Goal: Ask a question: Seek information or help from site administrators or community

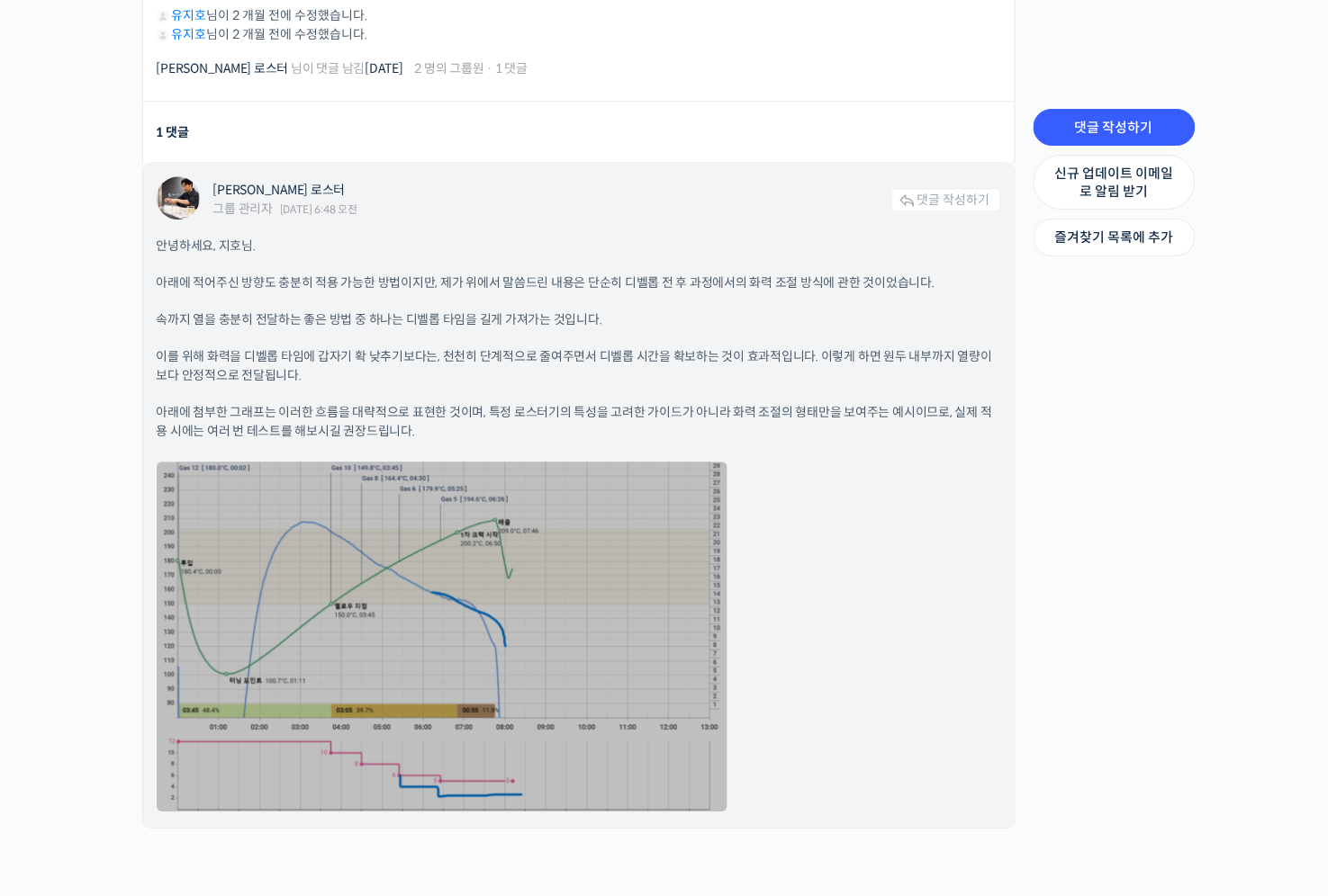
scroll to position [1041, 0]
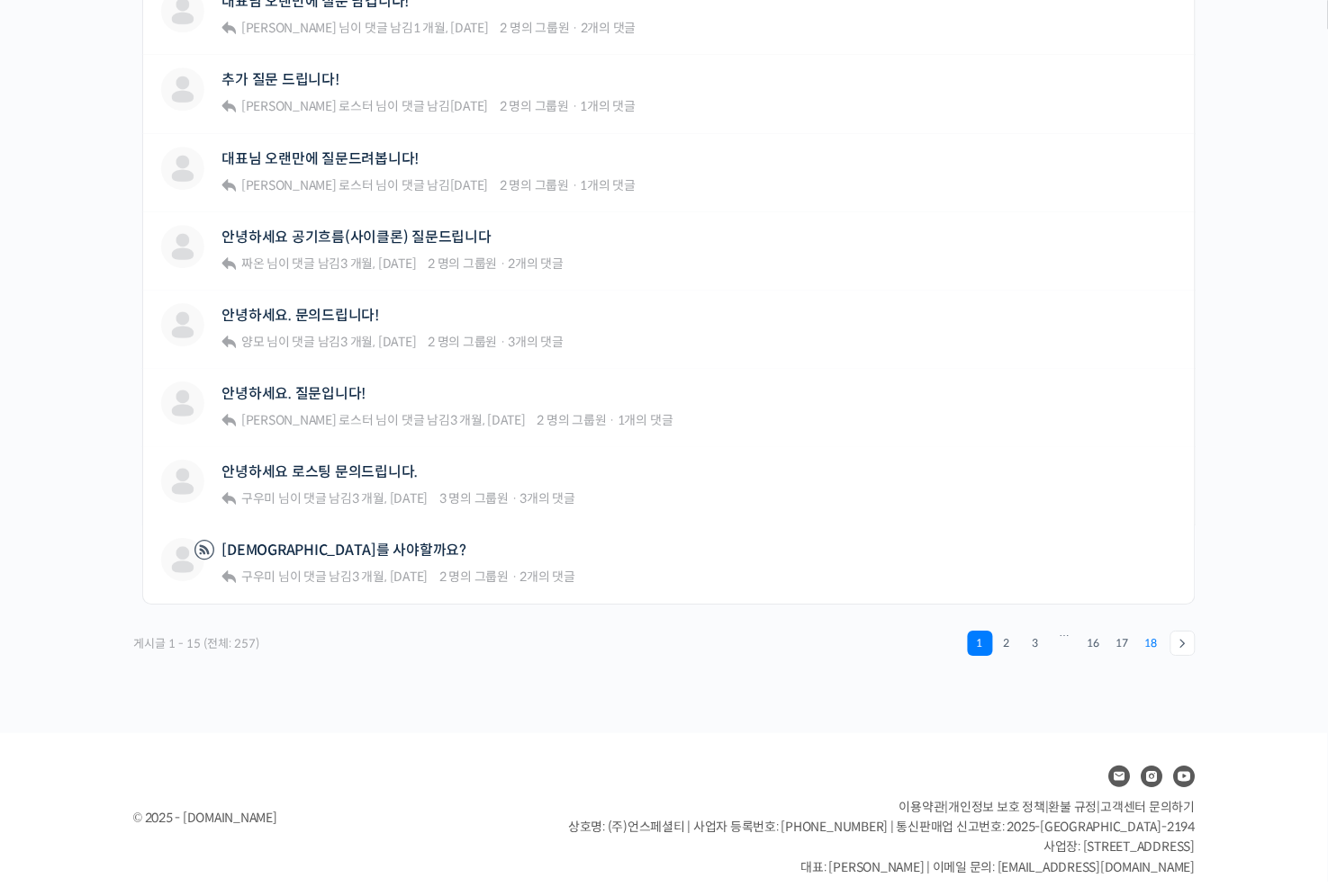
click at [1157, 640] on link "18" at bounding box center [1151, 643] width 25 height 25
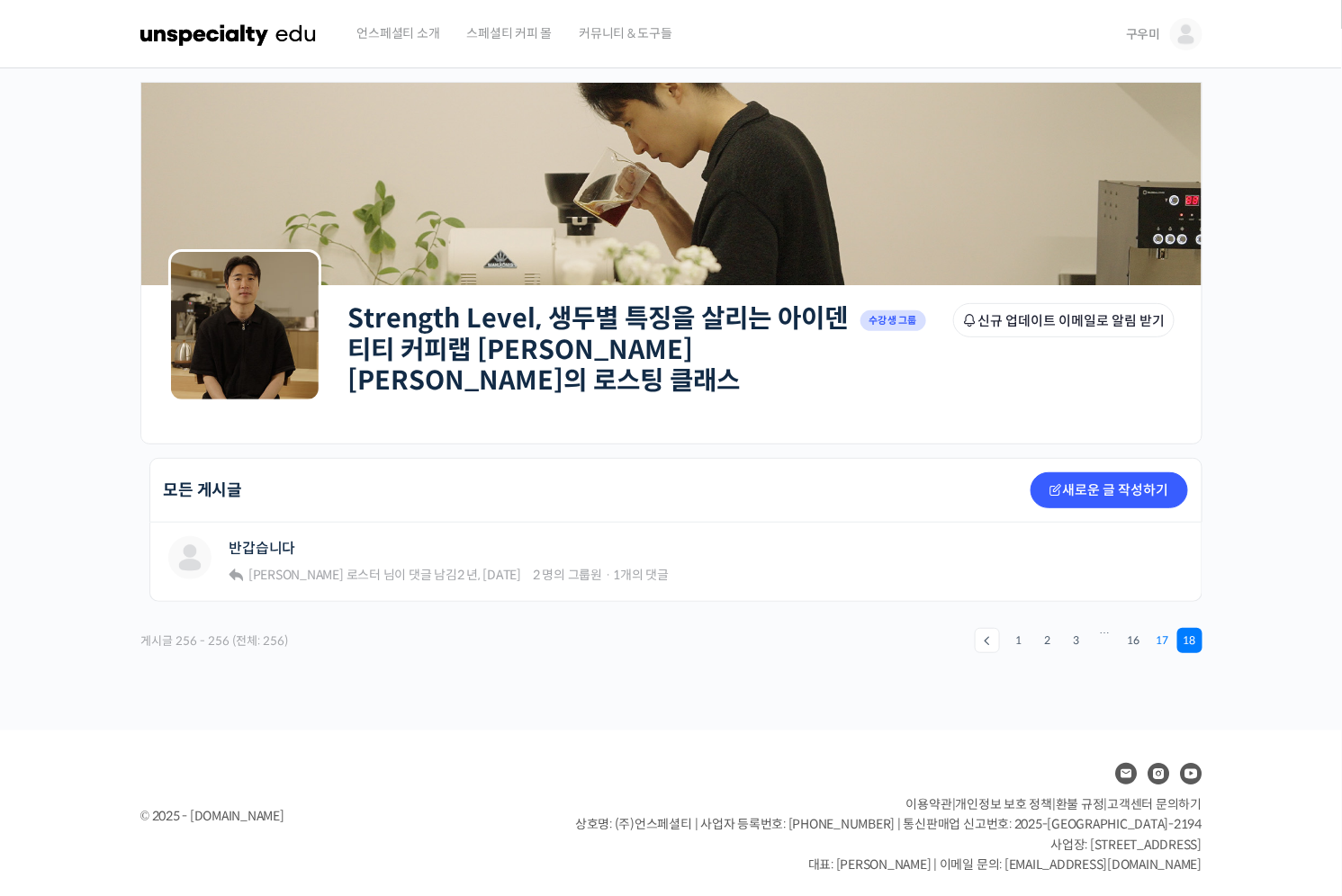
click at [1171, 639] on link "17" at bounding box center [1163, 640] width 25 height 25
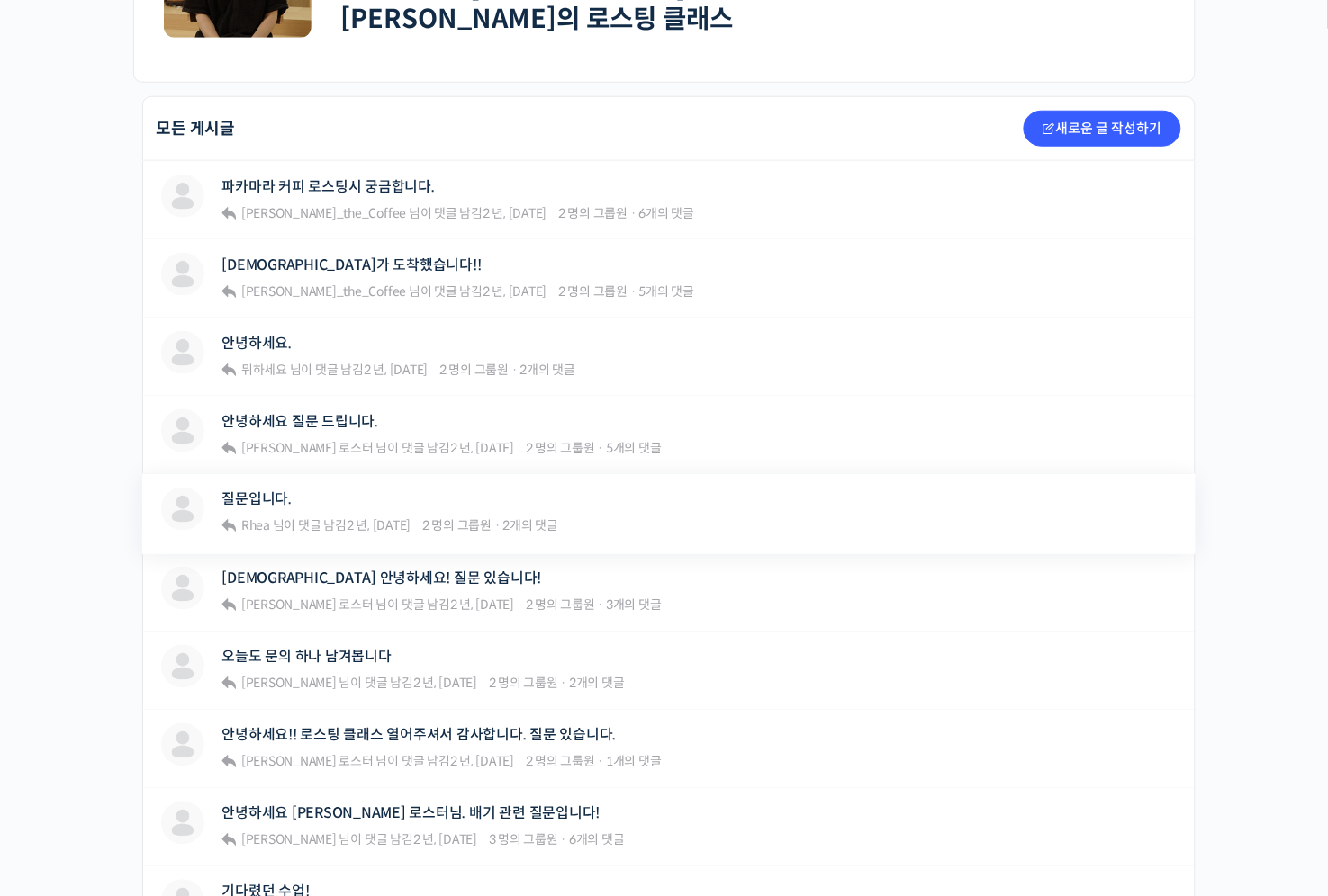
scroll to position [379, 0]
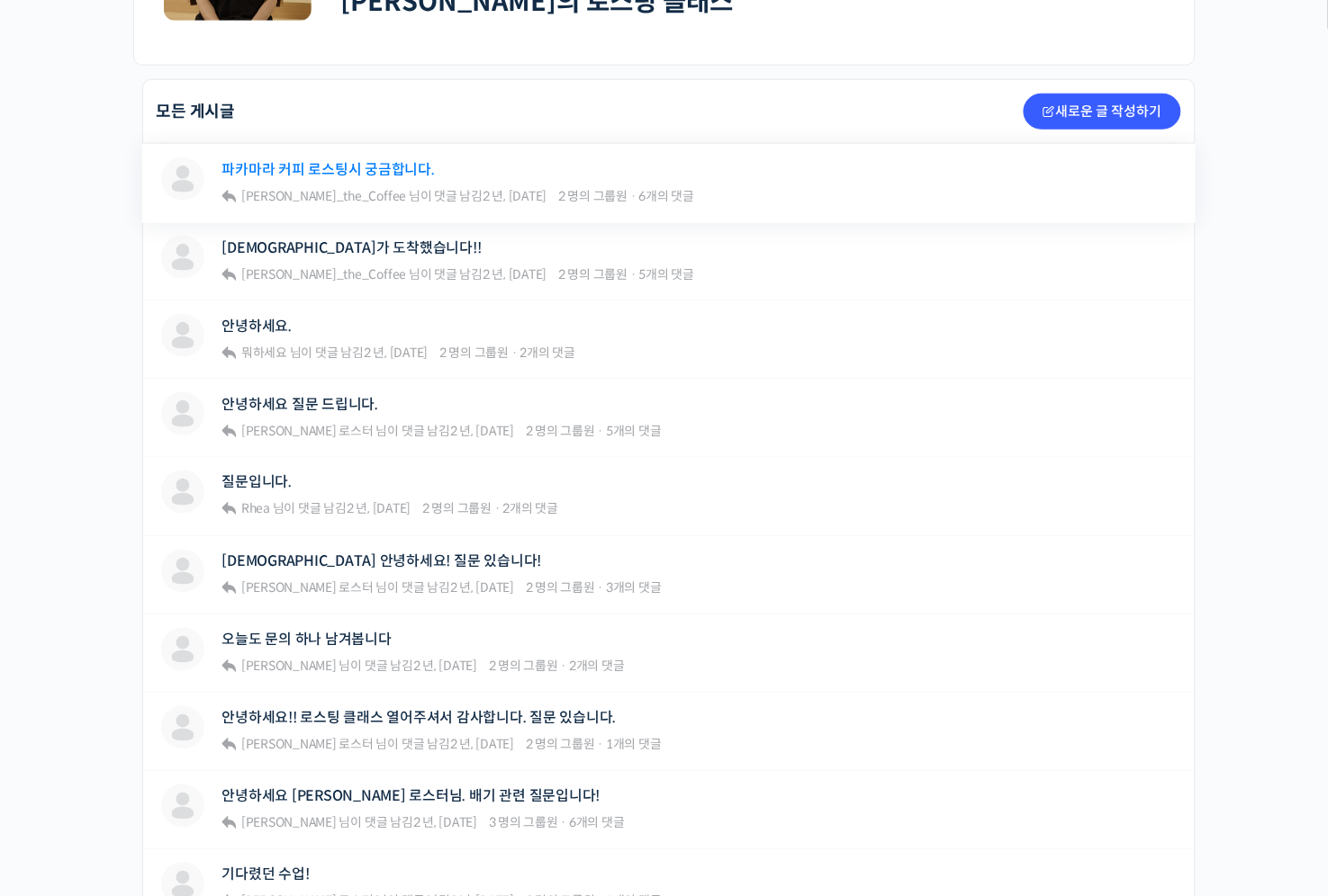
click at [347, 165] on link "파카마라 커피 로스팅시 궁금합니다." at bounding box center [328, 169] width 213 height 17
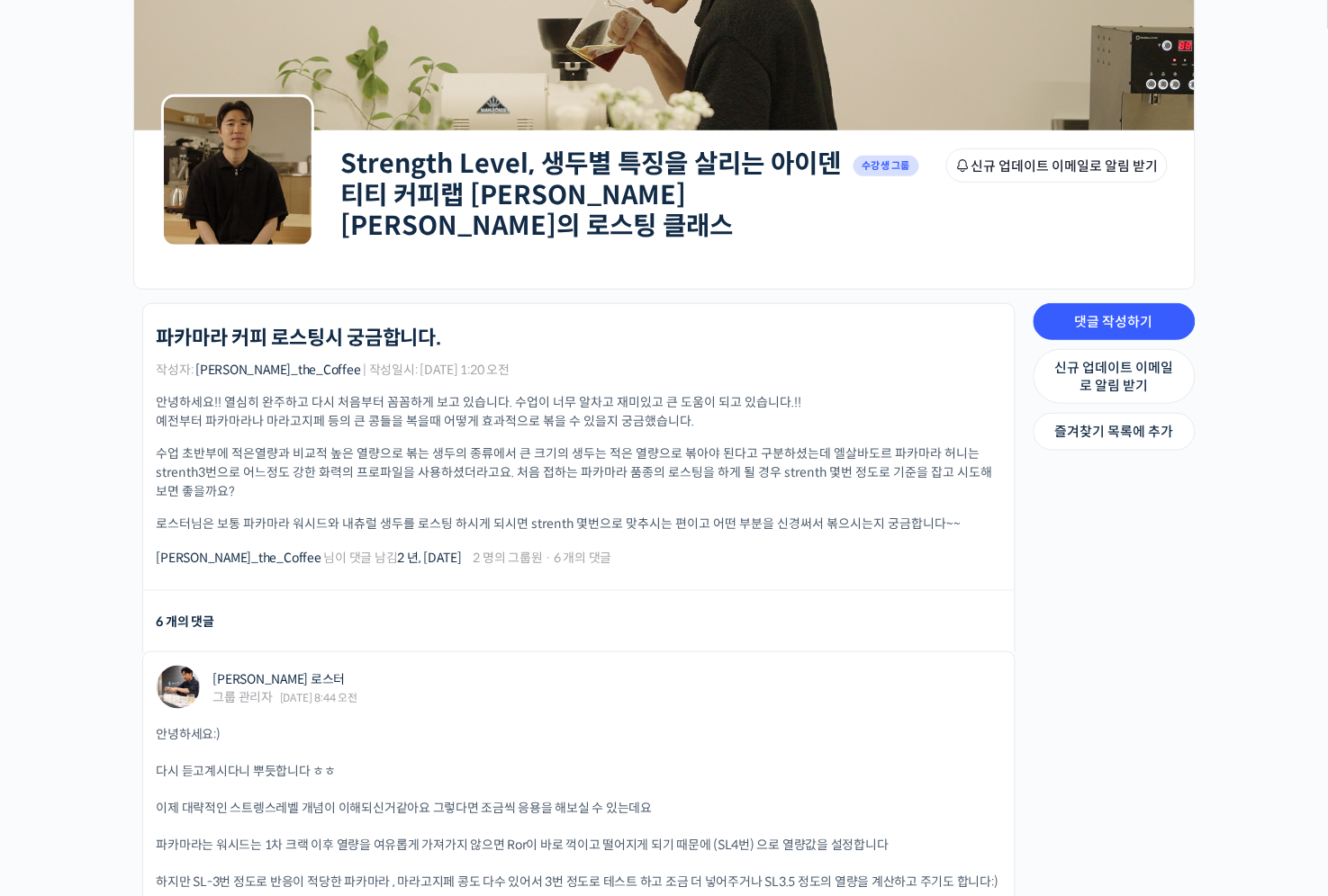
scroll to position [189, 0]
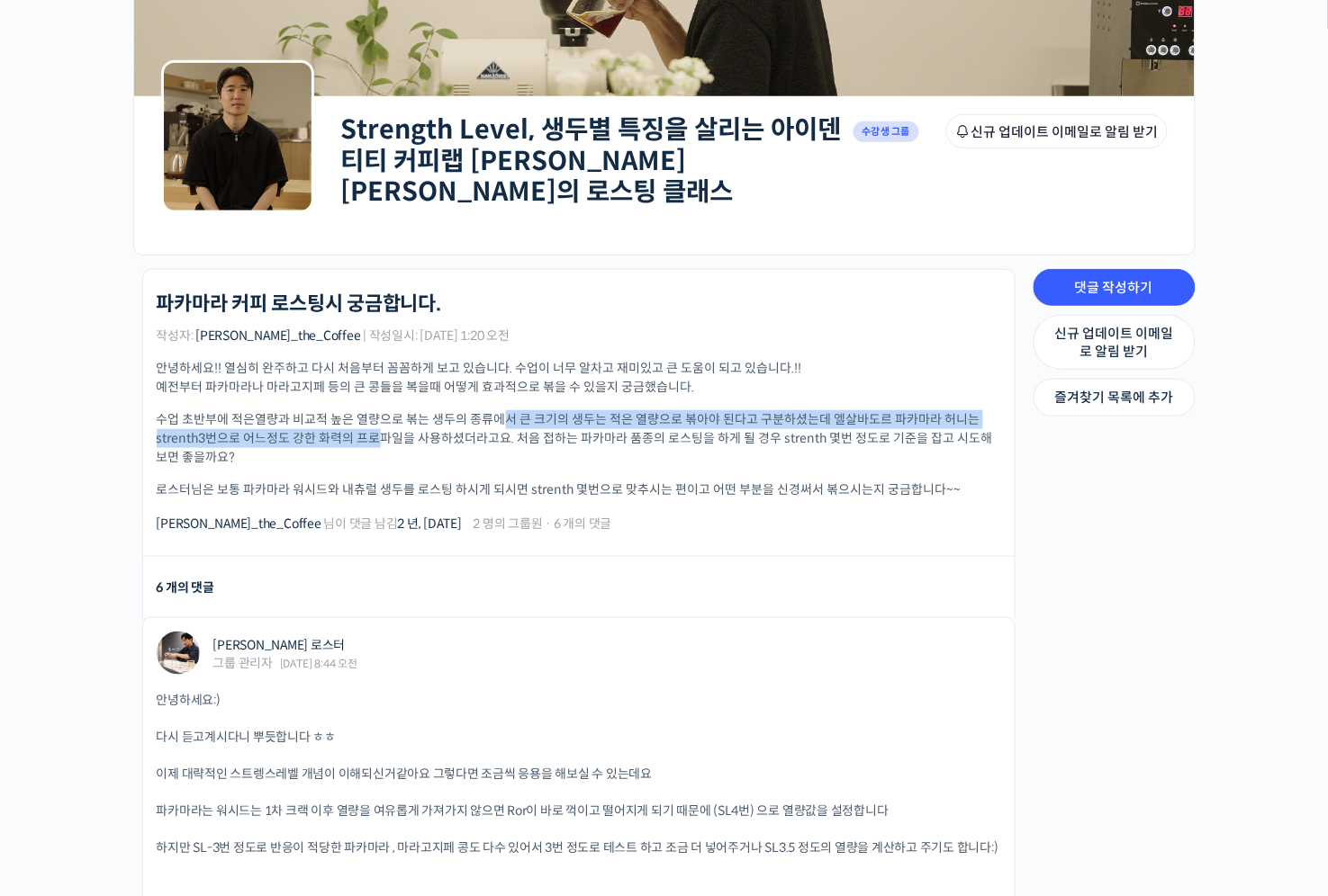
drag, startPoint x: 506, startPoint y: 411, endPoint x: 382, endPoint y: 428, distance: 125.2
click at [382, 428] on p "수업 초반부에 적은열량과 비교적 높은 열량으로 볶는 생두의 종류에서 큰 크기의 생두는 적은 열량으로 볶아야 된다고 구분하셨는데 엘살바도르 파카…" at bounding box center [579, 438] width 845 height 57
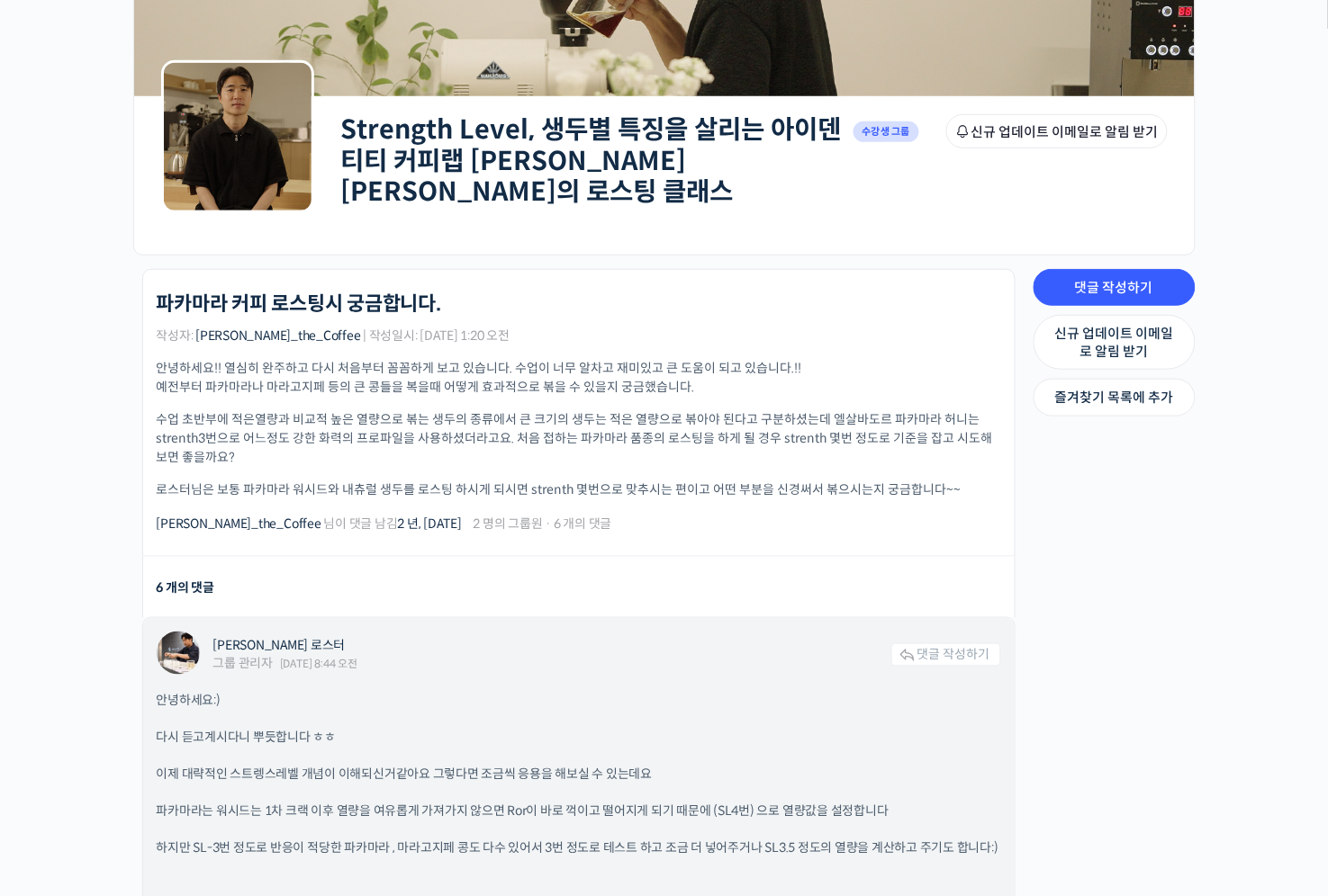
click at [813, 645] on div "윤원균 로스터 그룹 관리자 2023년 07월 04일 8:44 오전" at bounding box center [553, 656] width 678 height 36
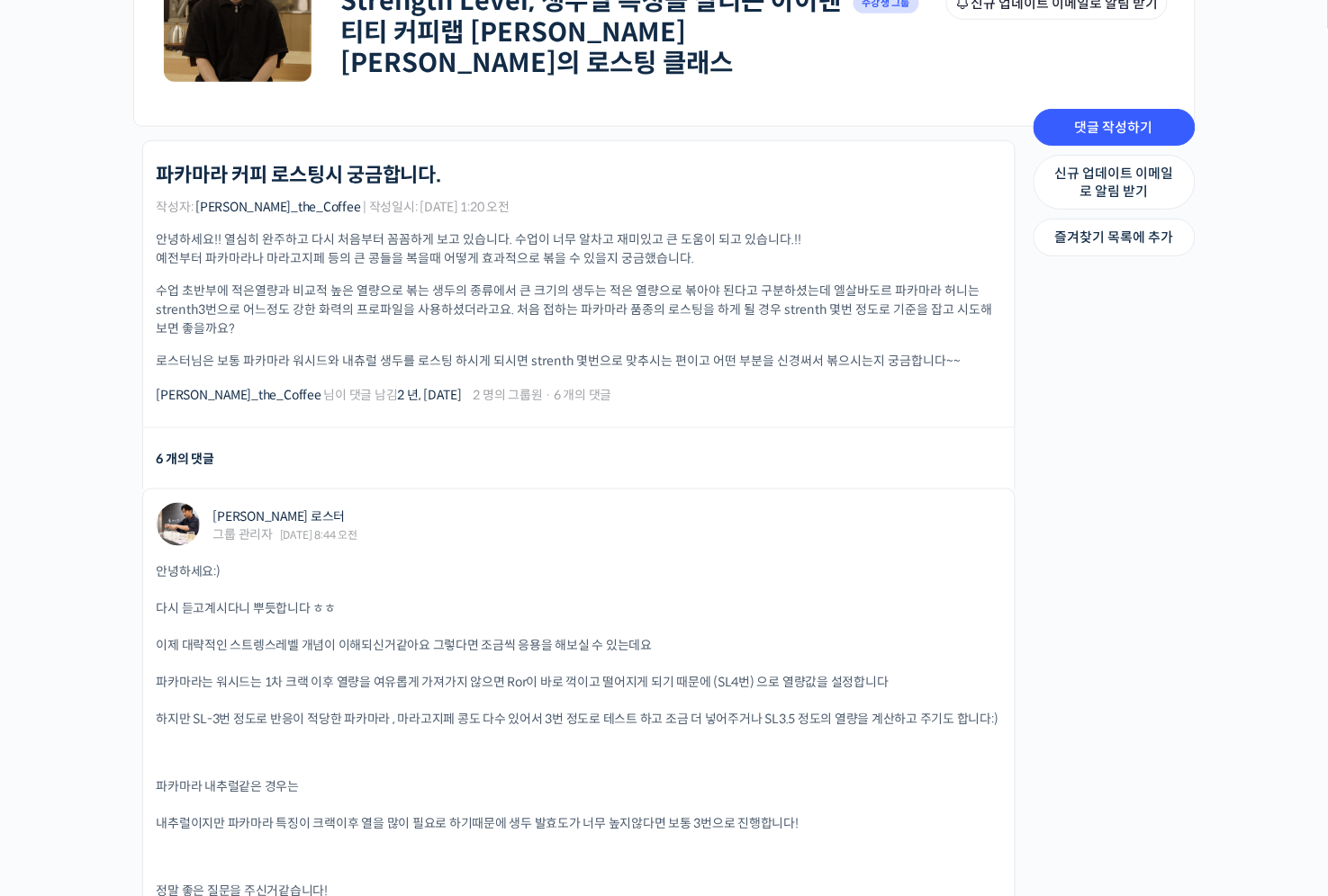
scroll to position [284, 0]
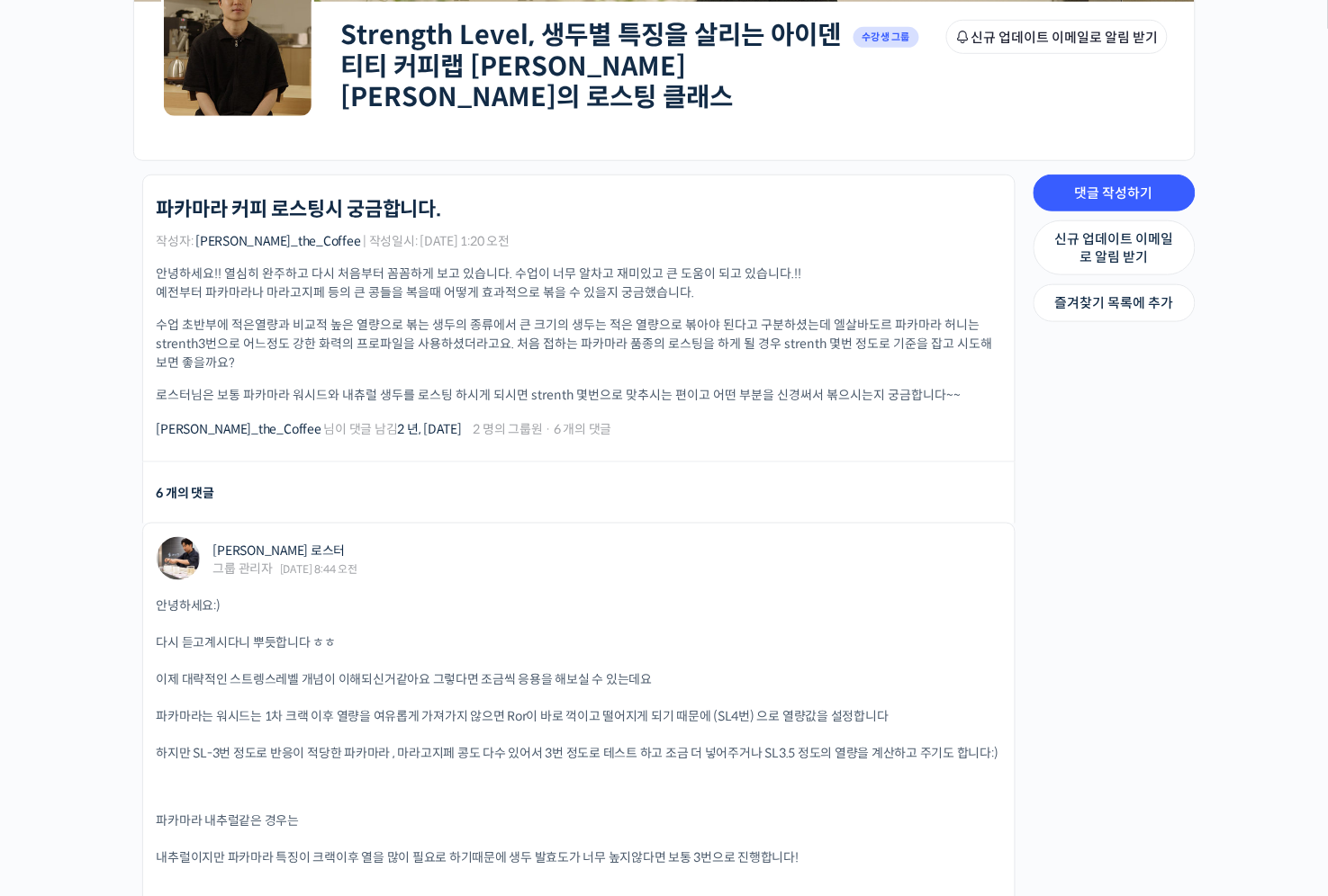
drag, startPoint x: 155, startPoint y: 313, endPoint x: 140, endPoint y: 318, distance: 15.8
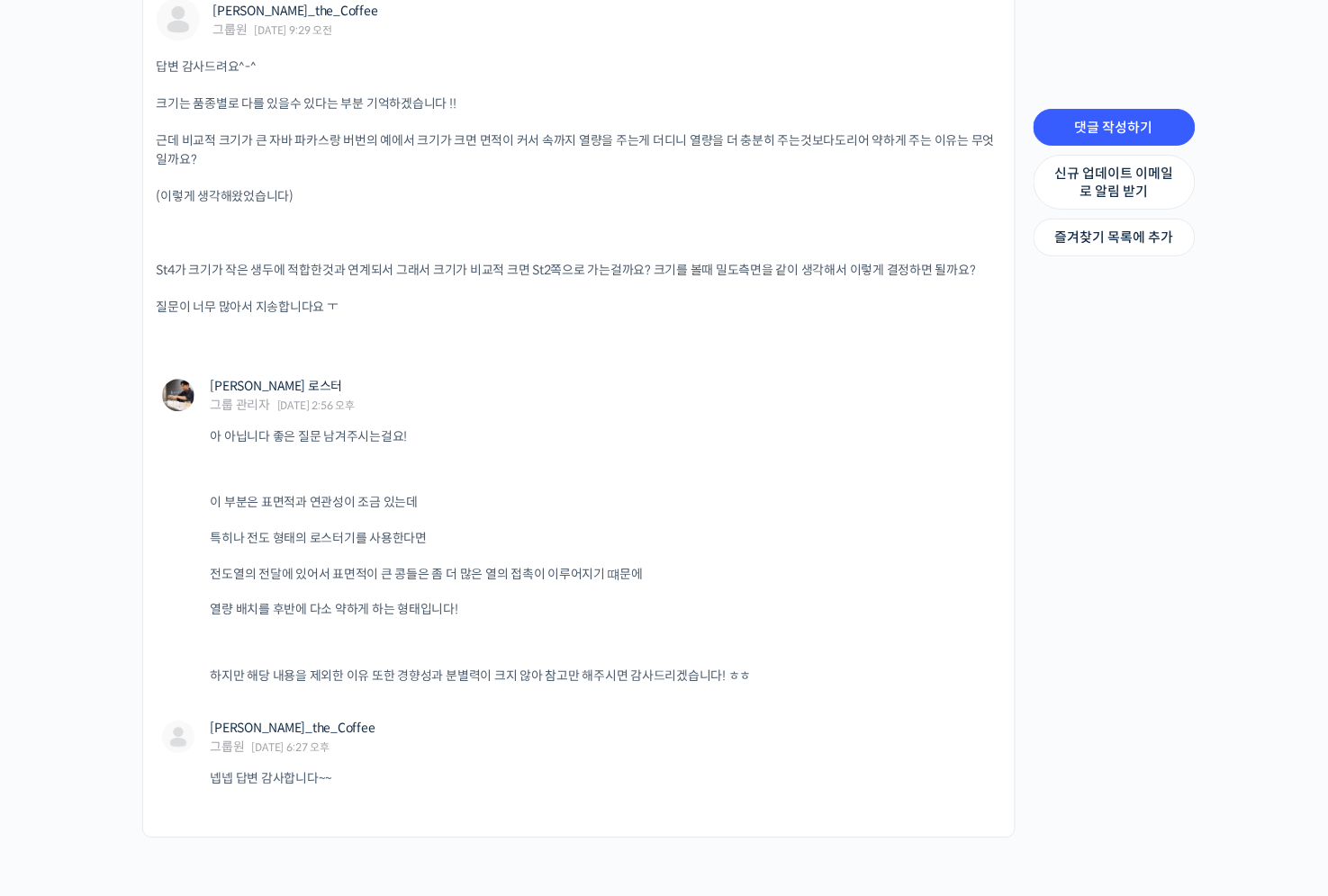
scroll to position [2558, 0]
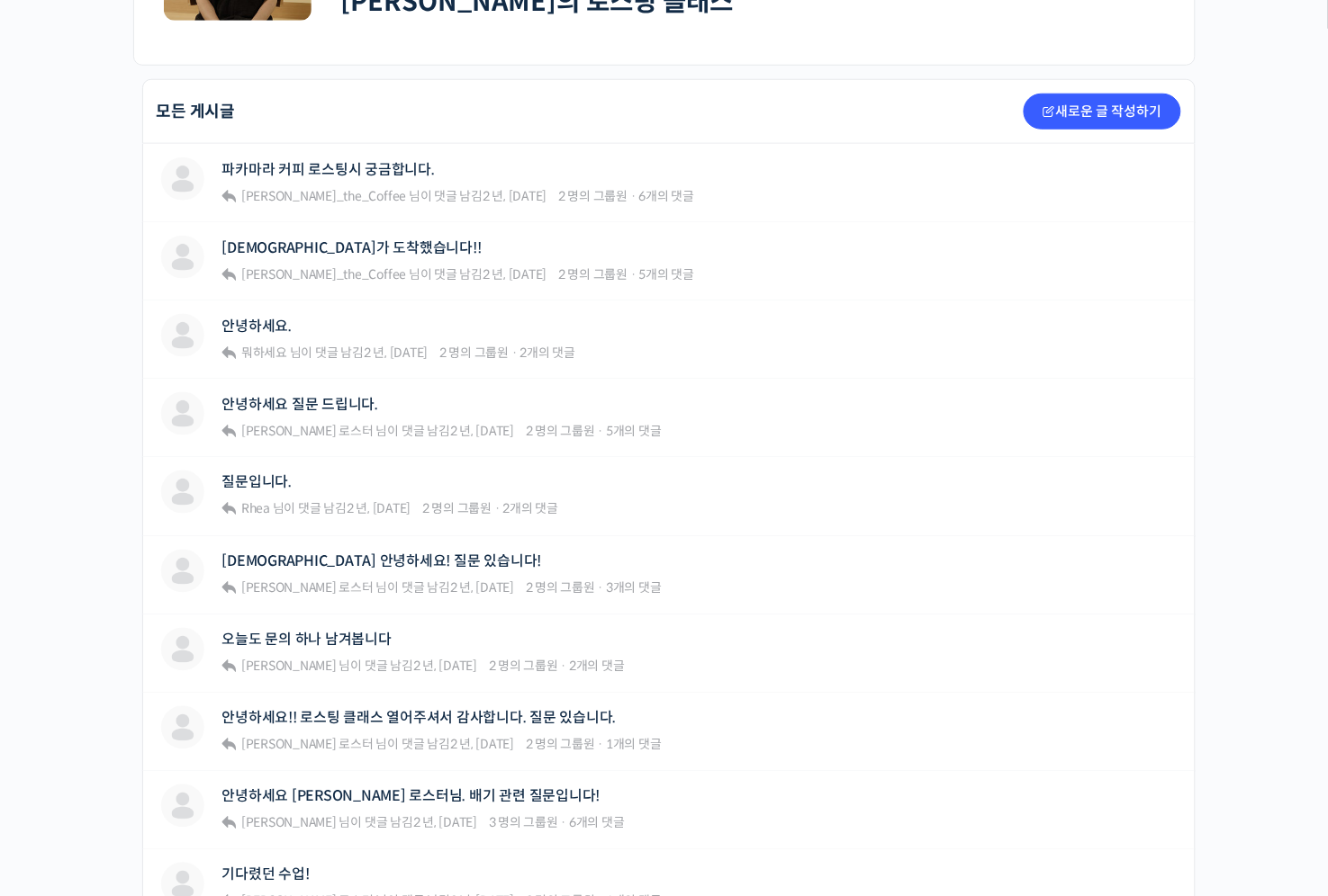
click at [101, 363] on div "Strength Level, 생두별 특징을 살리는 아이덴티티 커피랩 [PERSON_NAME] [PERSON_NAME]의 로스팅 클래스 Priv…" at bounding box center [664, 569] width 1328 height 1760
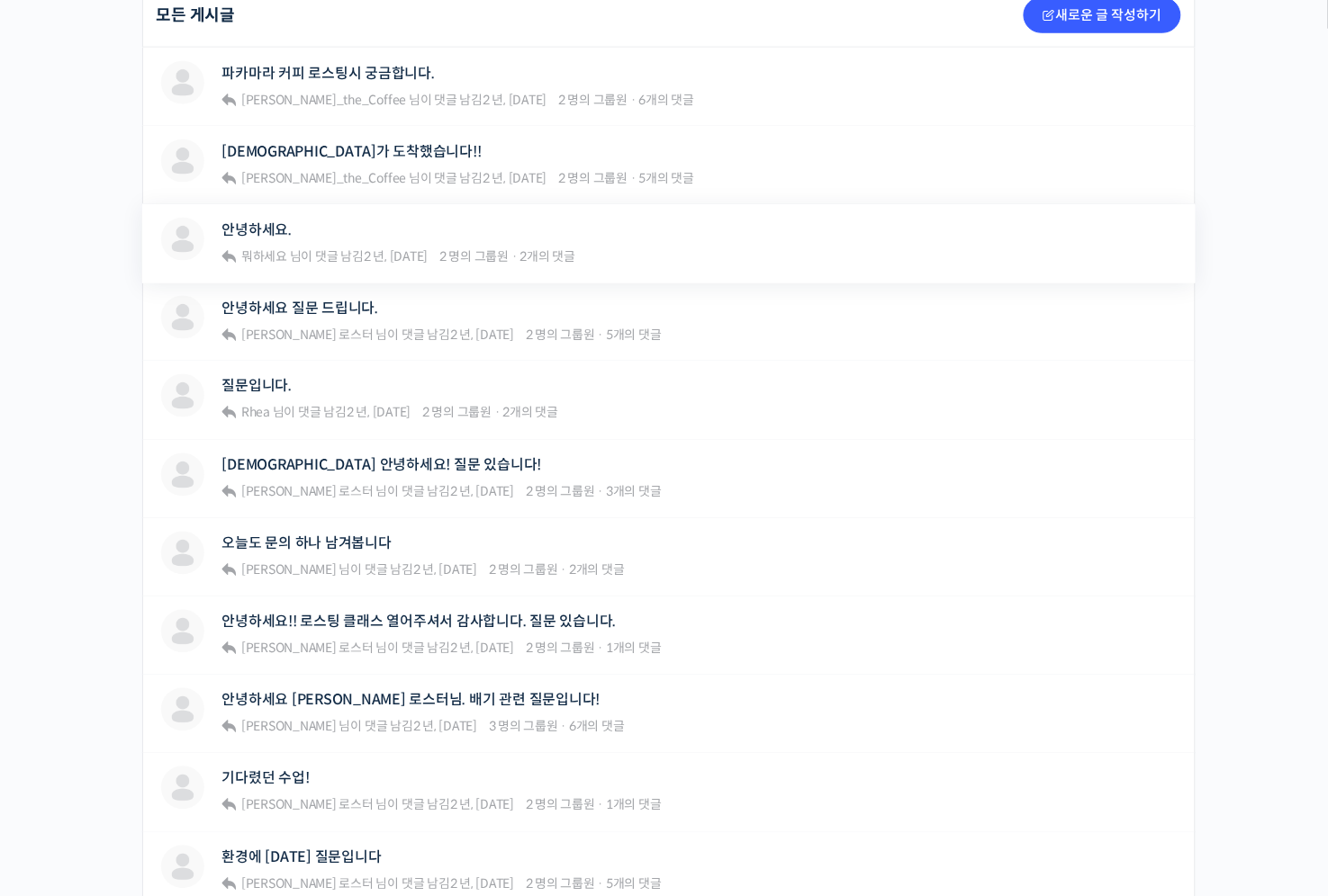
scroll to position [474, 0]
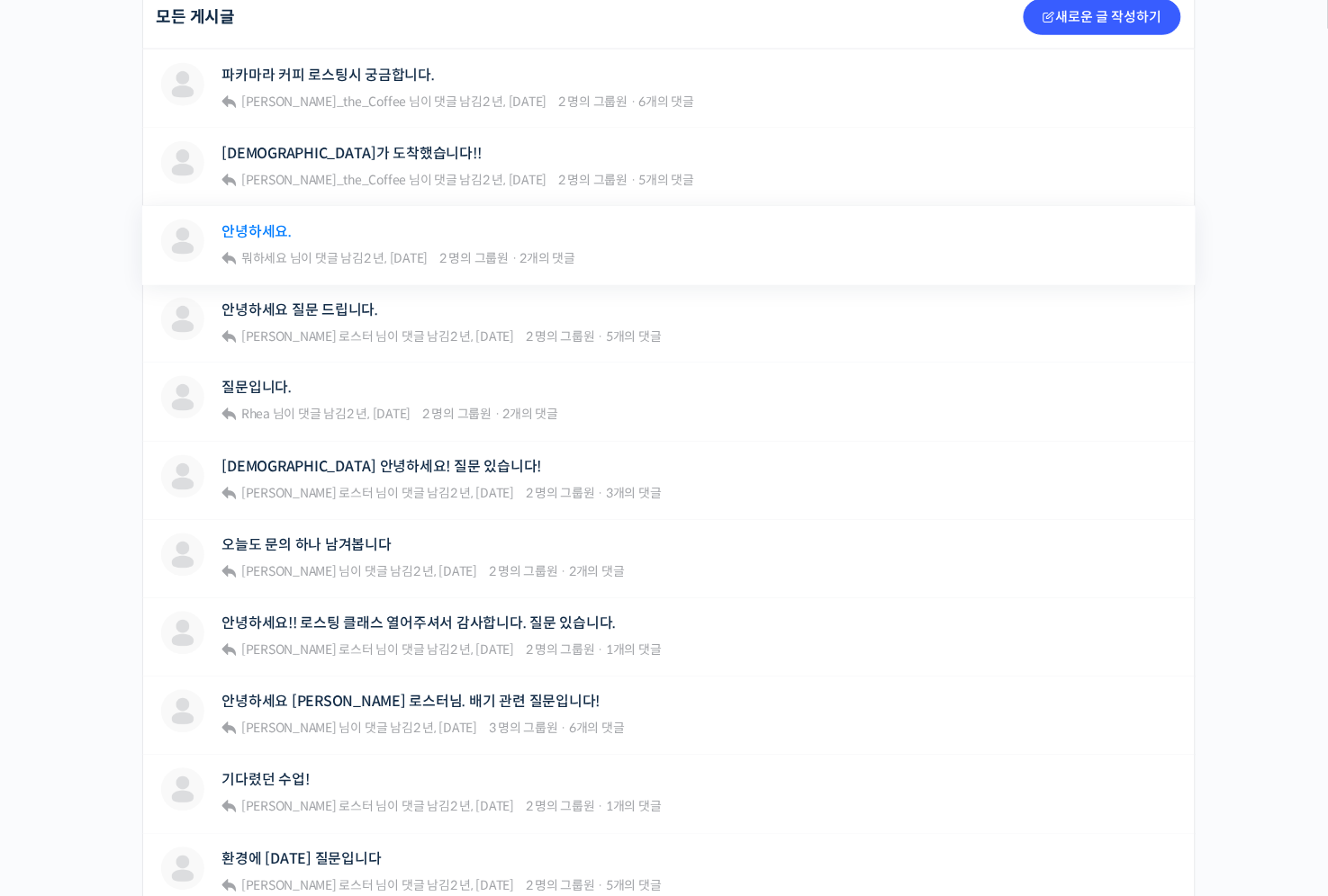
click at [246, 223] on link "안녕하세요." at bounding box center [257, 231] width 70 height 17
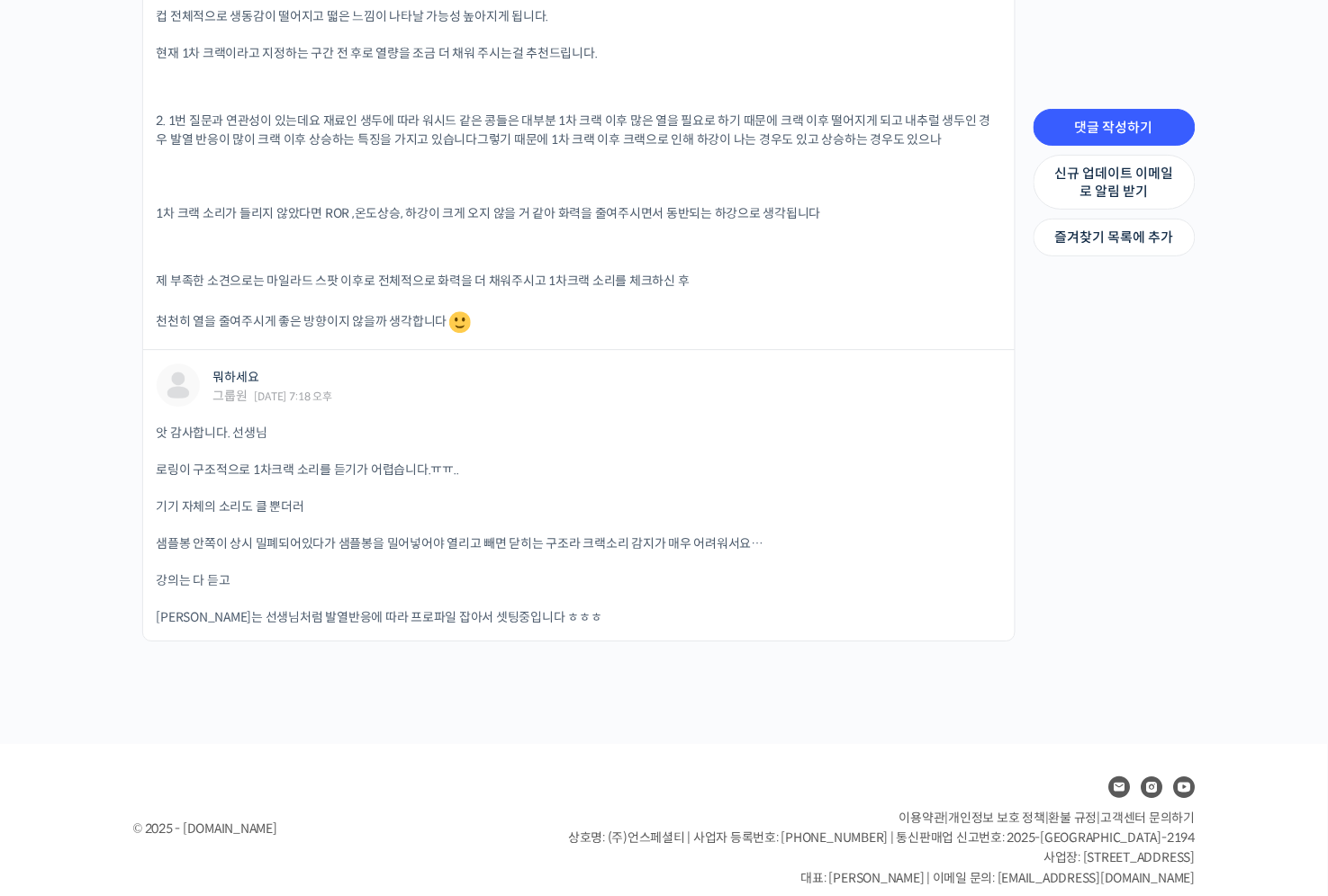
scroll to position [1109, 0]
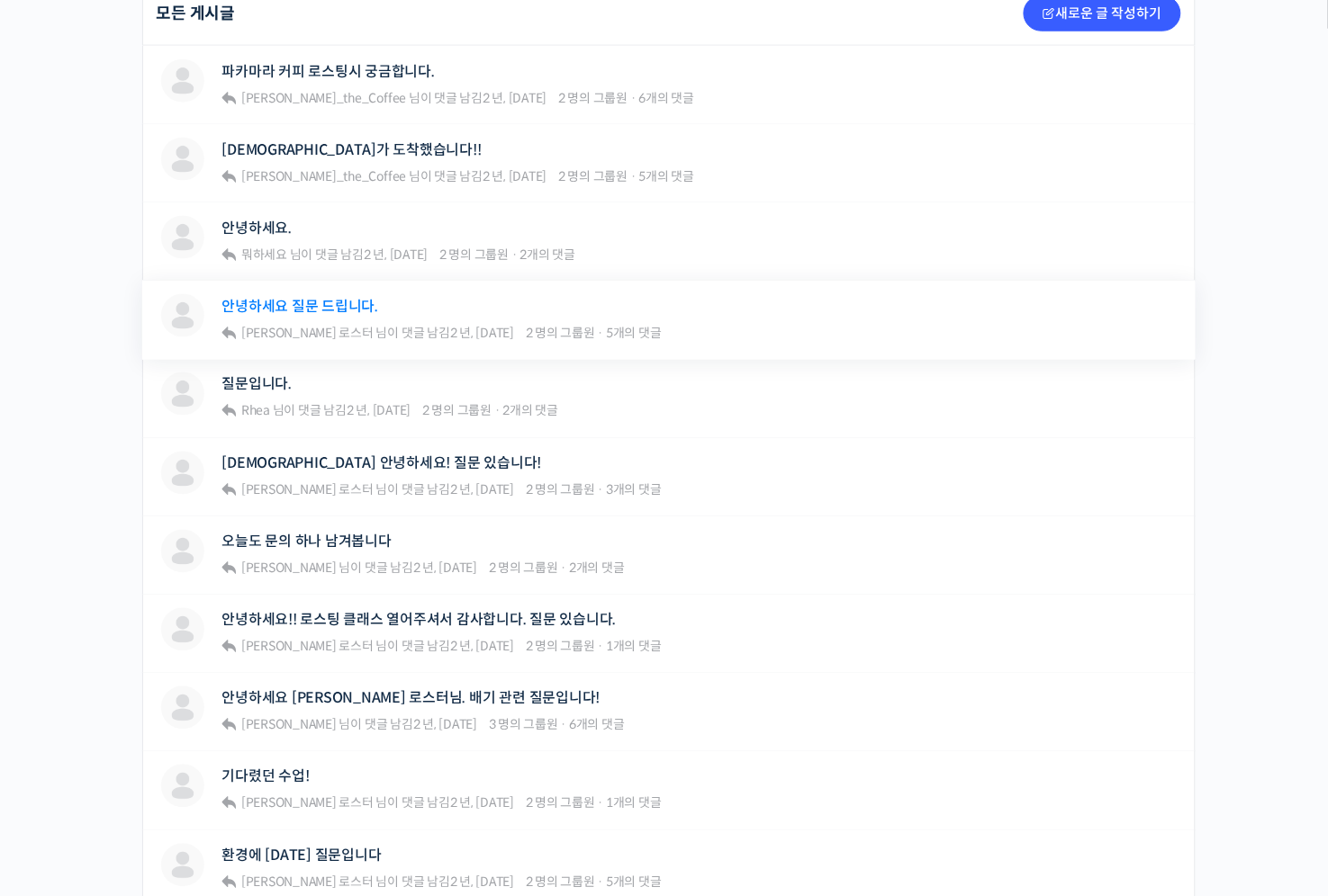
click at [282, 298] on link "안녕하세요 질문 드립니다." at bounding box center [300, 306] width 156 height 17
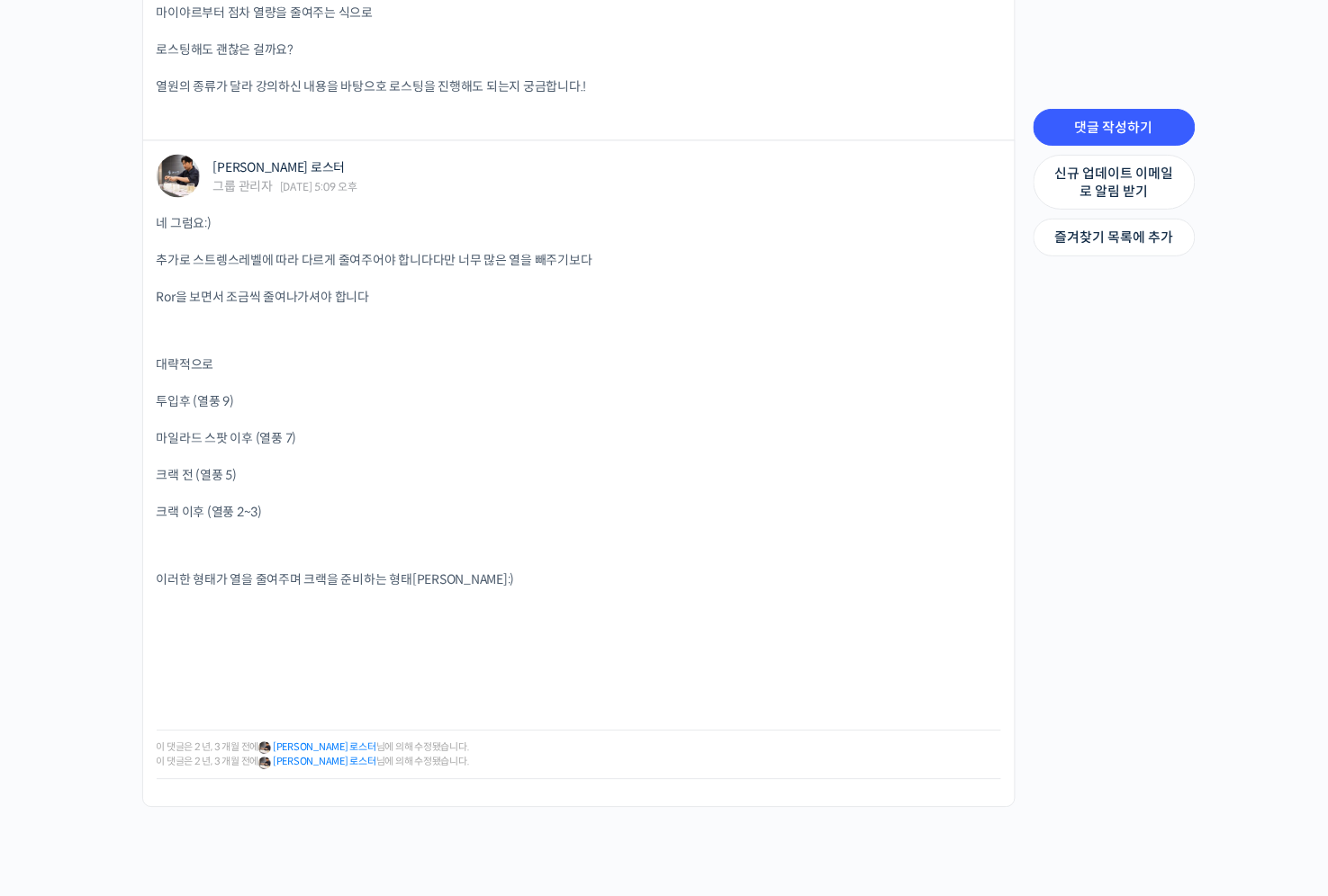
scroll to position [2462, 0]
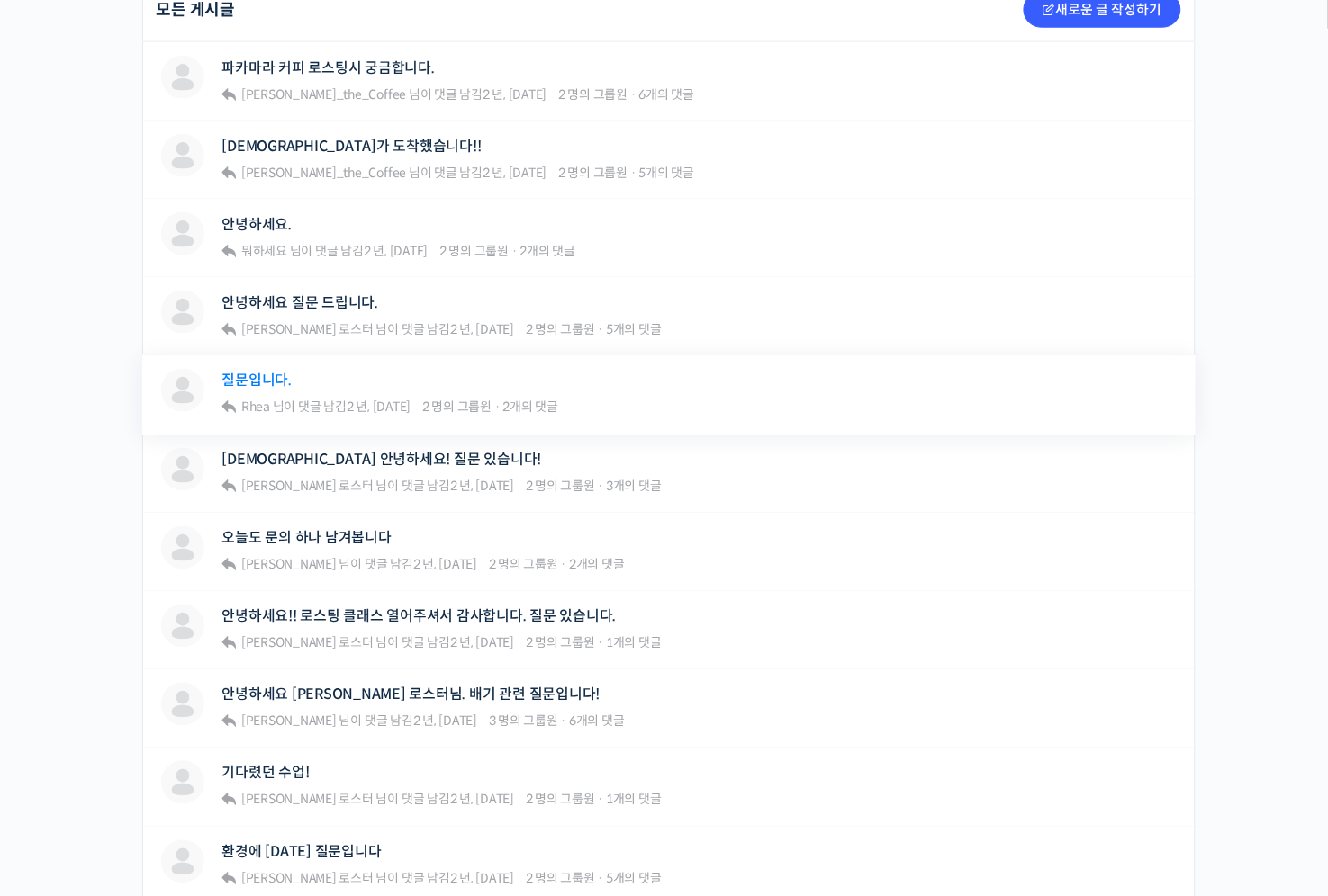
click at [258, 375] on link "질문입니다." at bounding box center [257, 381] width 70 height 17
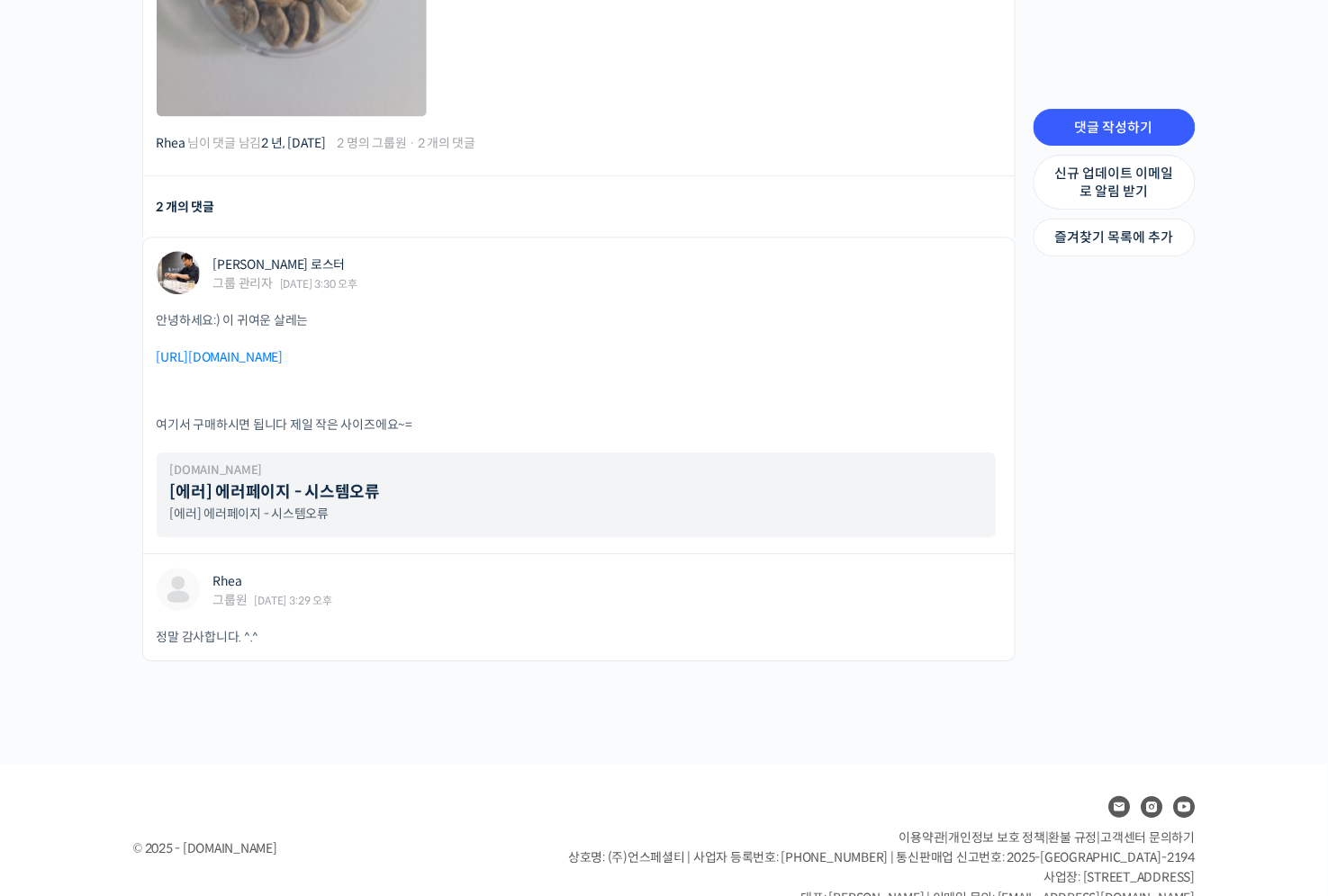
scroll to position [852, 0]
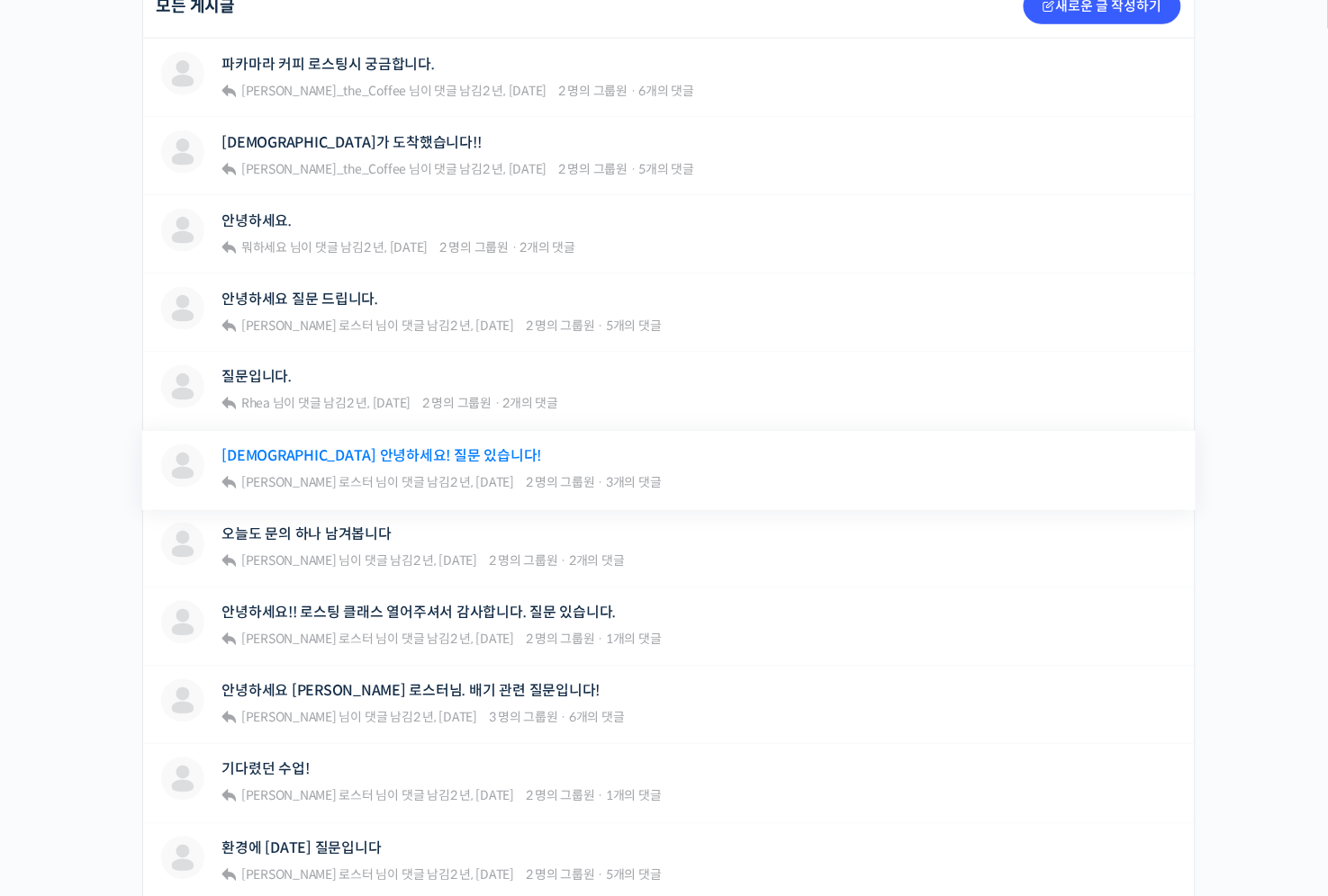
click at [257, 448] on link "[DEMOGRAPHIC_DATA] 안녕하세요! 질문 있습니다!" at bounding box center [381, 457] width 319 height 17
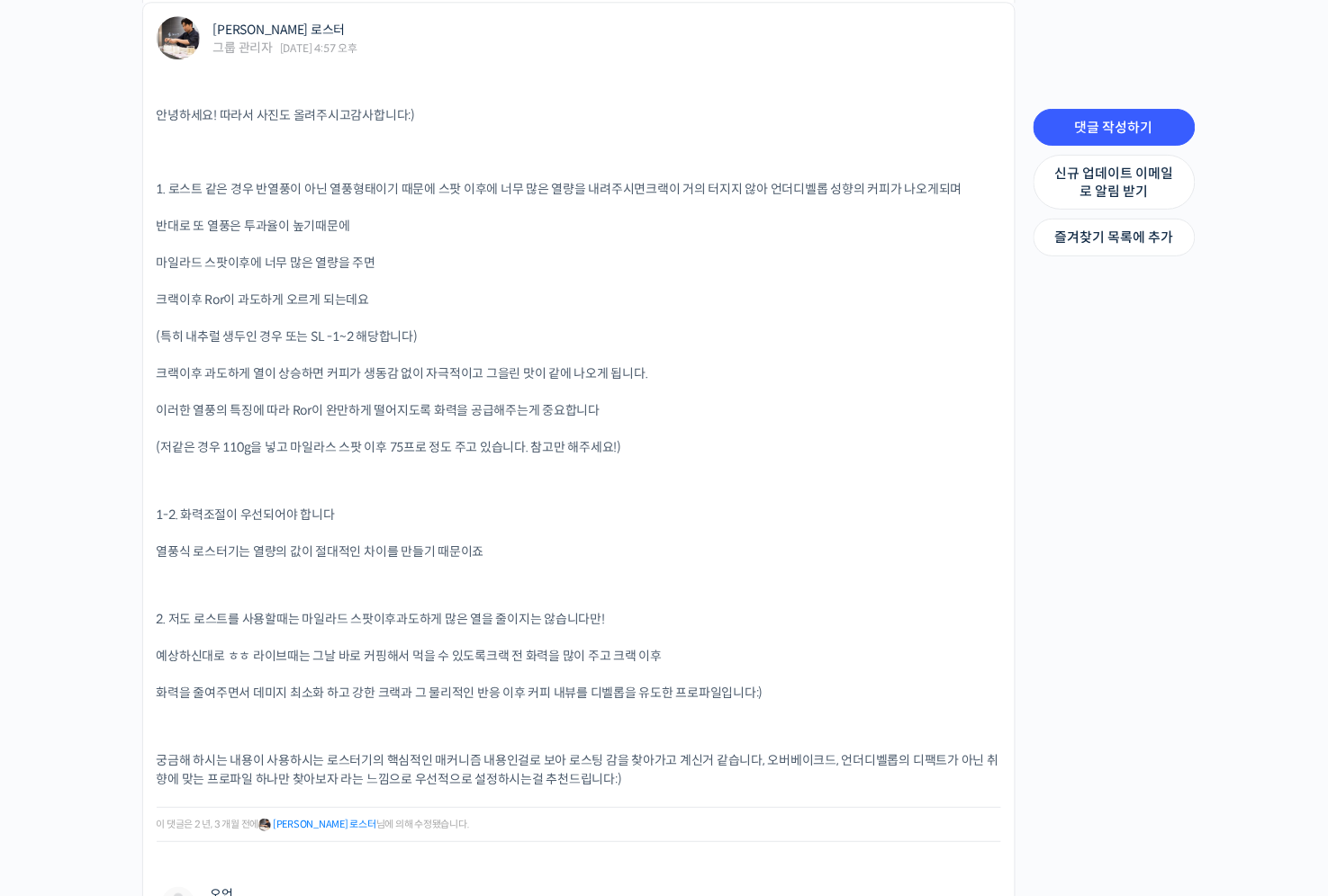
scroll to position [1137, 0]
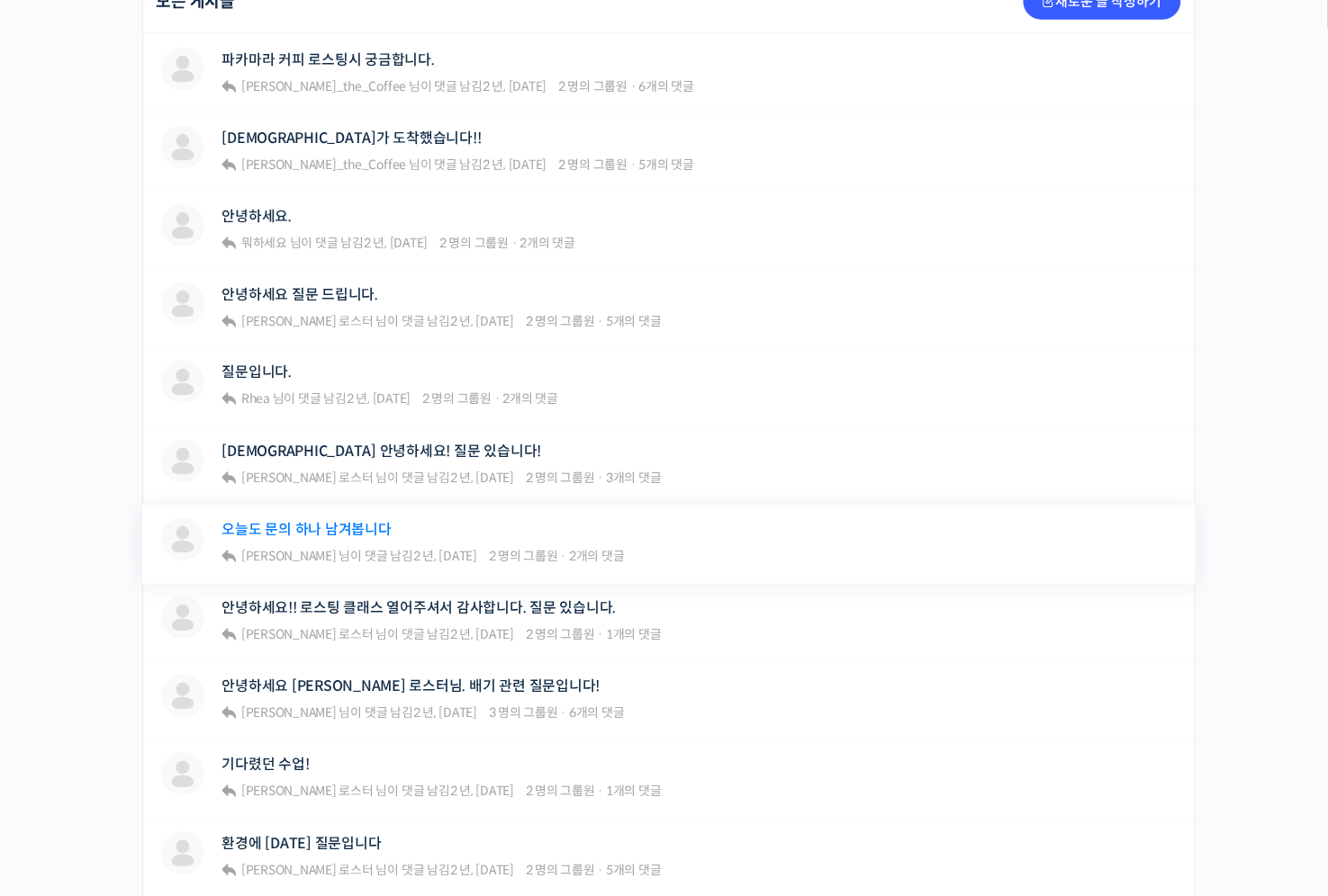
click at [268, 522] on link "오늘도 문의 하나 남겨봅니다" at bounding box center [306, 531] width 170 height 17
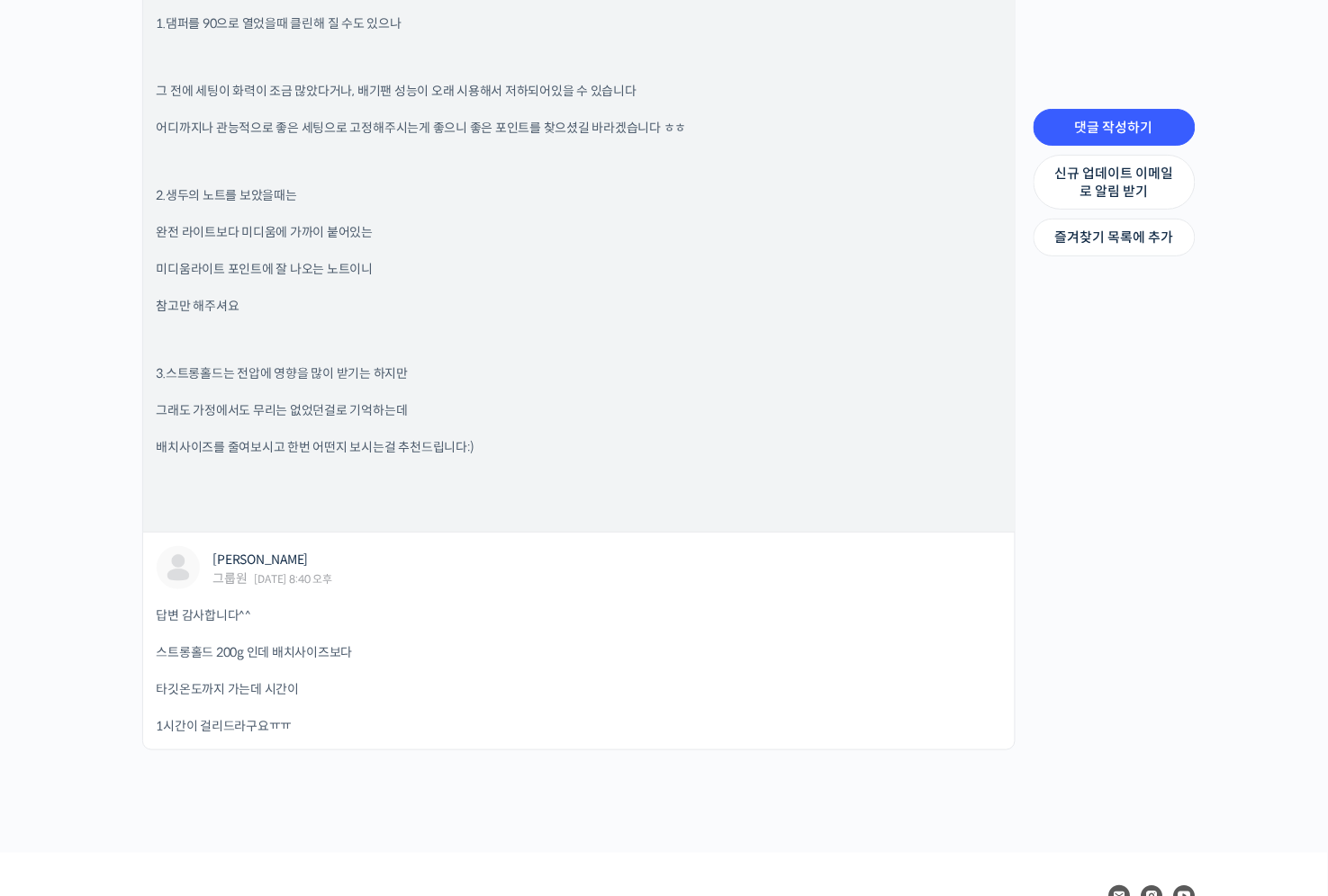
scroll to position [1610, 0]
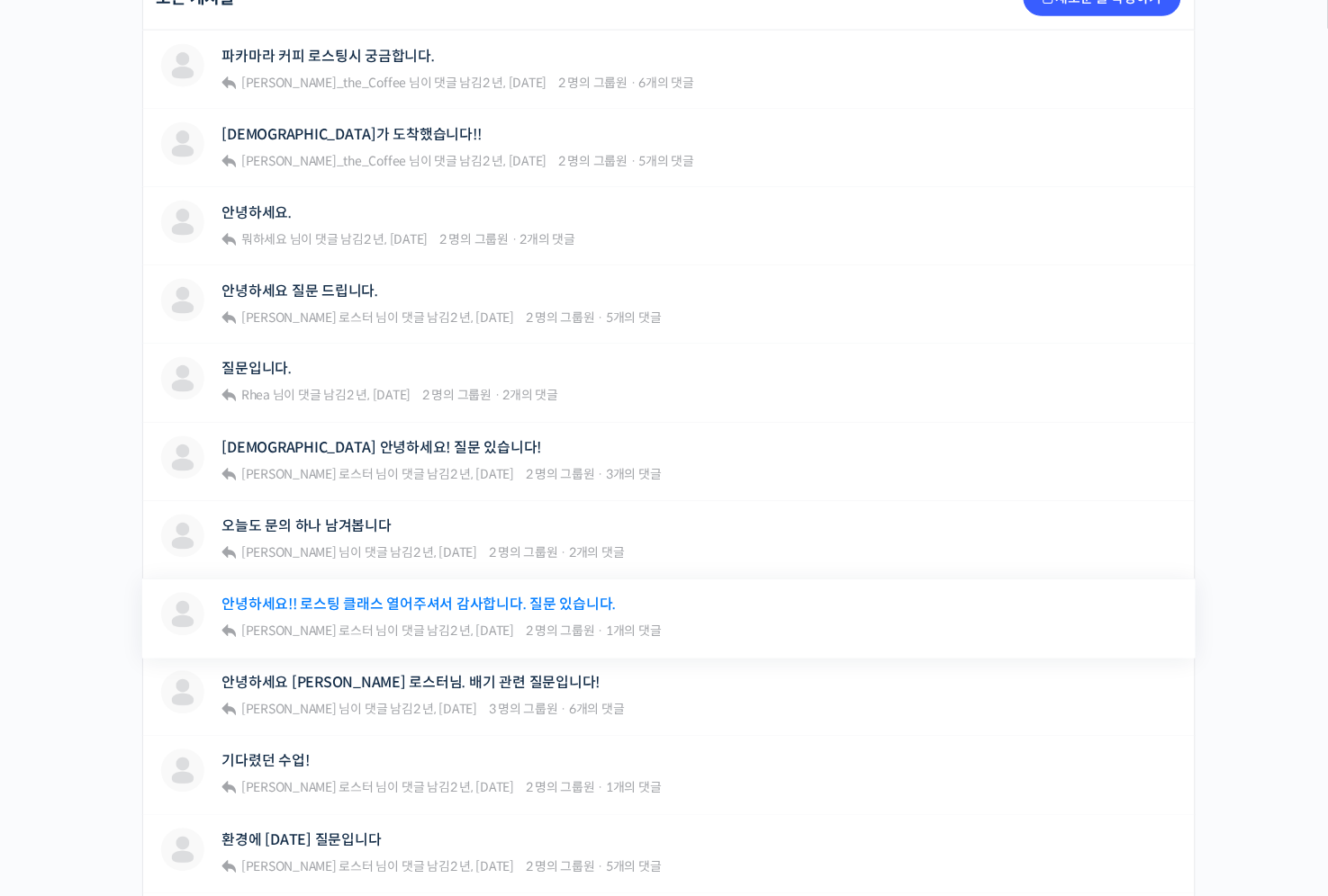
click at [302, 598] on link "안녕하세요!! 로스팅 클래스 열어주셔서 감사합니다. 질문 있습니다." at bounding box center [419, 605] width 394 height 17
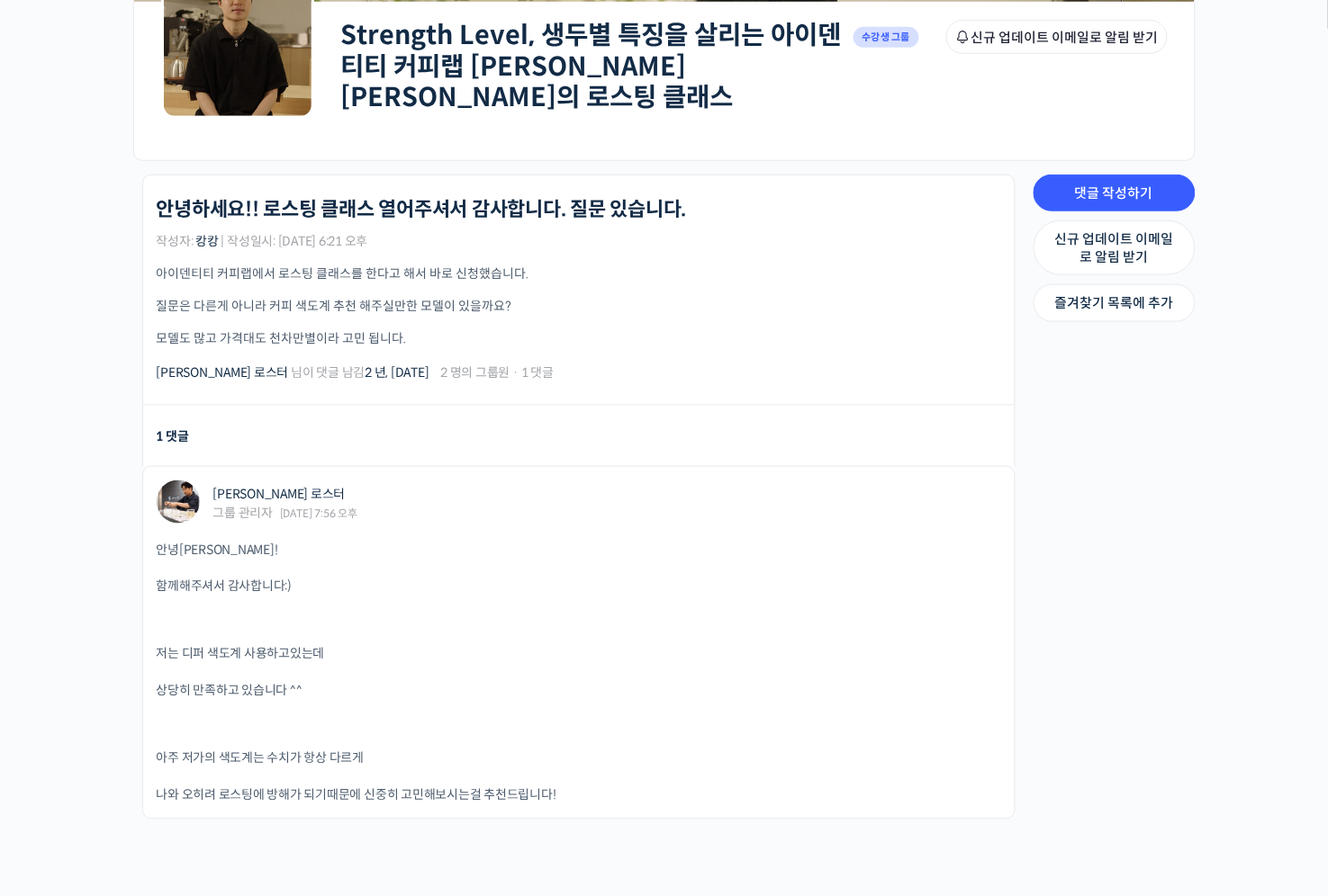
scroll to position [379, 0]
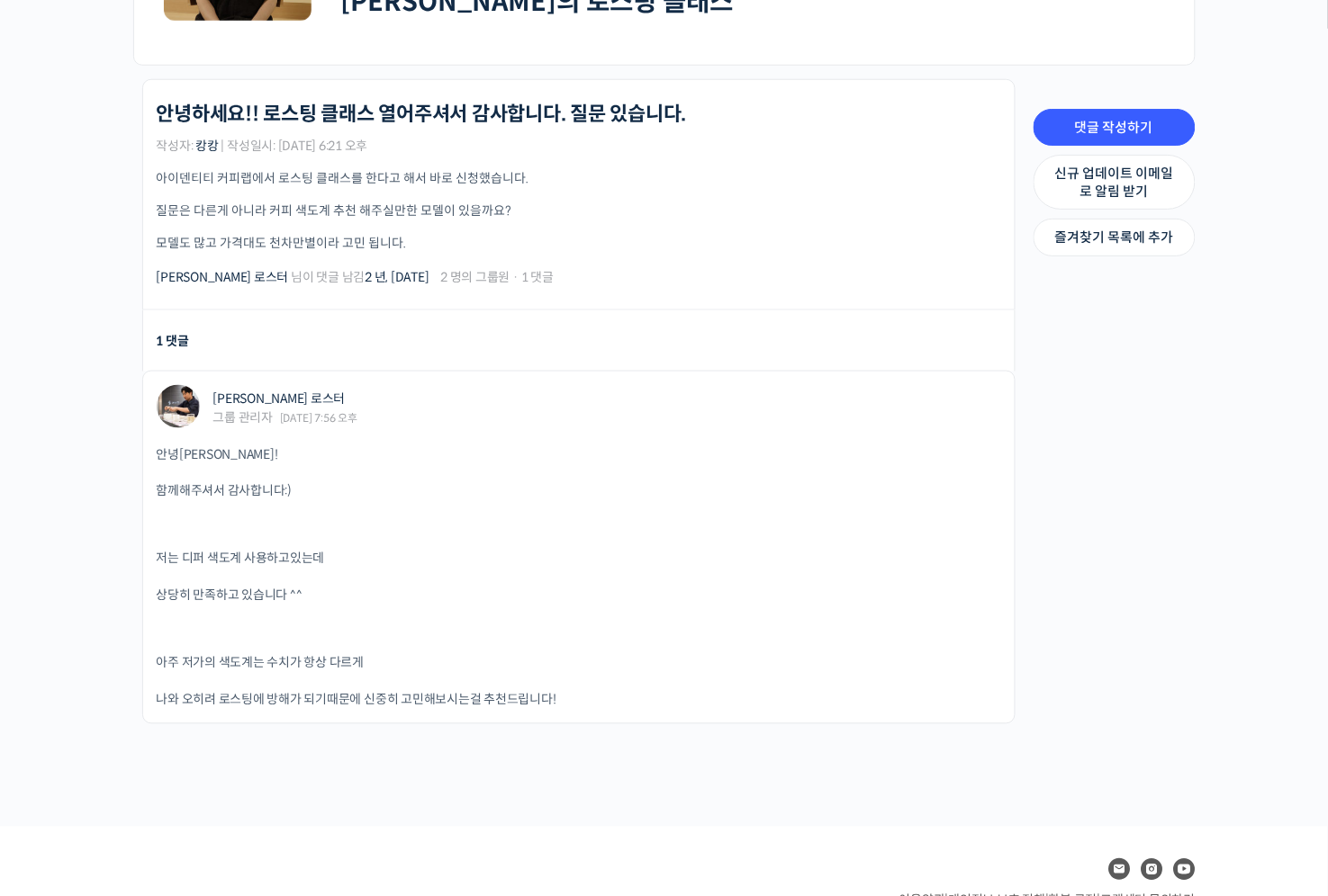
drag, startPoint x: 134, startPoint y: 497, endPoint x: 125, endPoint y: 497, distance: 9.0
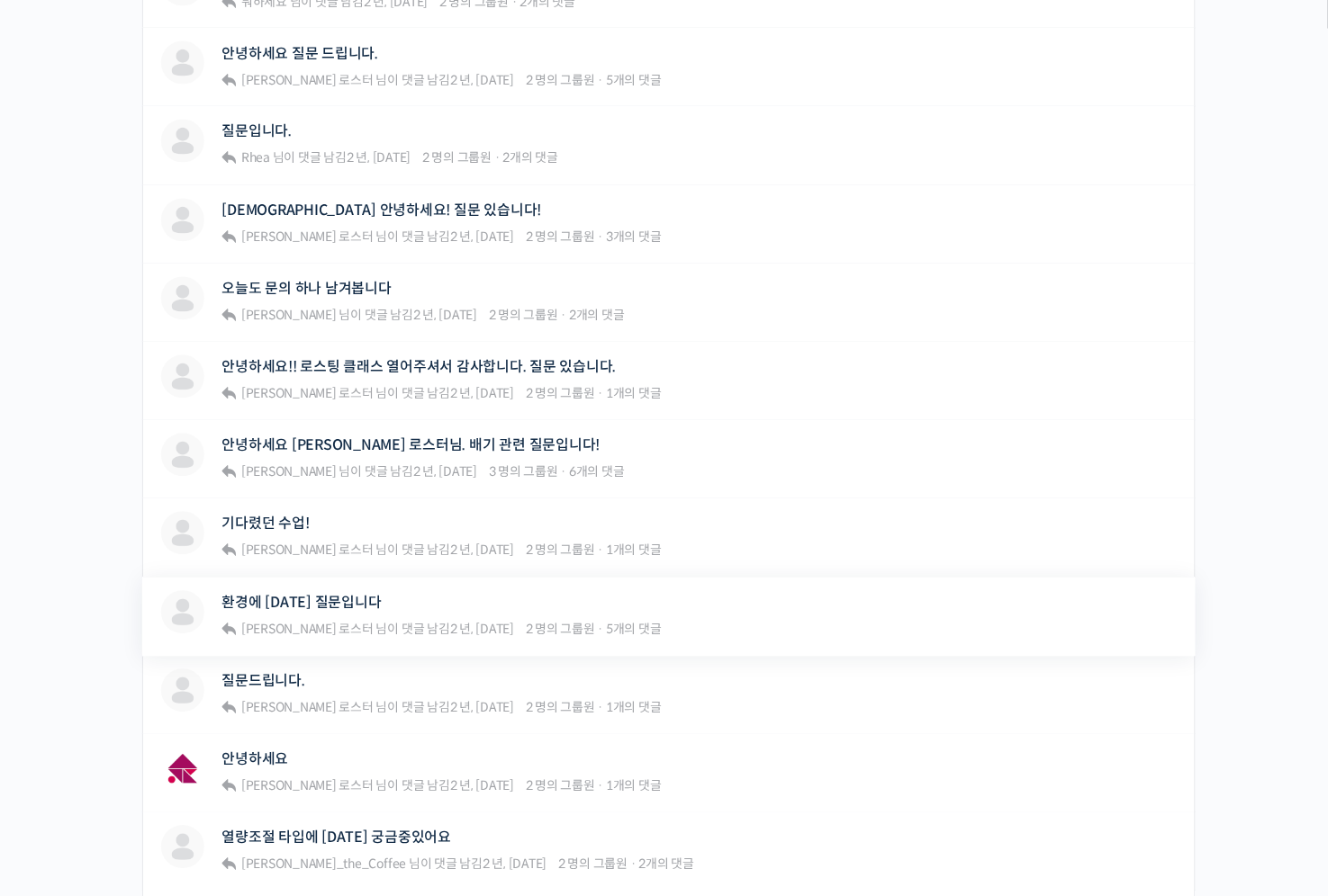
scroll to position [777, 0]
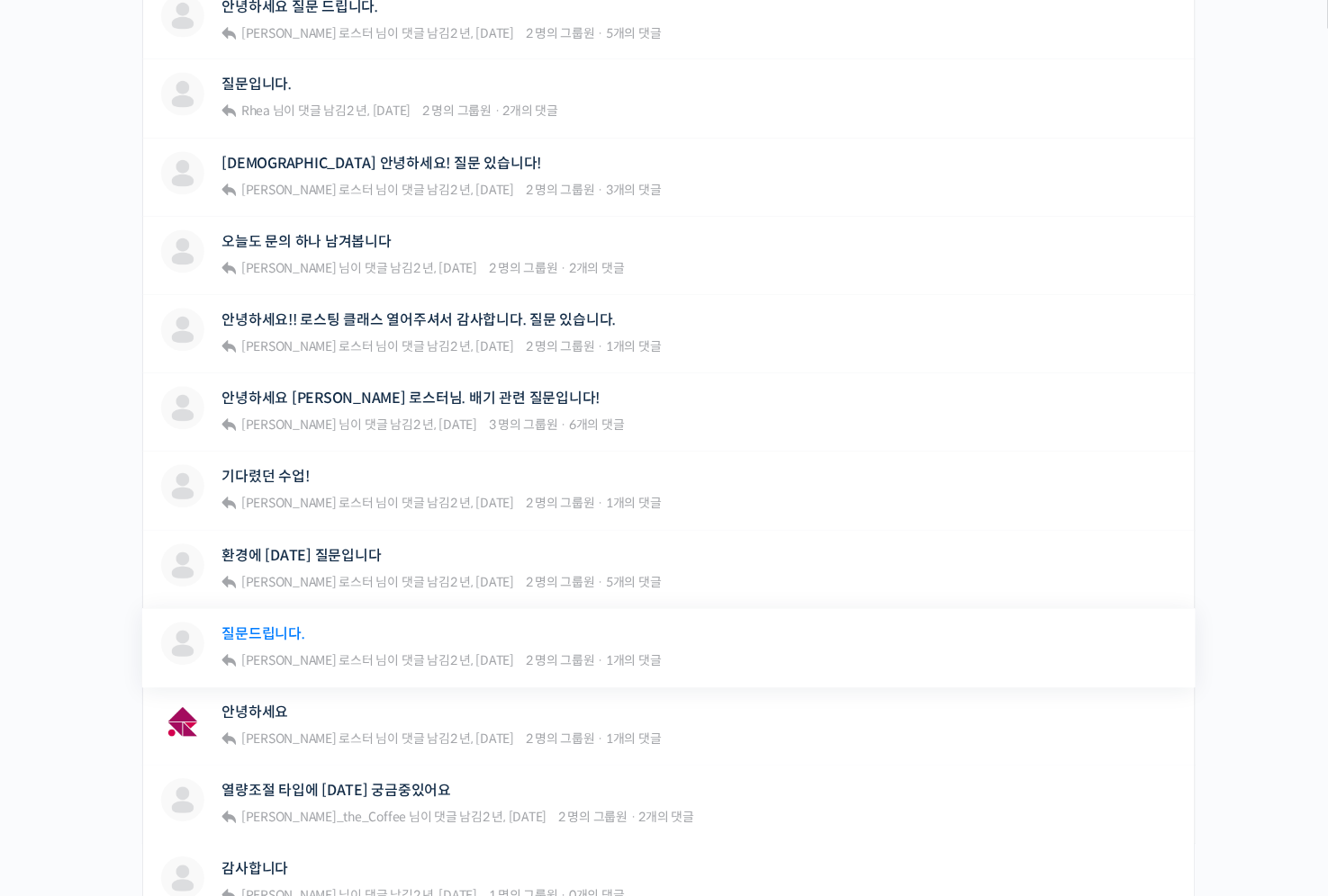
click at [250, 627] on link "질문드립니다." at bounding box center [263, 635] width 82 height 17
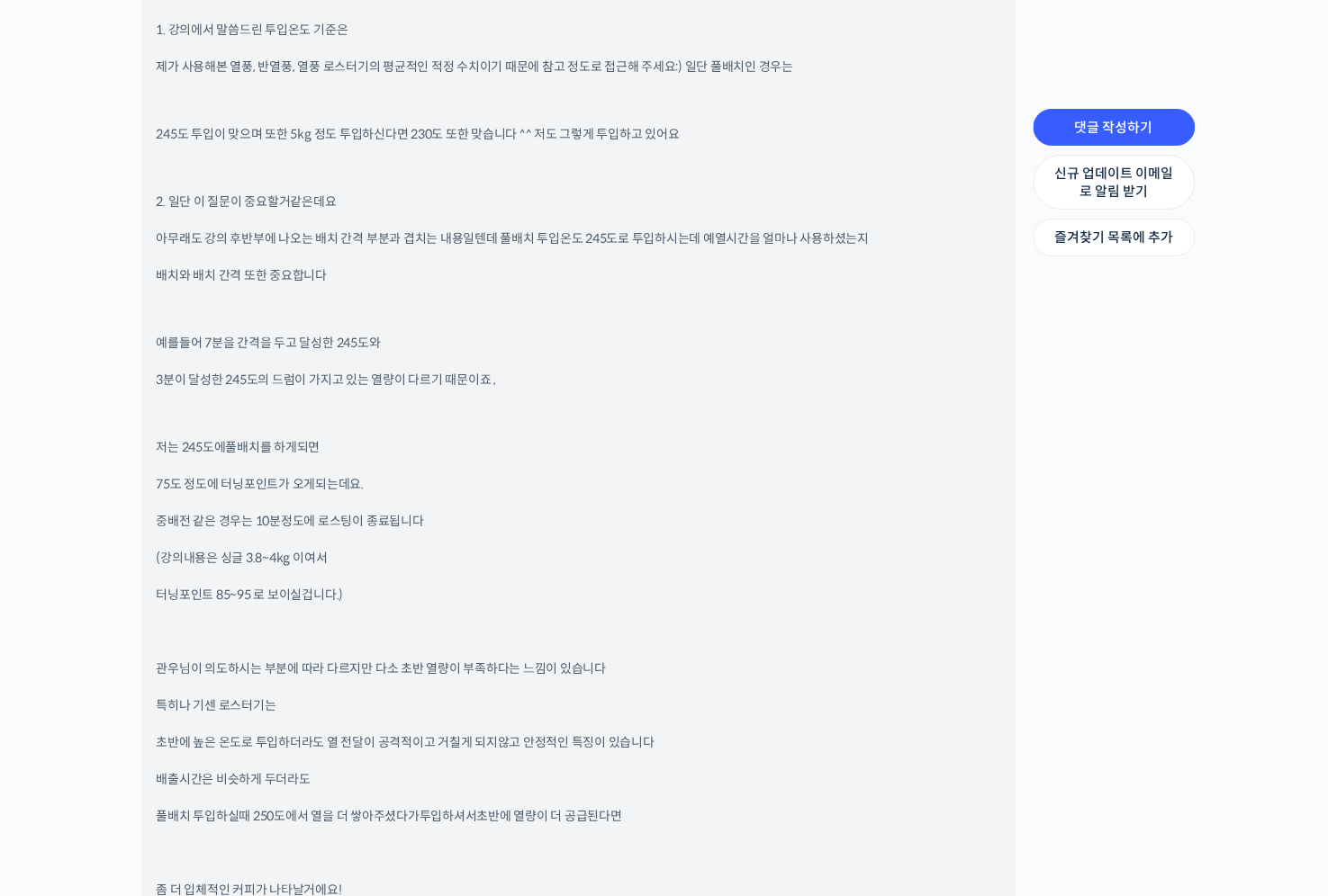
scroll to position [1610, 0]
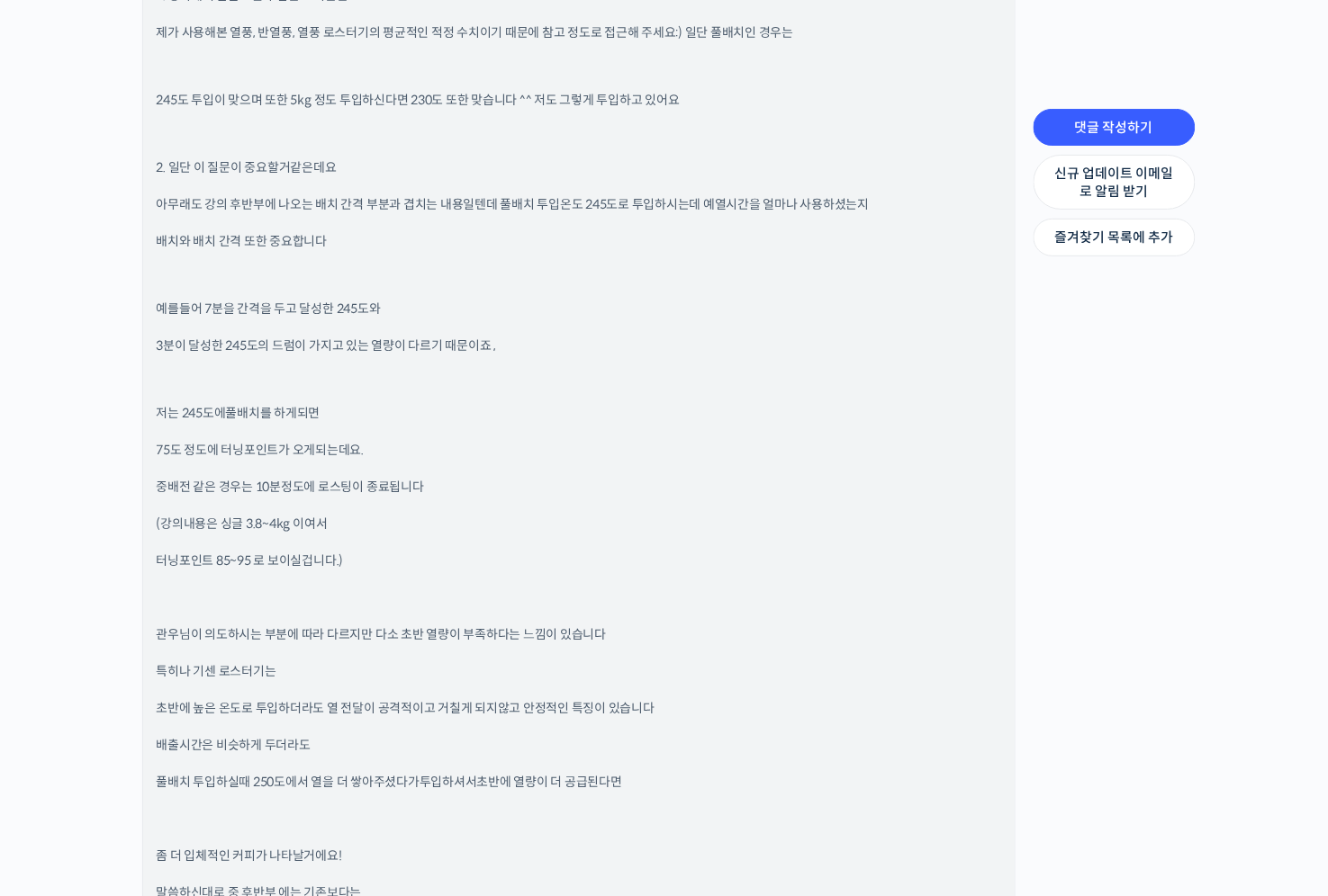
drag, startPoint x: 167, startPoint y: 602, endPoint x: 168, endPoint y: 590, distance: 12.0
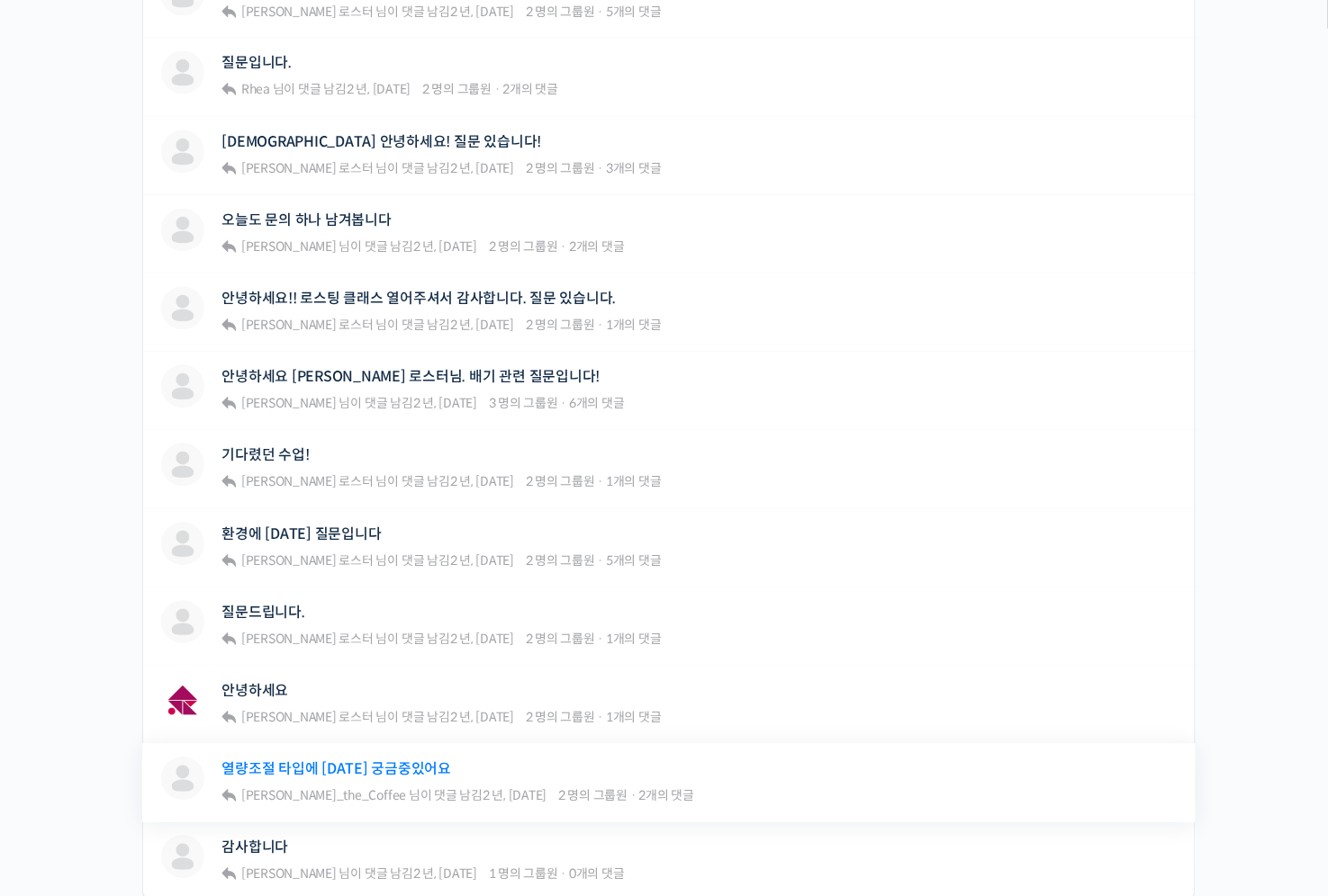
scroll to position [872, 0]
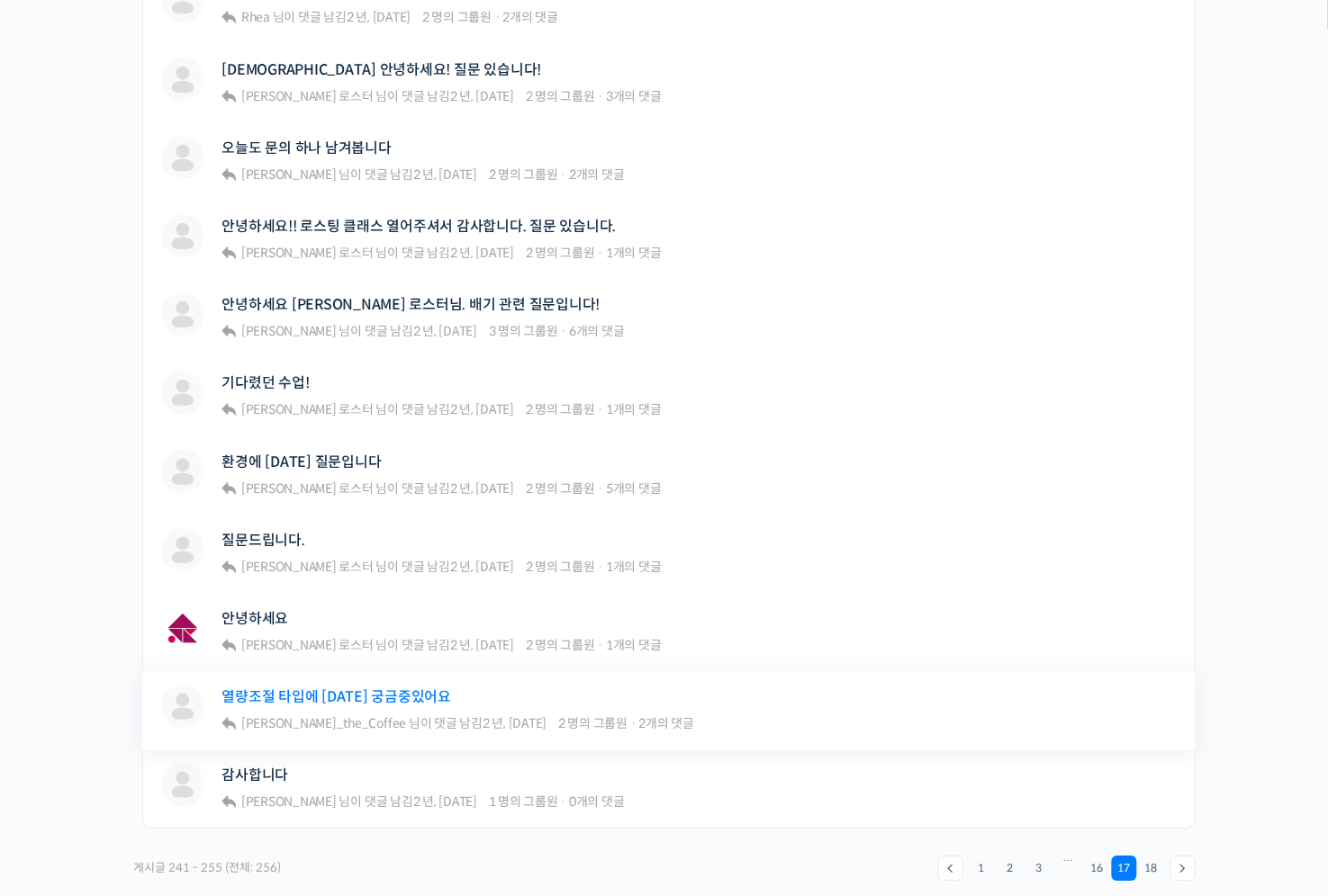
click at [324, 688] on link "열량조절 타입에 [DATE] 궁금중있어요" at bounding box center [336, 697] width 229 height 17
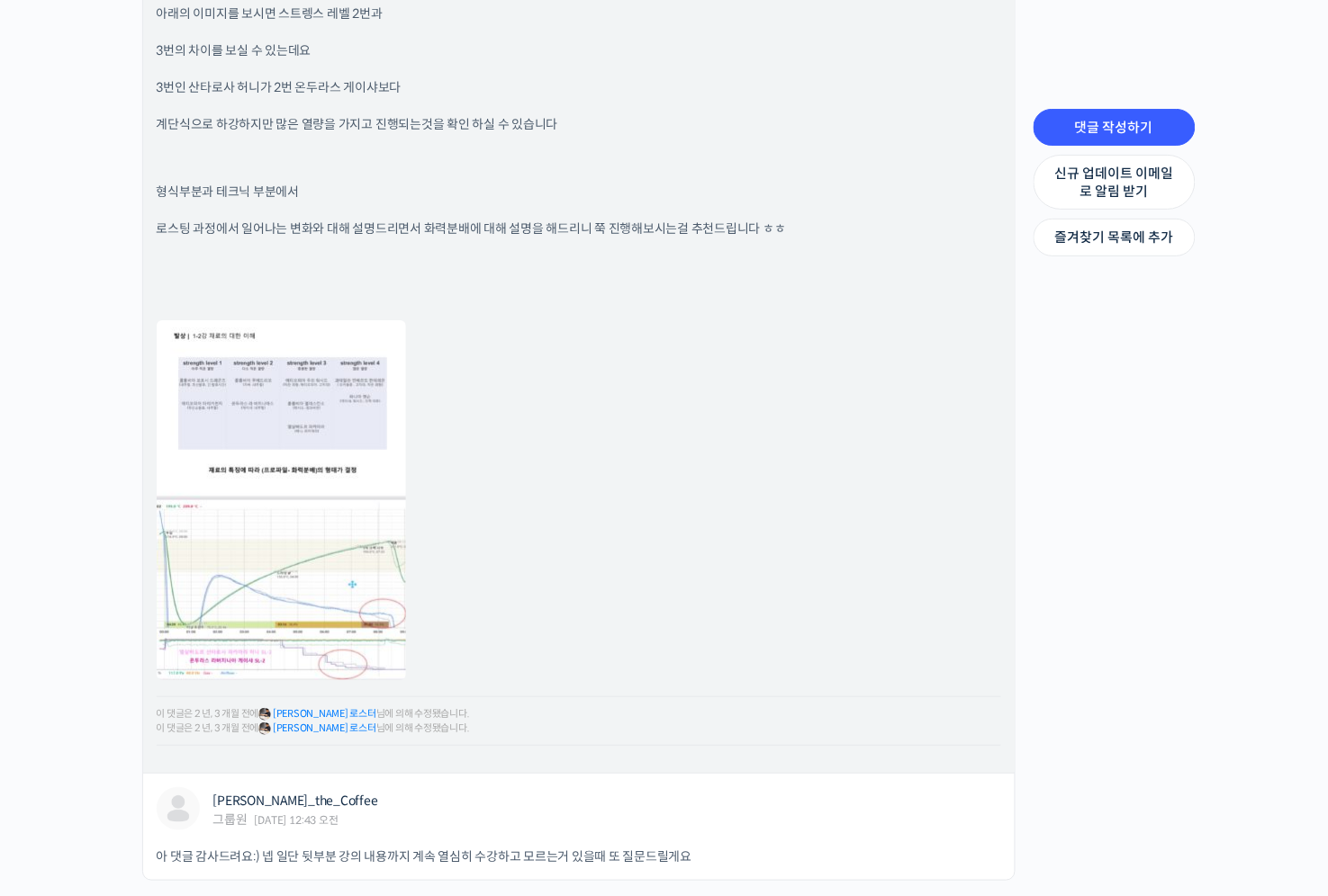
scroll to position [1516, 0]
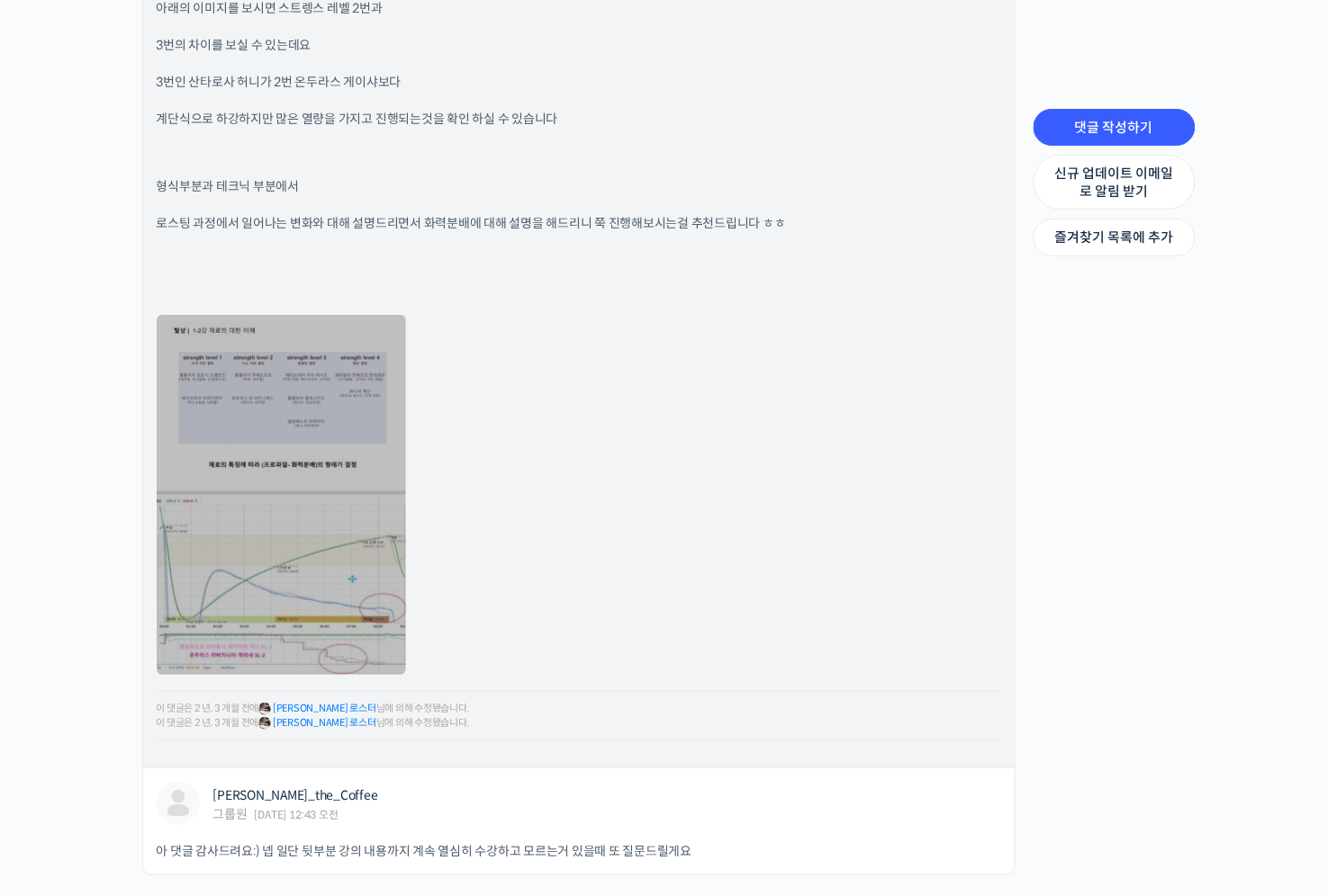
click at [308, 640] on link at bounding box center [281, 494] width 249 height 360
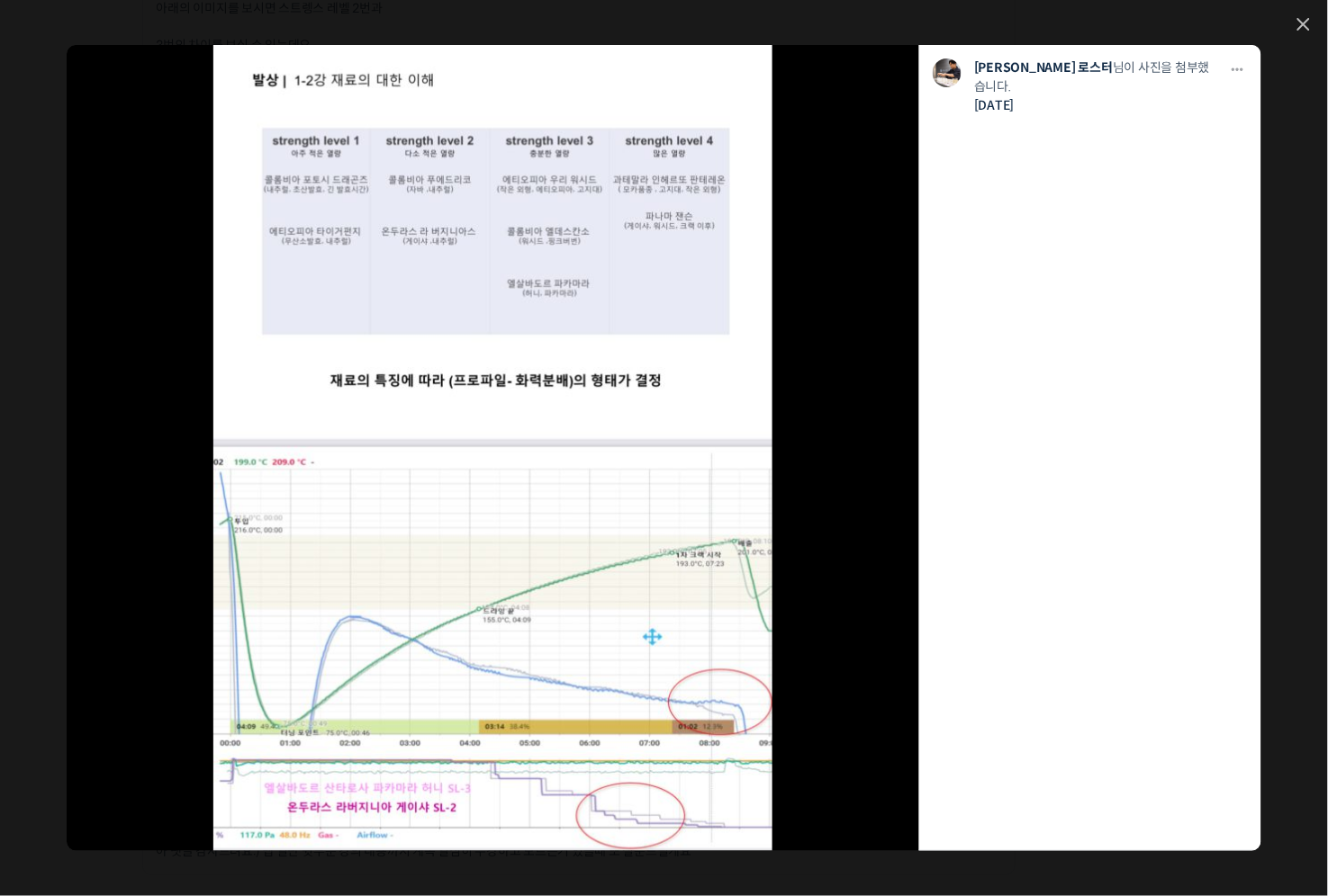
click at [27, 718] on div "모두 공개 모든 회원 나만 보기 다운로드 다운로드 윤원균 로스터 님이 사진을 첨부했습니다. 2년 전" at bounding box center [664, 448] width 1328 height 896
click at [1309, 22] on icon at bounding box center [1303, 23] width 12 height 12
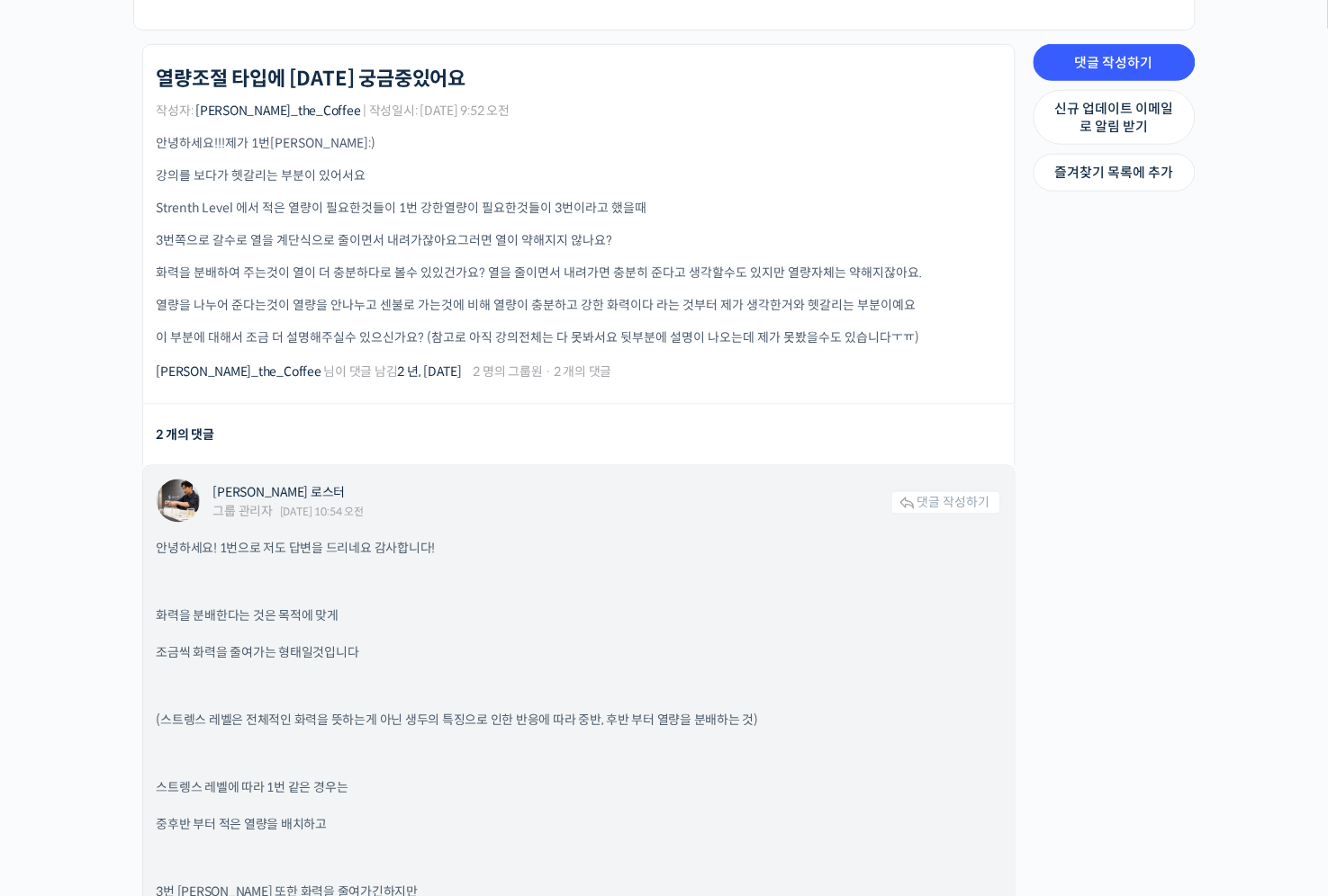
scroll to position [337, 0]
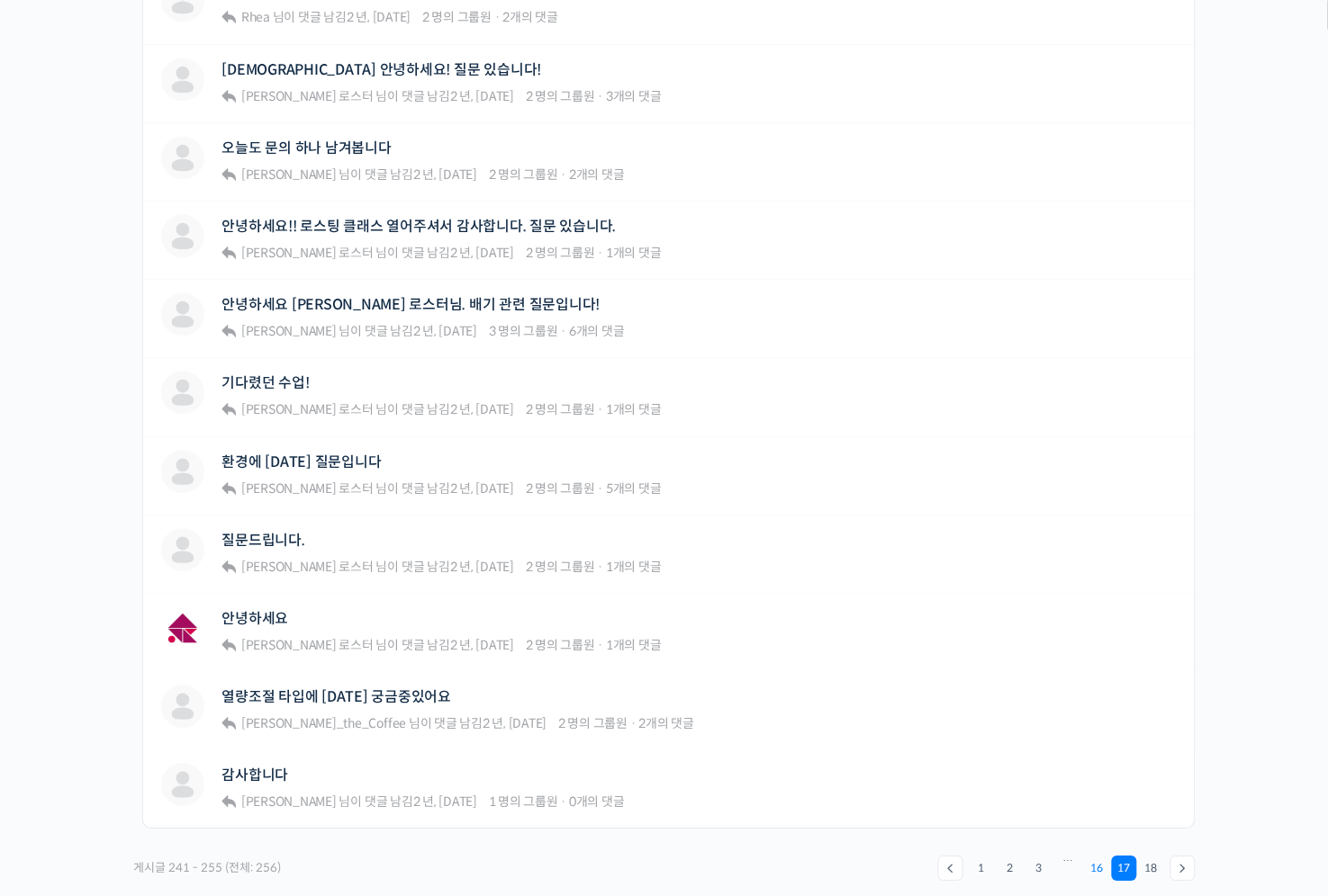
click at [1095, 866] on link "16" at bounding box center [1097, 868] width 25 height 25
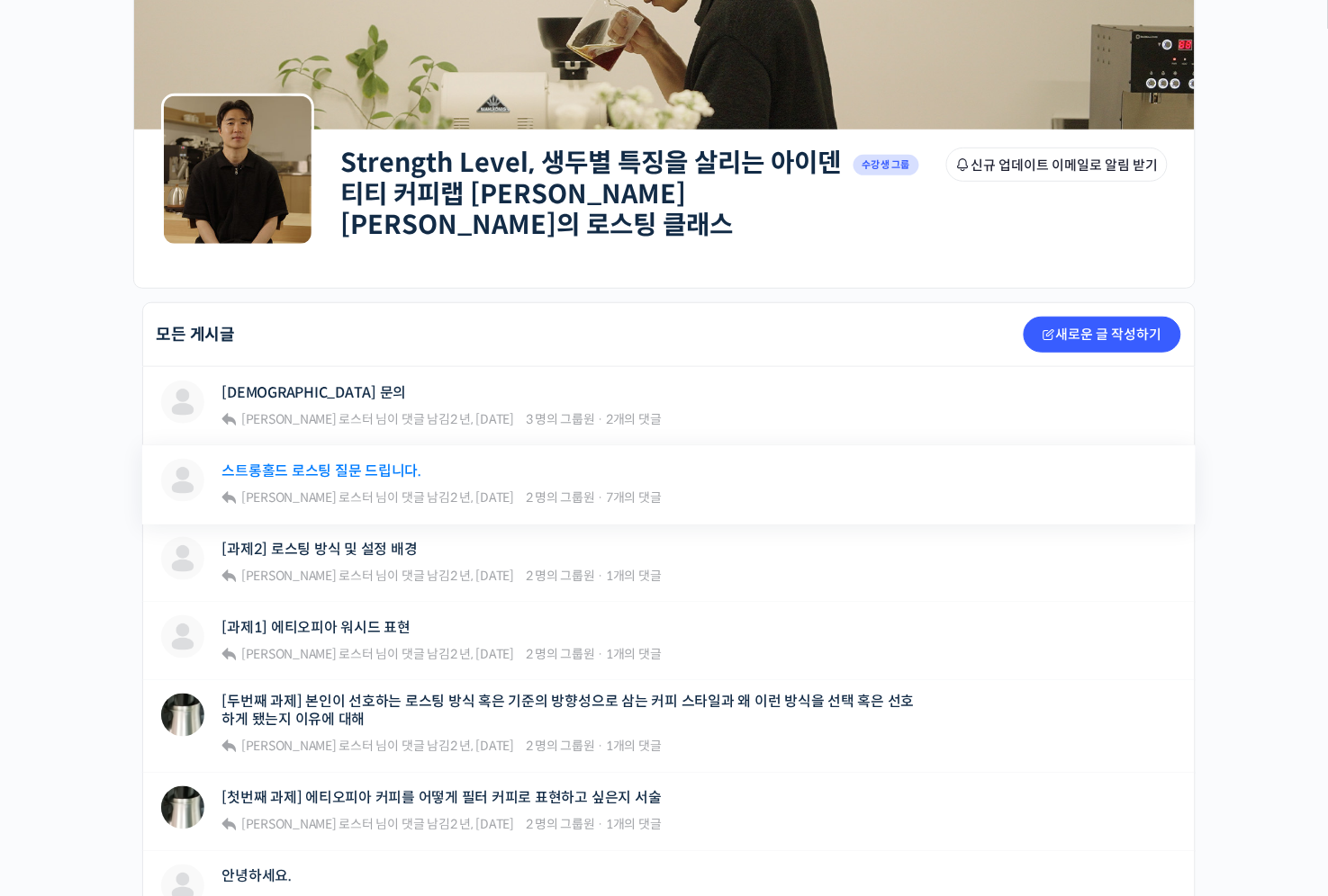
scroll to position [189, 0]
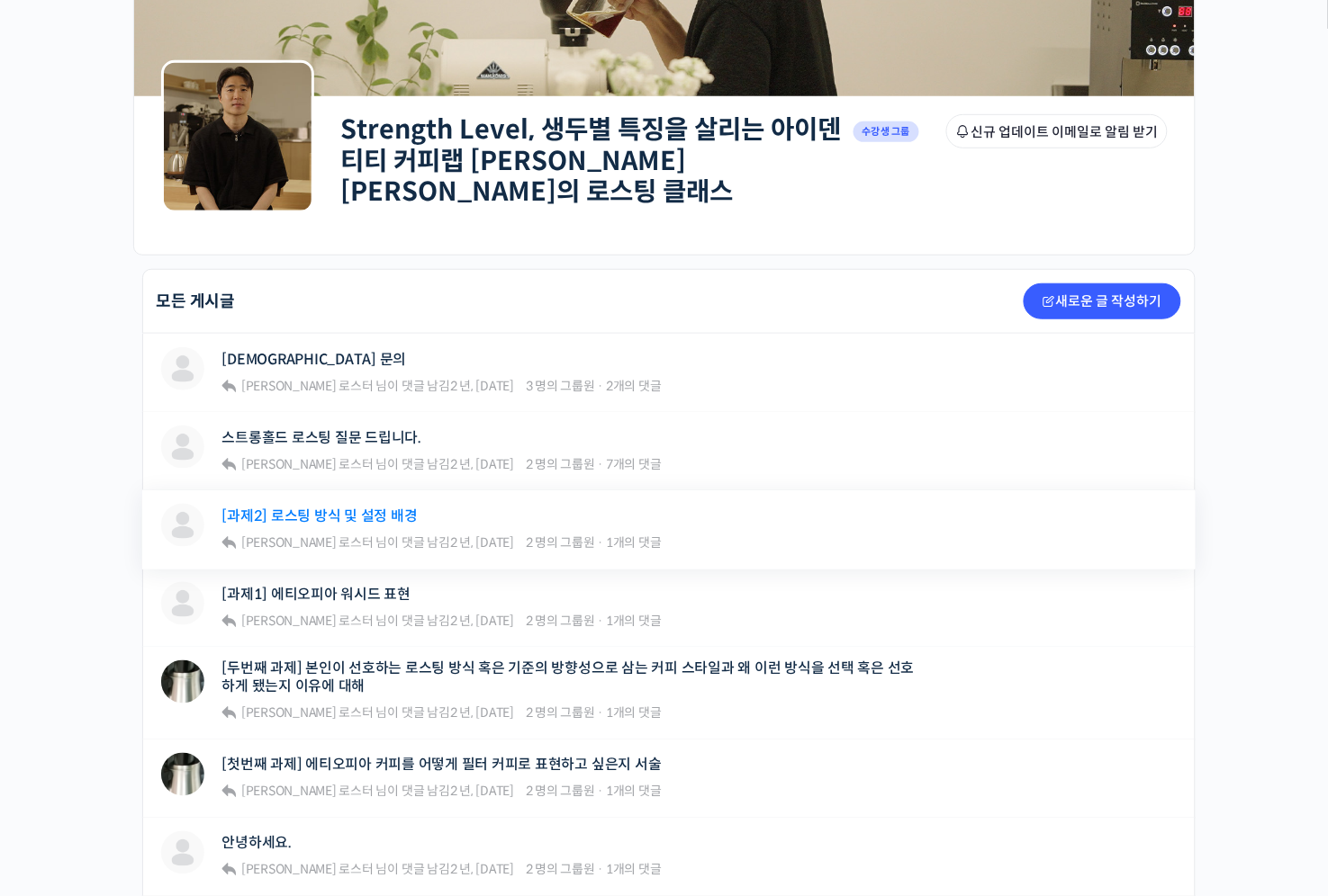
click at [389, 511] on link "[과제2] 로스팅 방식 및 설정 배경" at bounding box center [319, 516] width 196 height 17
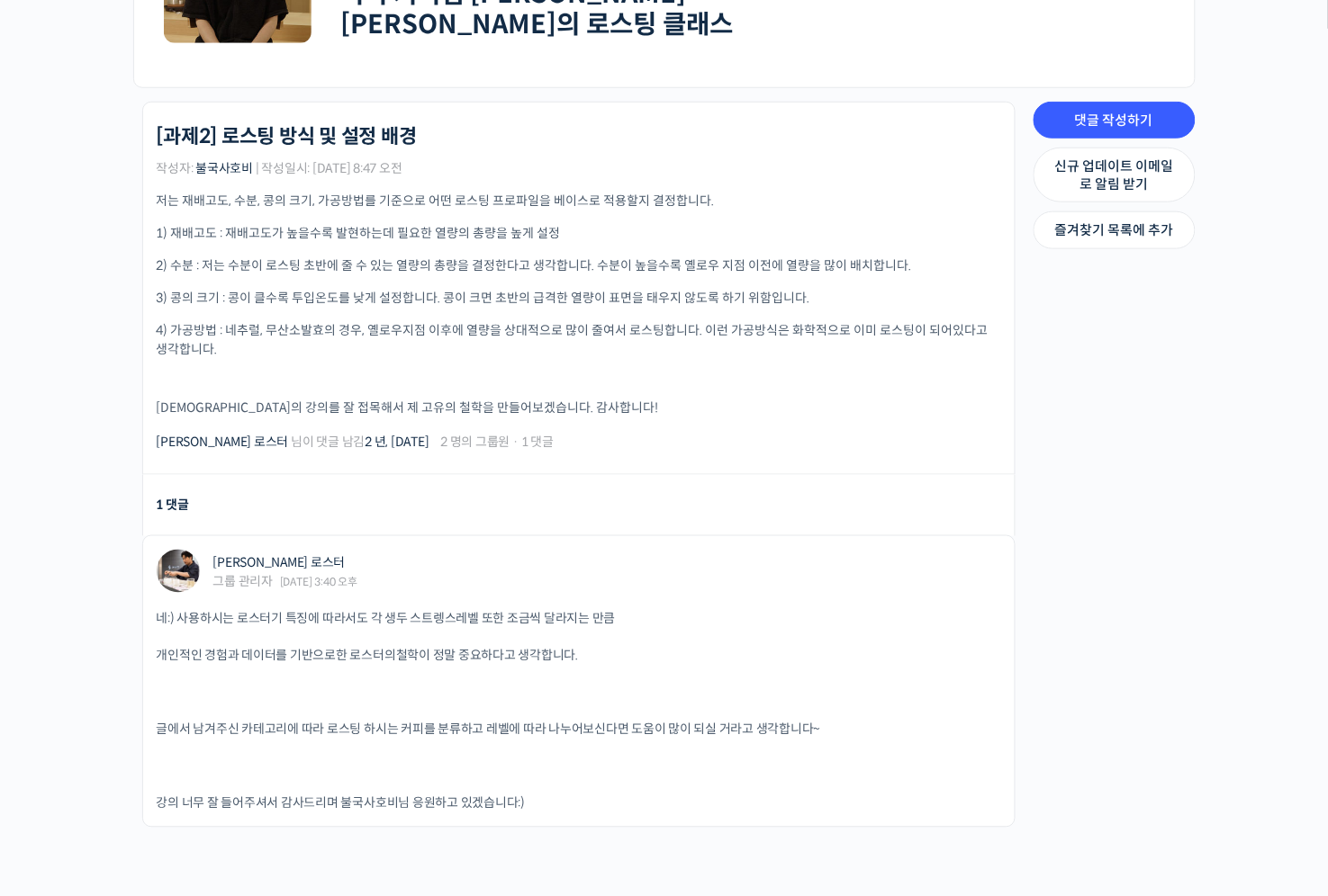
scroll to position [474, 0]
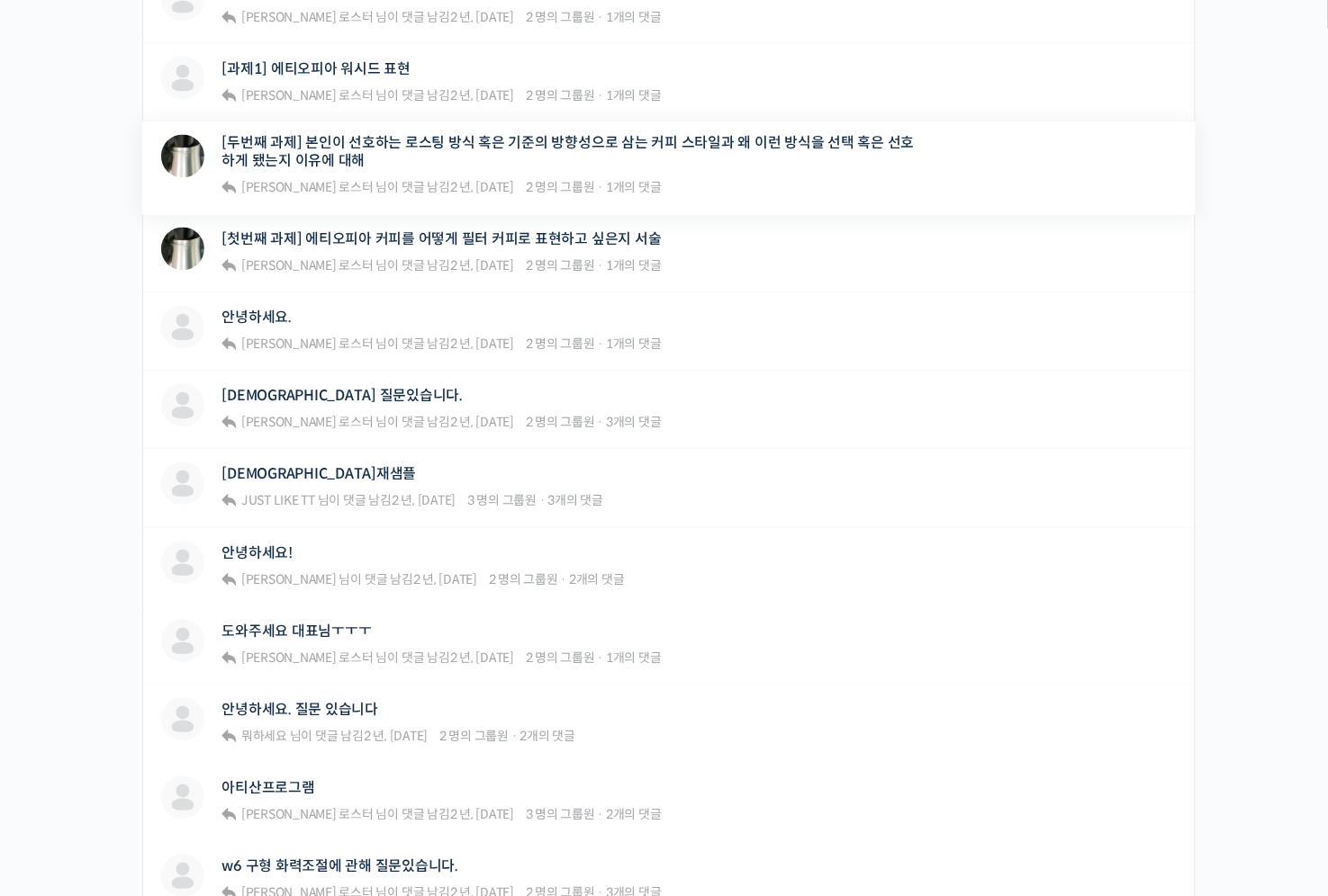
scroll to position [474, 0]
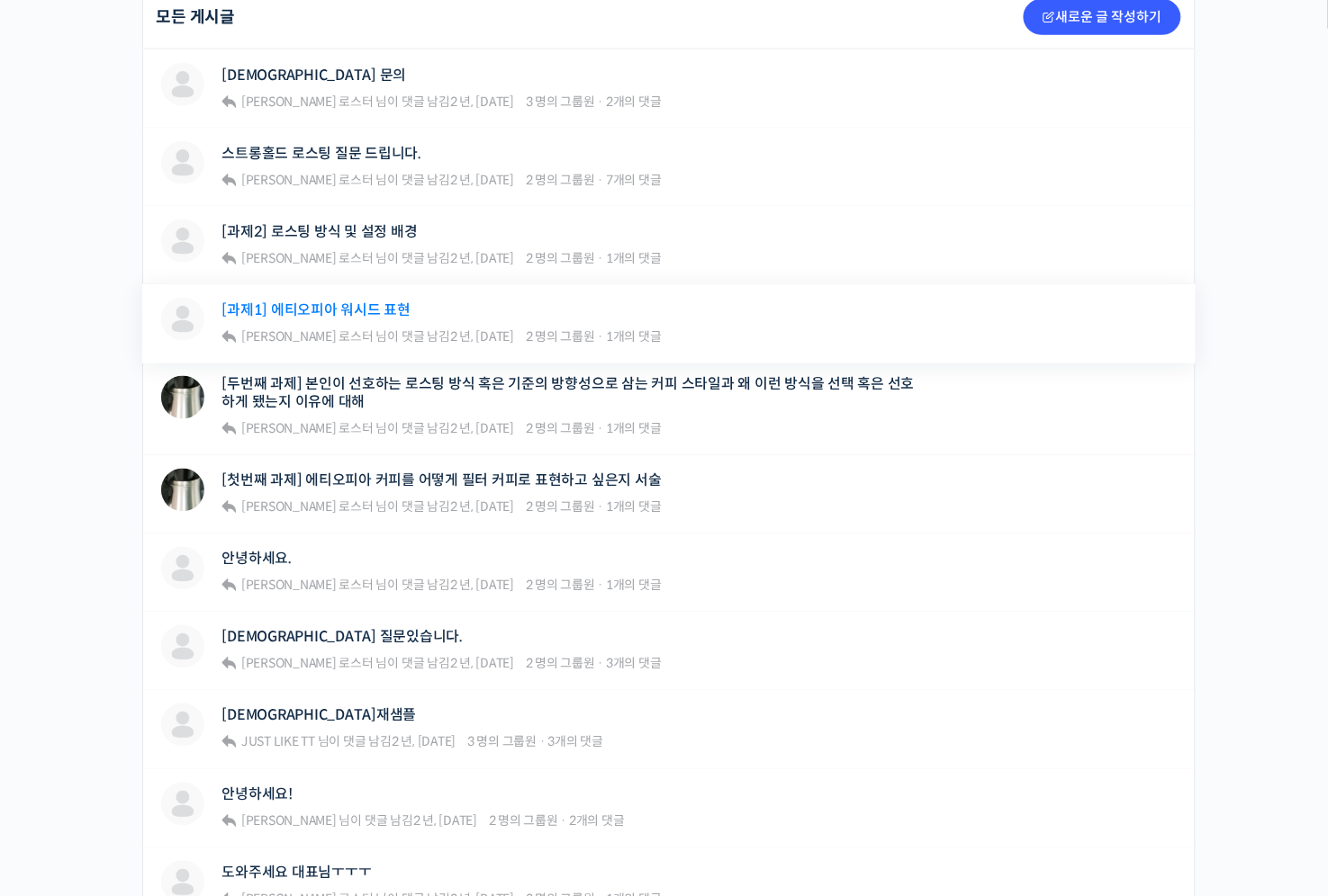
click at [278, 309] on link "[과제1] 에티오피아 워시드 표현" at bounding box center [317, 310] width 189 height 17
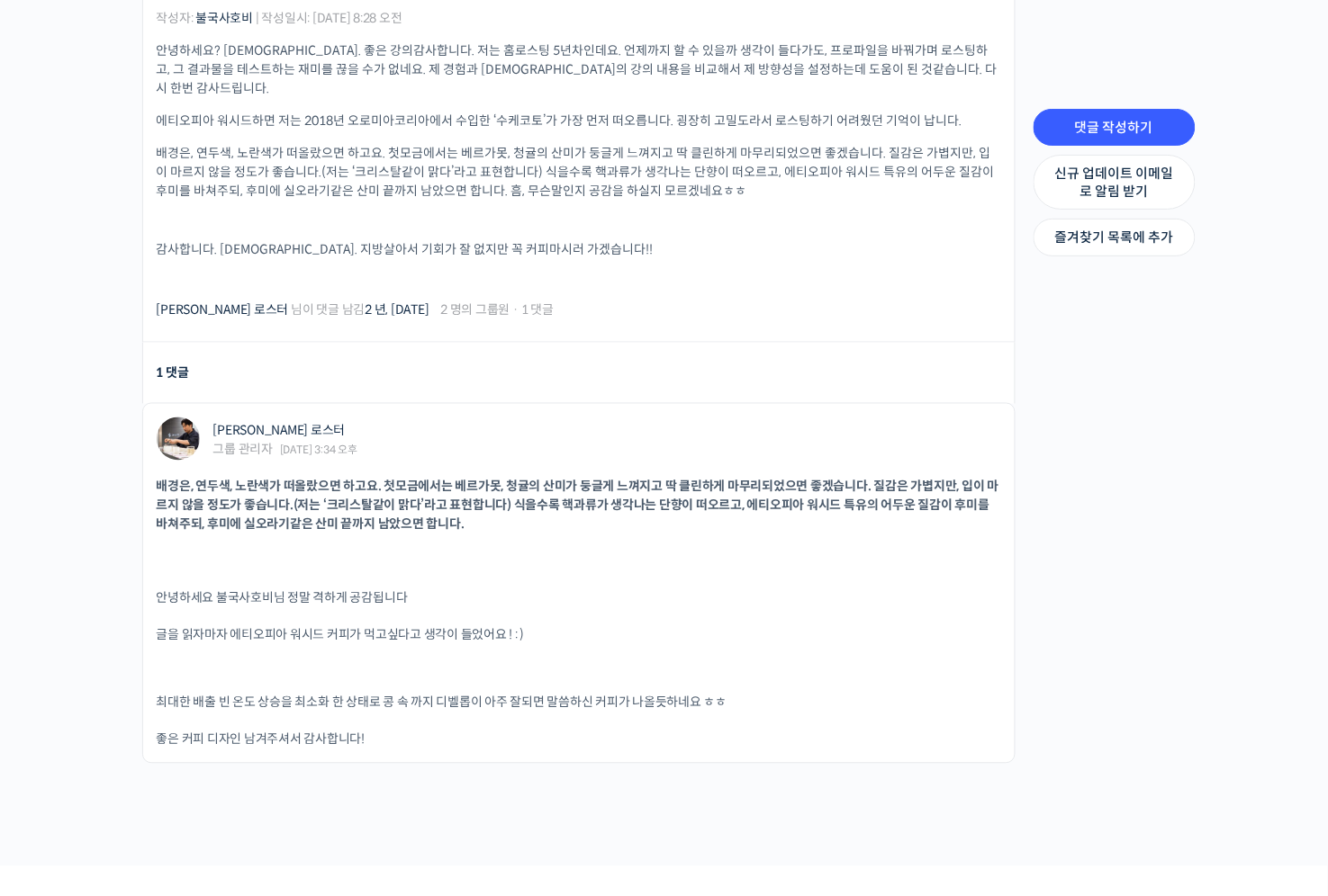
scroll to position [474, 0]
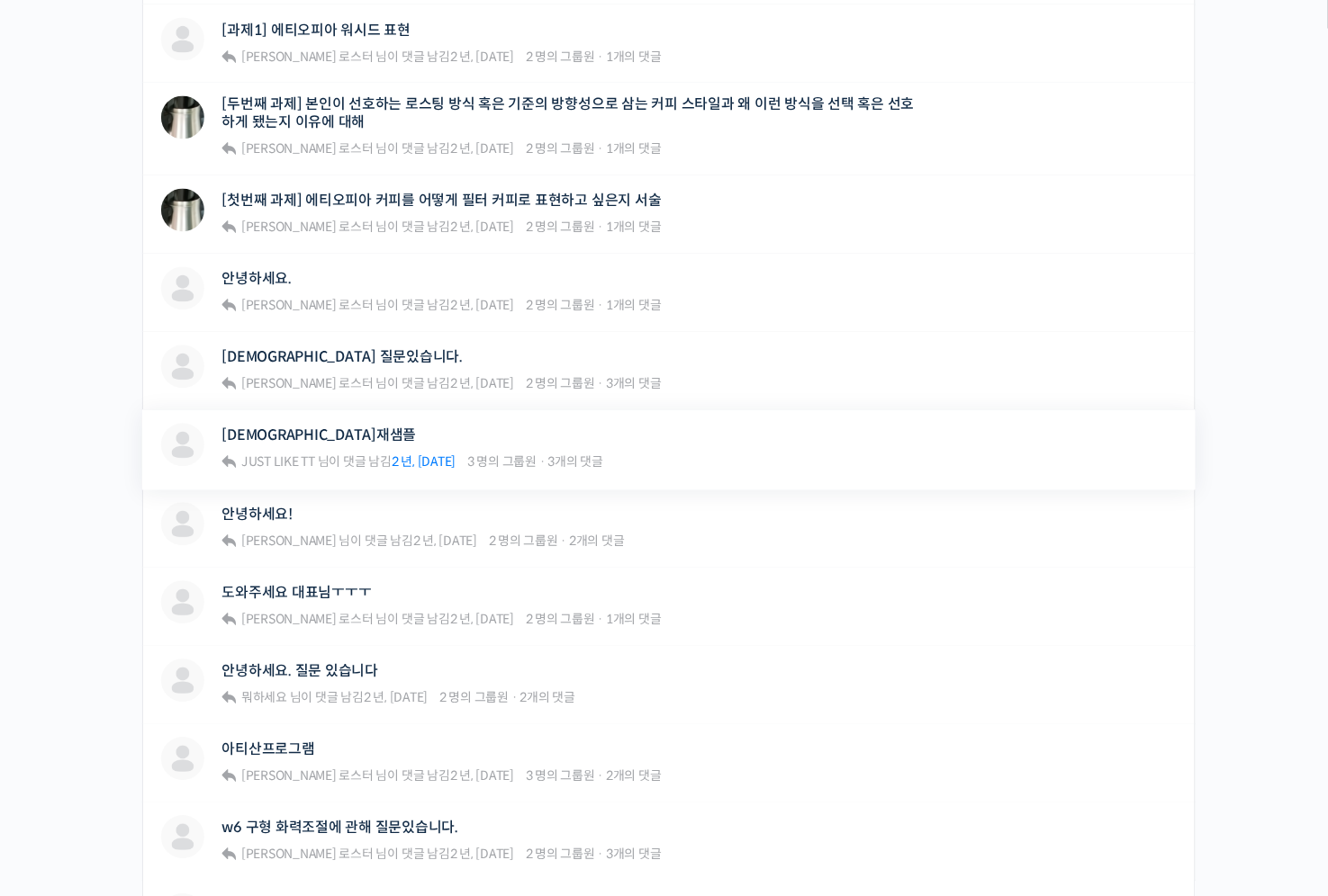
scroll to position [1109, 0]
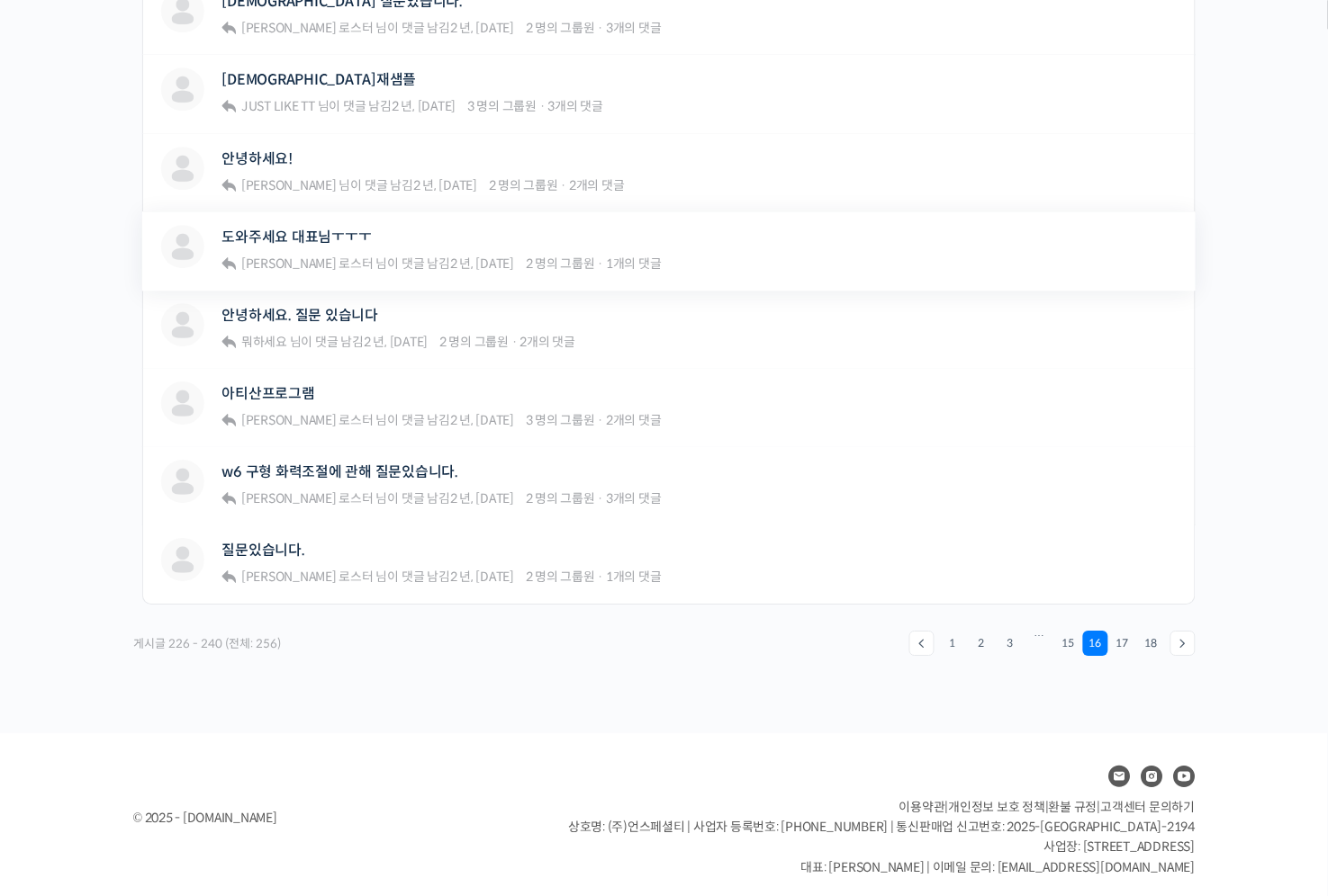
click at [313, 225] on div "도와주세요 대표님ㅜㅜㅜ" at bounding box center [441, 237] width 439 height 24
click at [307, 228] on link "도와주세요 대표님ㅜㅜㅜ" at bounding box center [297, 237] width 150 height 17
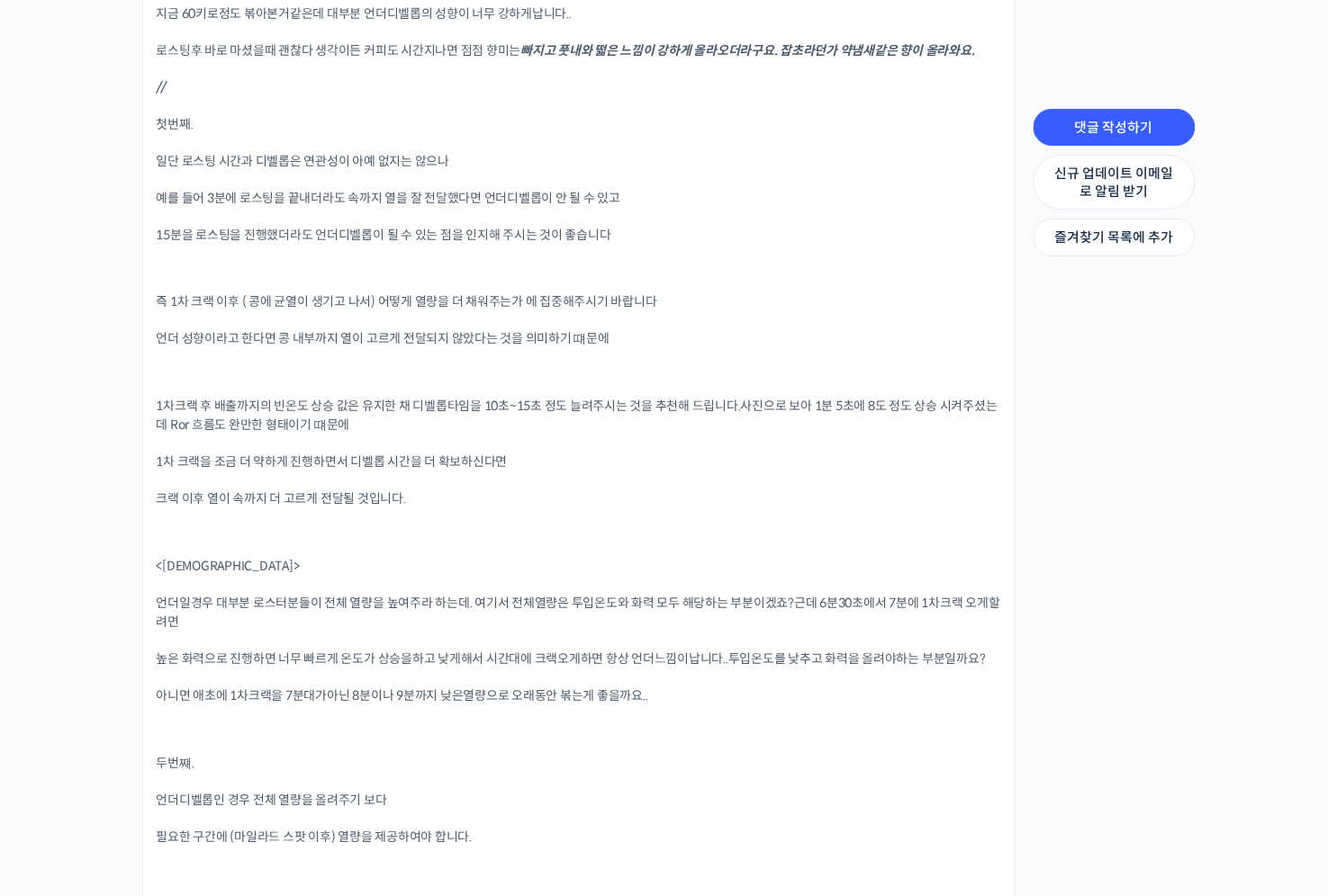
scroll to position [2179, 0]
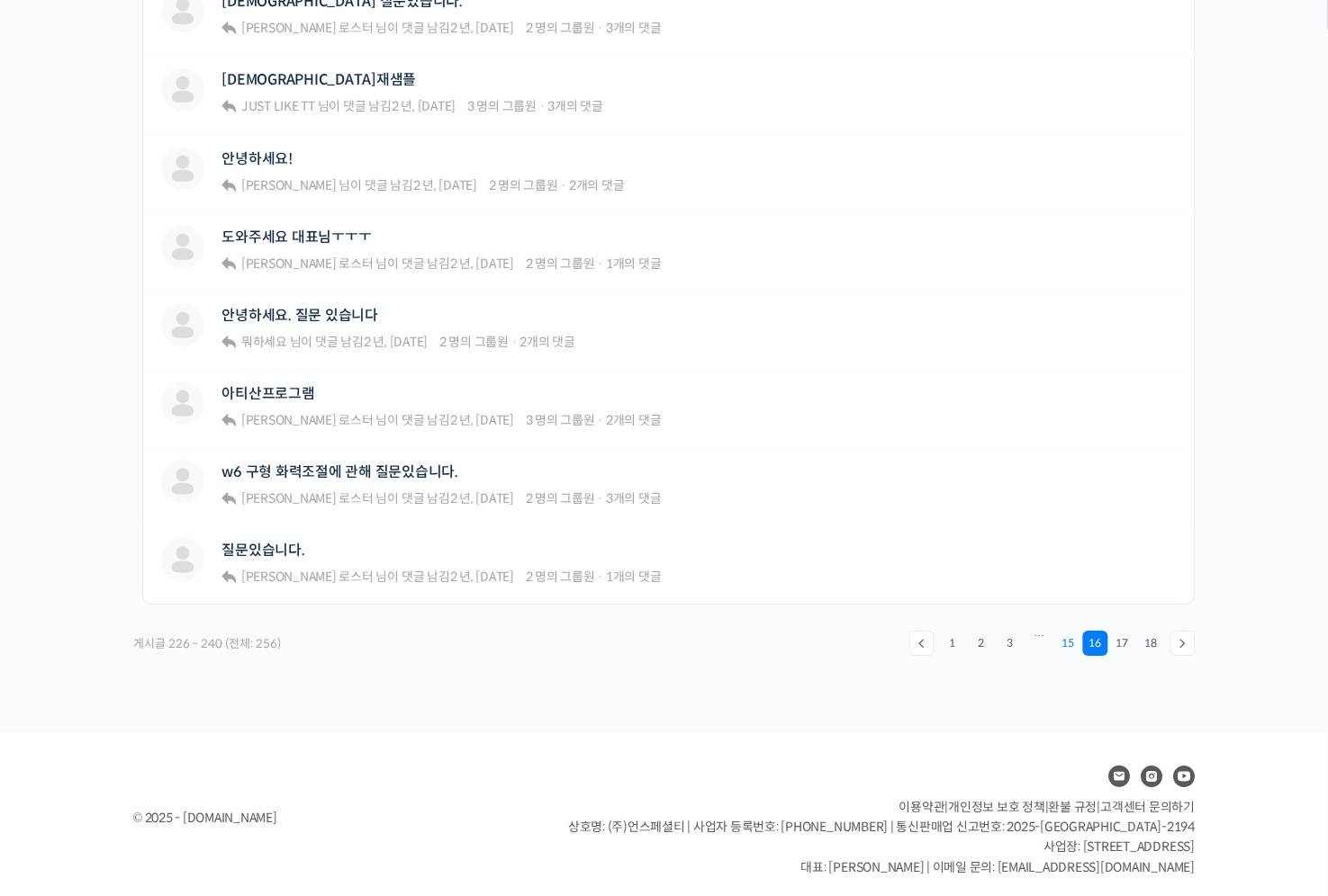
click at [1068, 635] on link "15" at bounding box center [1069, 643] width 25 height 25
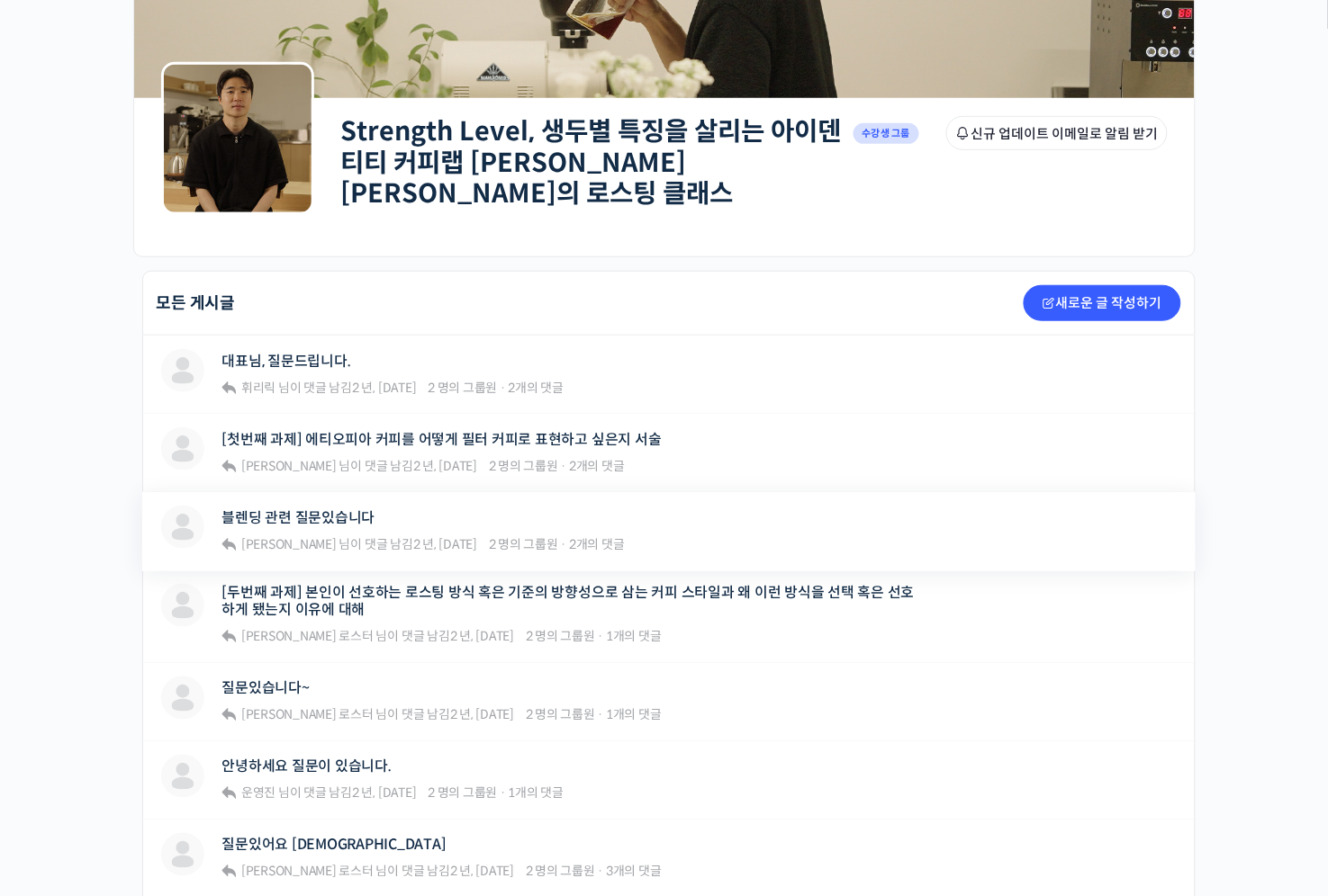
scroll to position [189, 0]
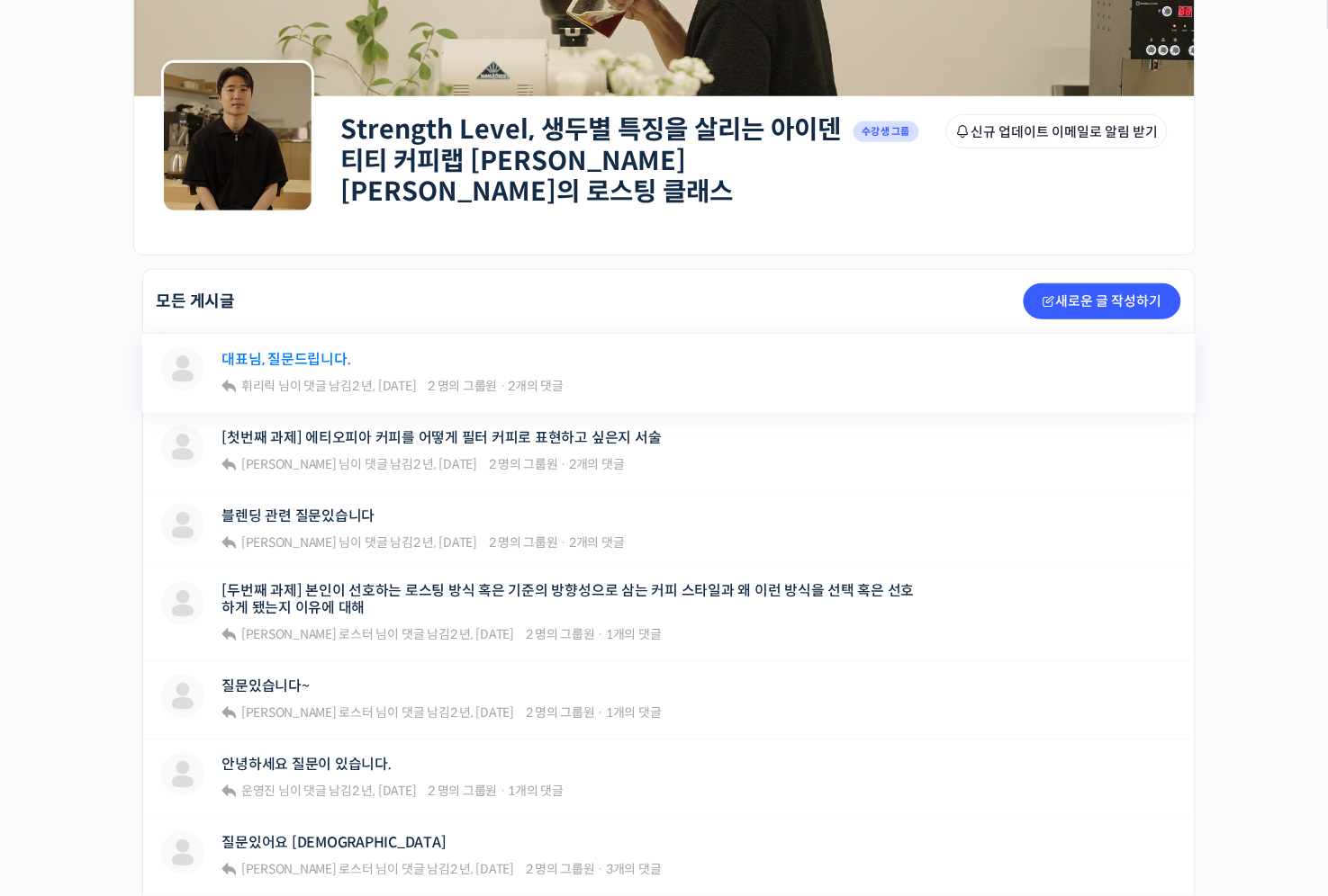
click at [290, 351] on link "대표님, 질문드립니다." at bounding box center [286, 360] width 128 height 17
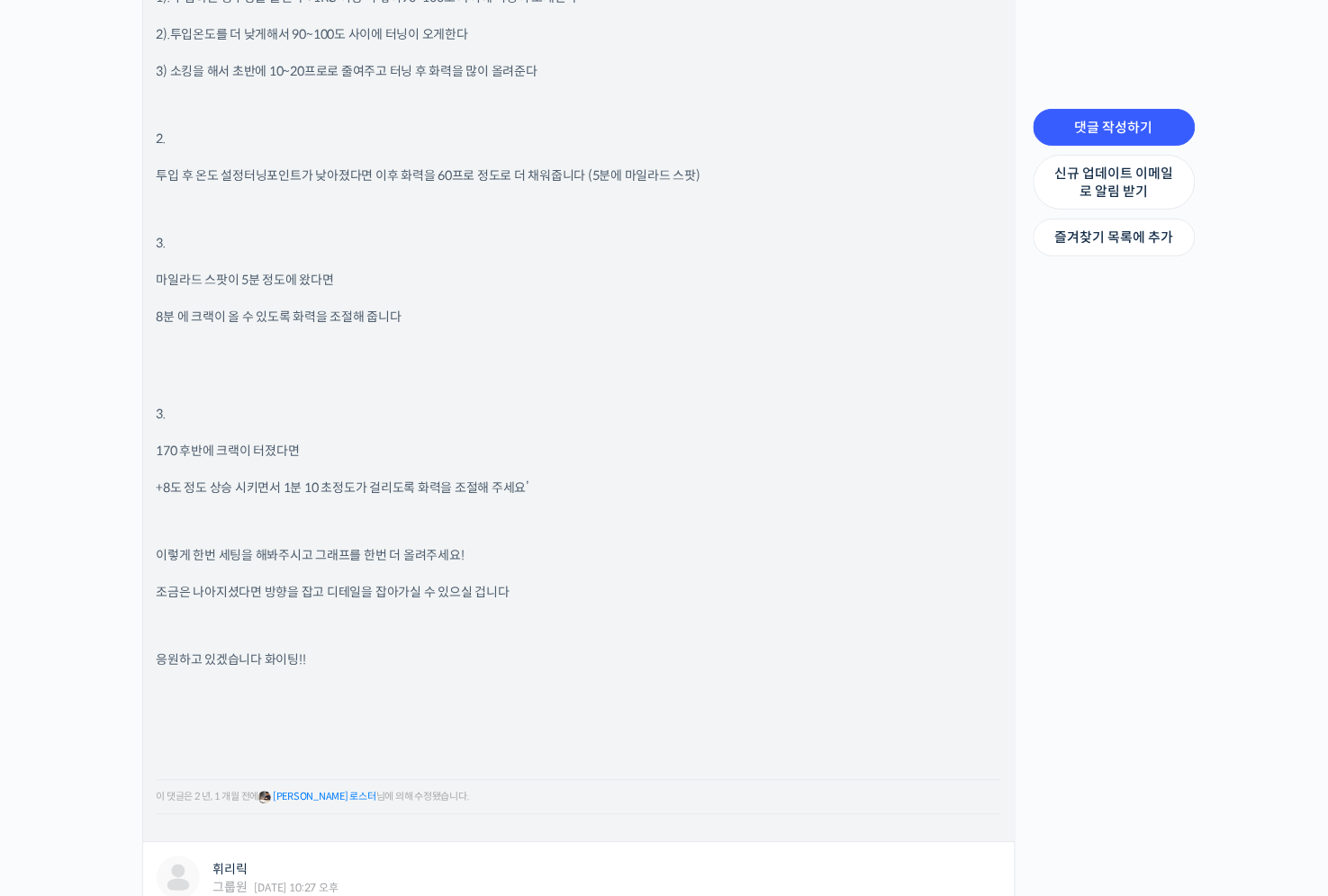
scroll to position [2179, 0]
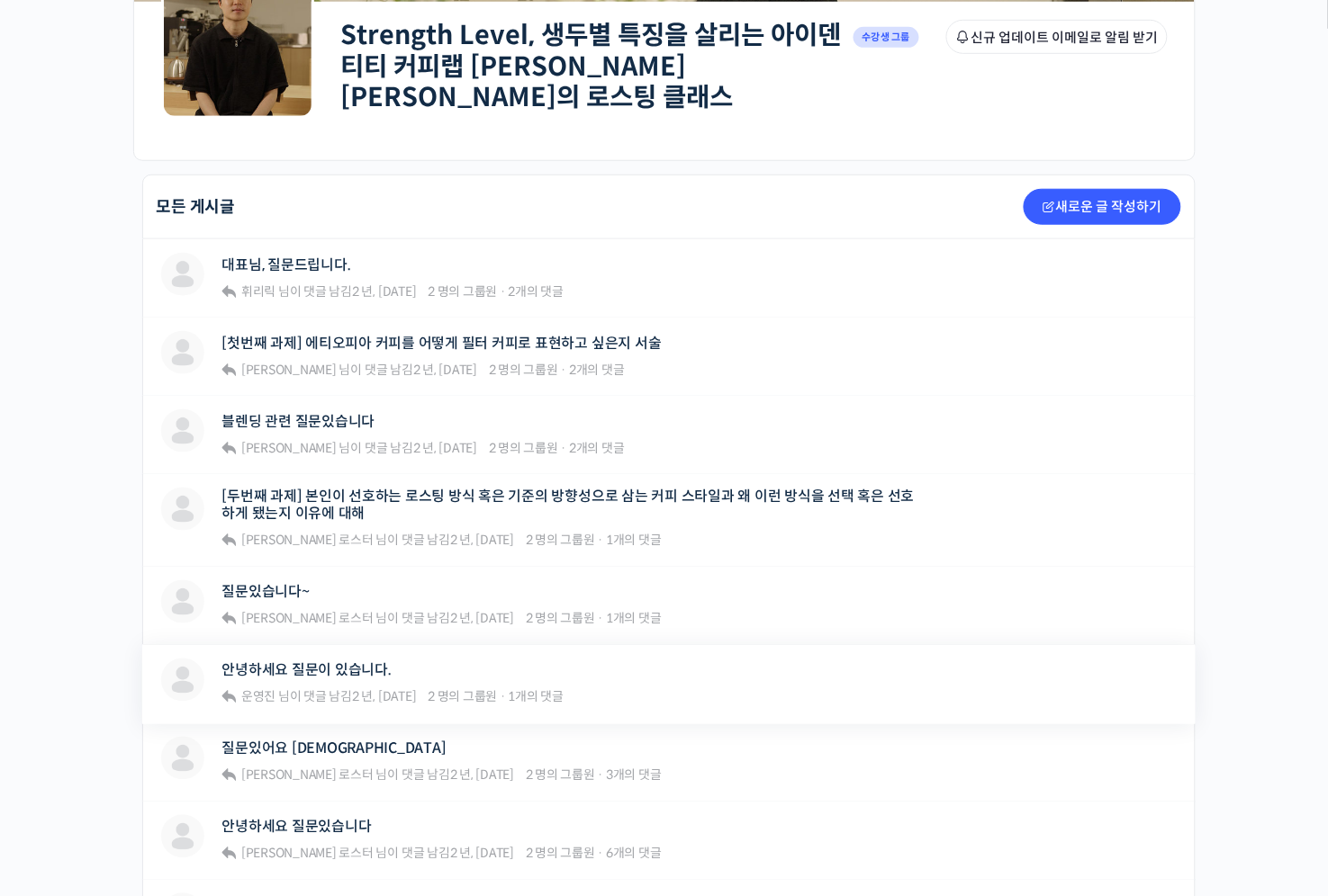
scroll to position [379, 0]
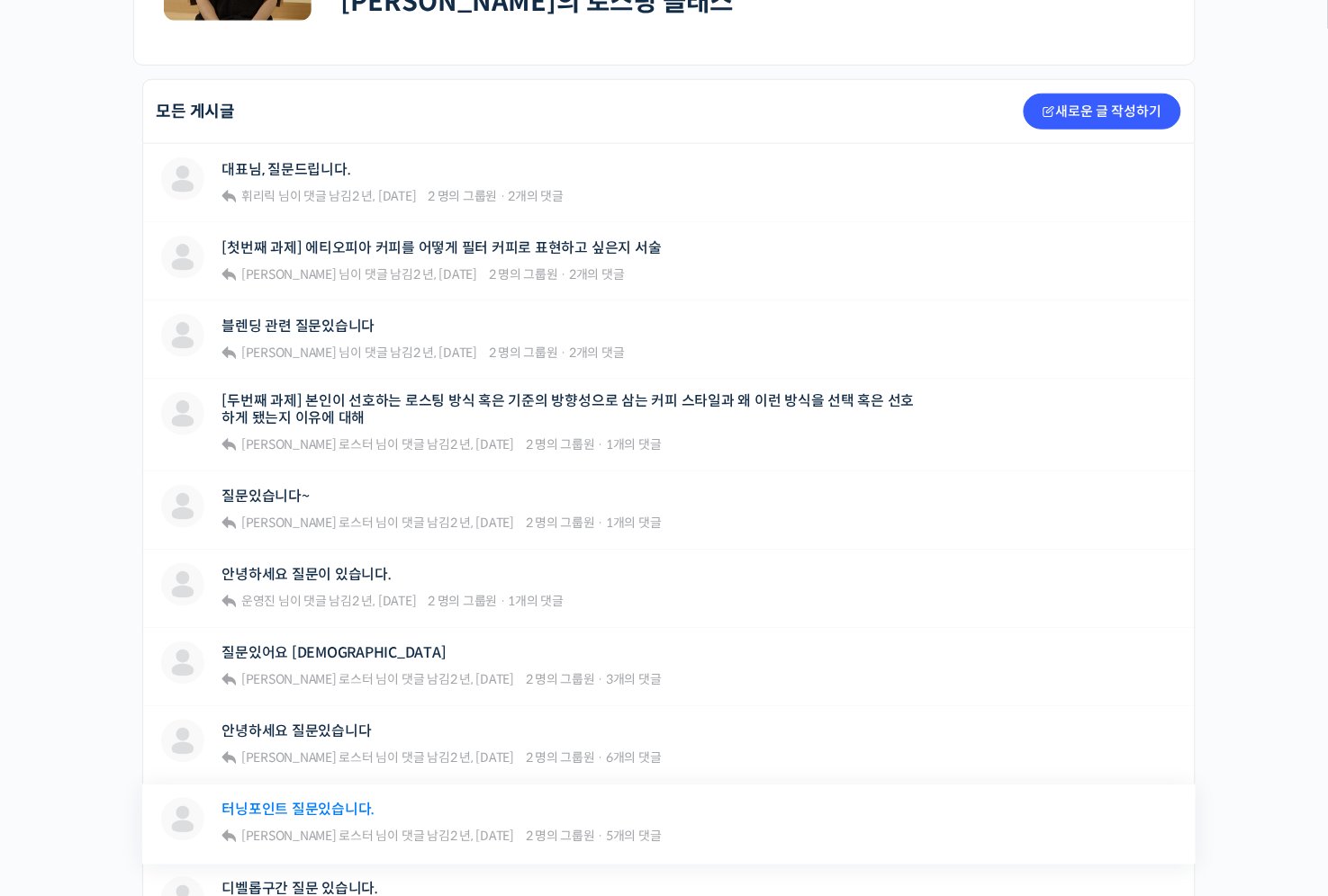
click at [311, 802] on link "터닝포인트 질문있습니다." at bounding box center [298, 811] width 153 height 17
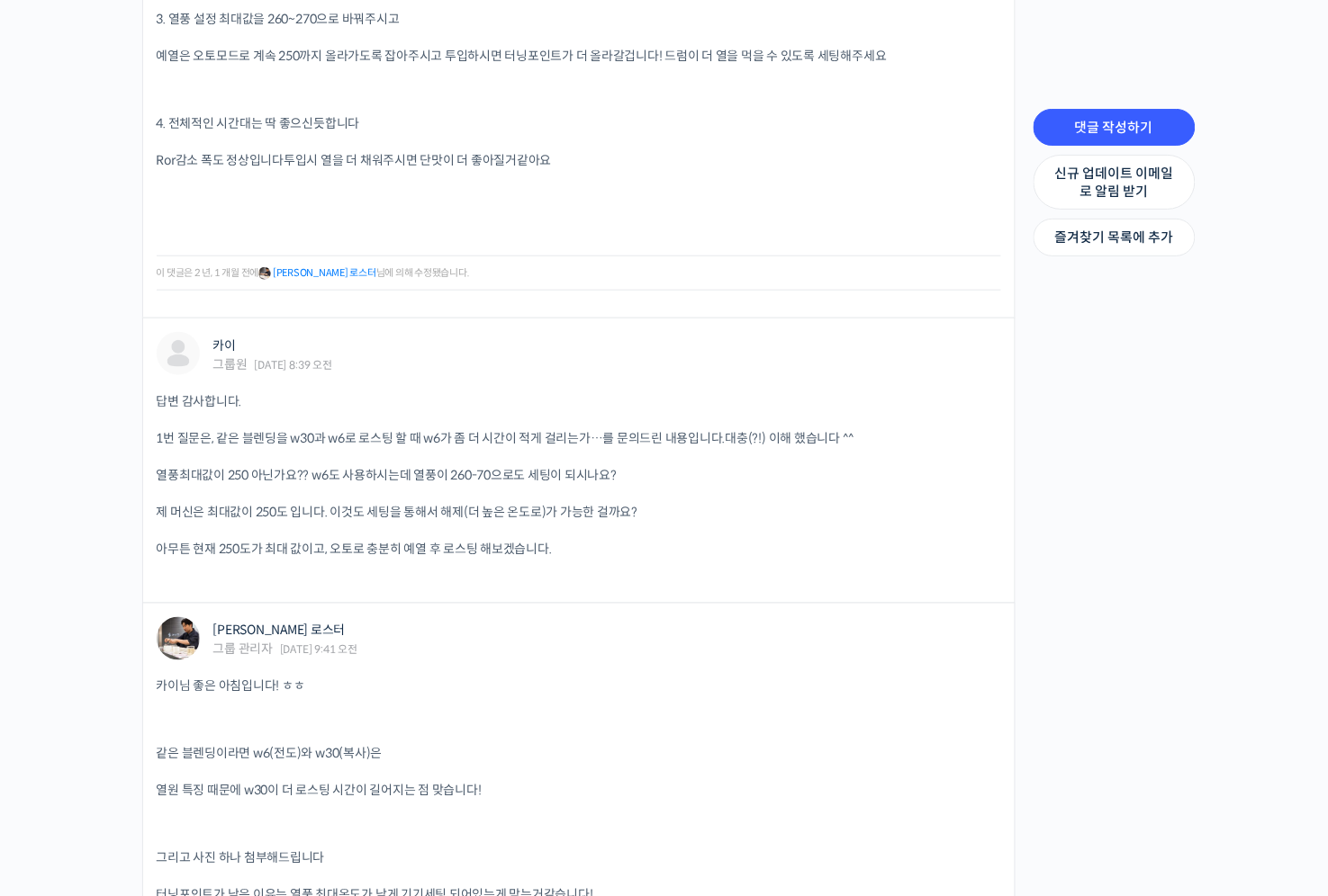
scroll to position [3600, 0]
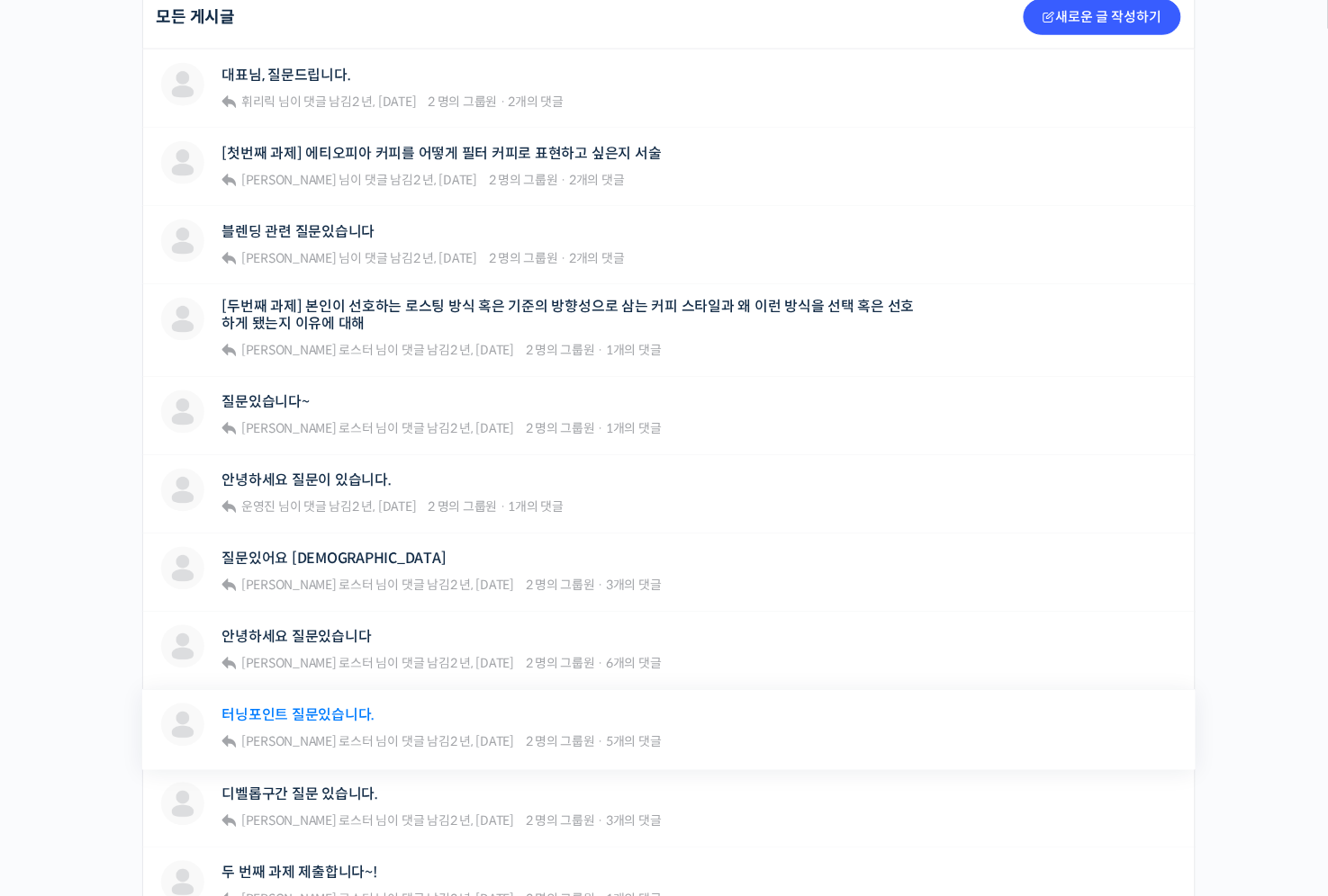
scroll to position [568, 0]
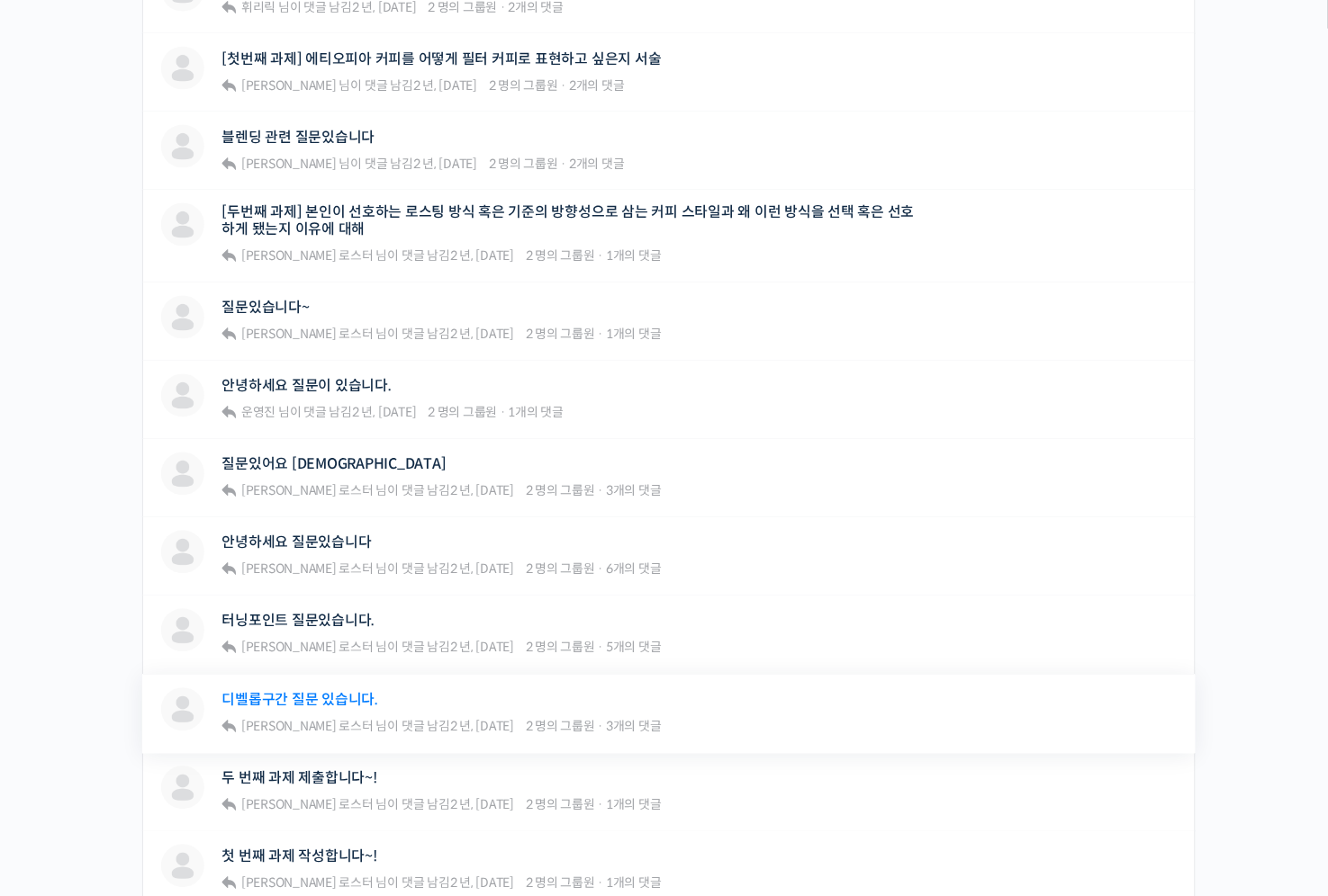
click at [289, 697] on link "디벨롭구간 질문 있습니다." at bounding box center [300, 700] width 156 height 17
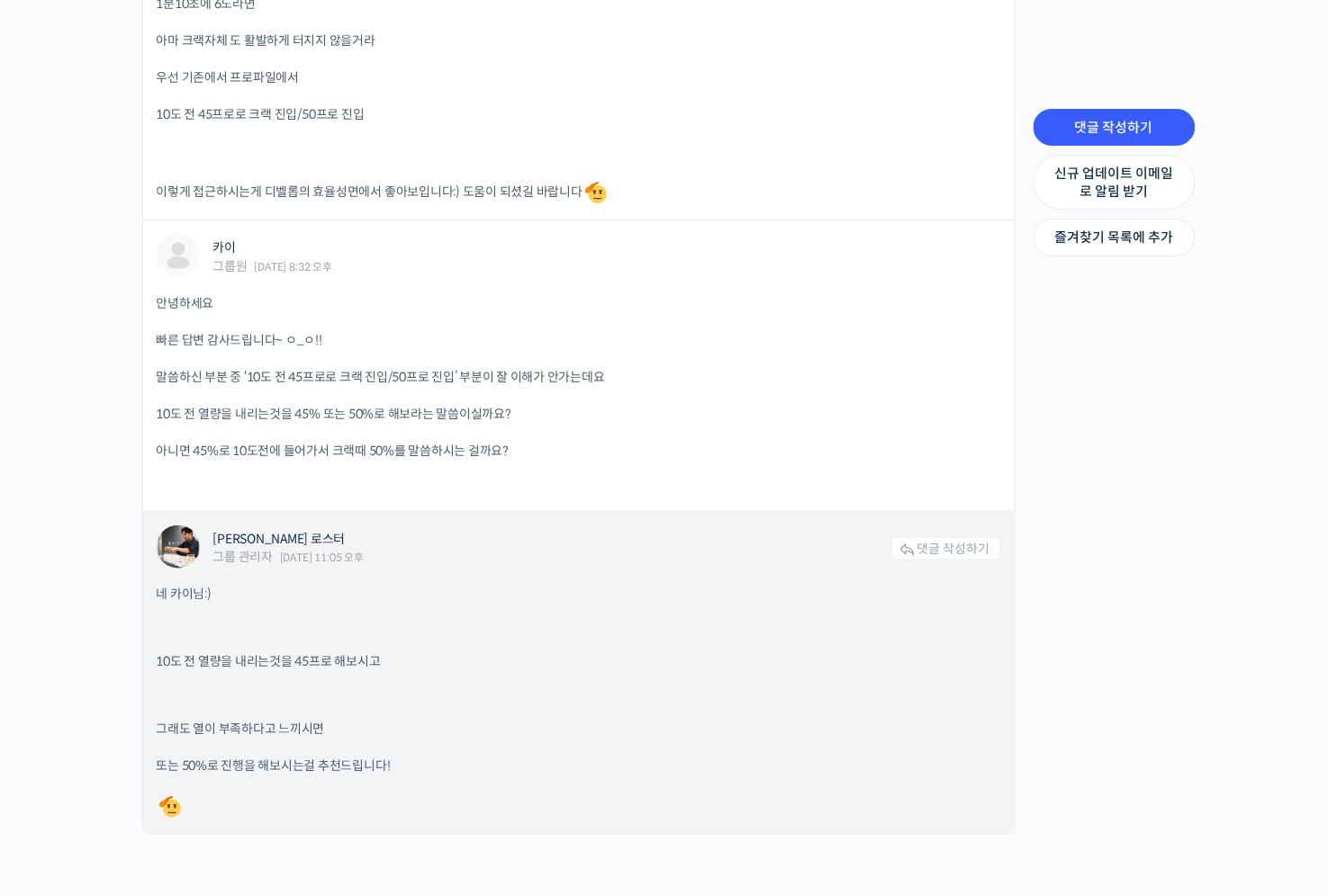
scroll to position [1824, 0]
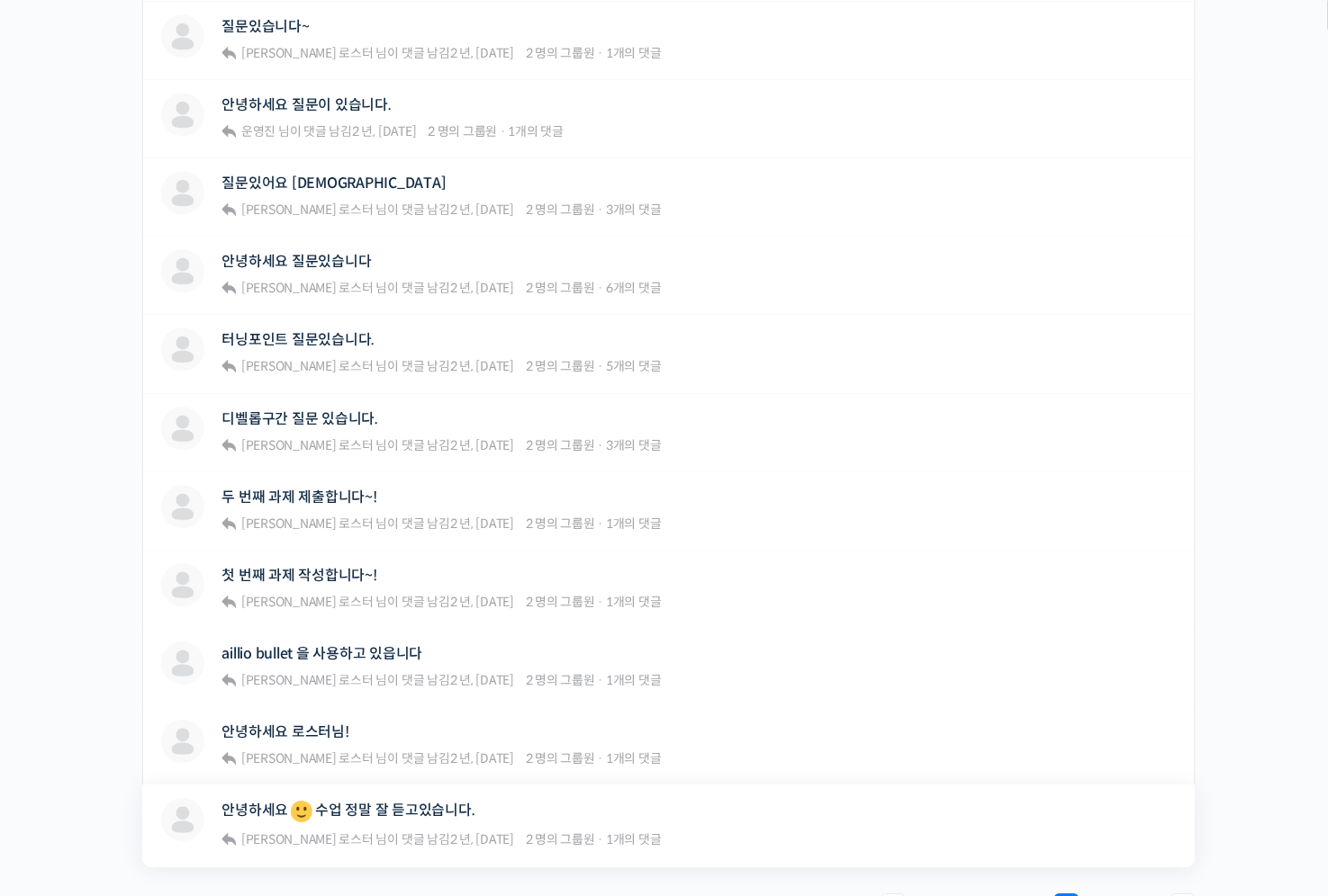
scroll to position [1041, 0]
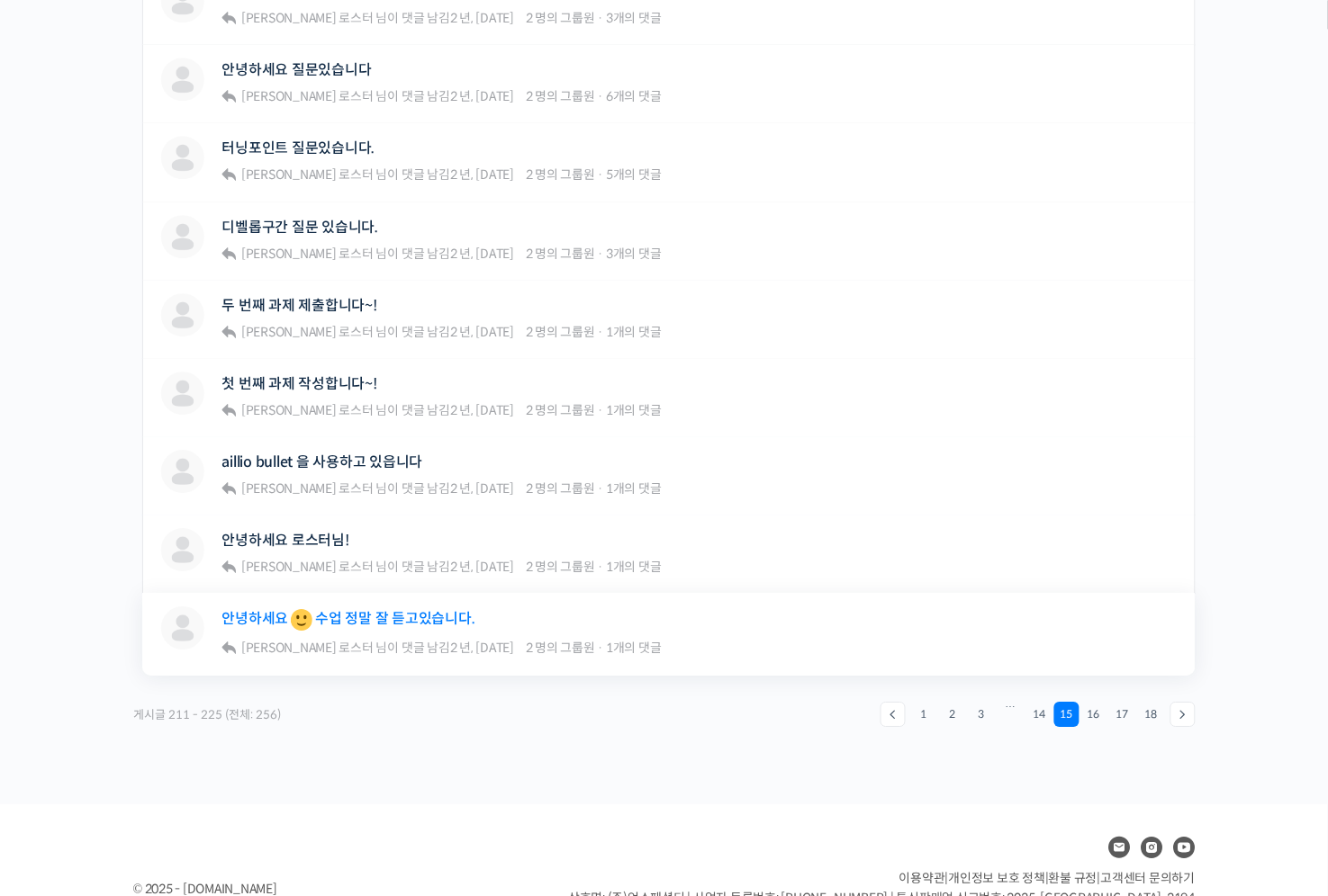
click at [405, 610] on link "안녕하세요 수업 정말 잘 듣고있습니다." at bounding box center [348, 620] width 253 height 27
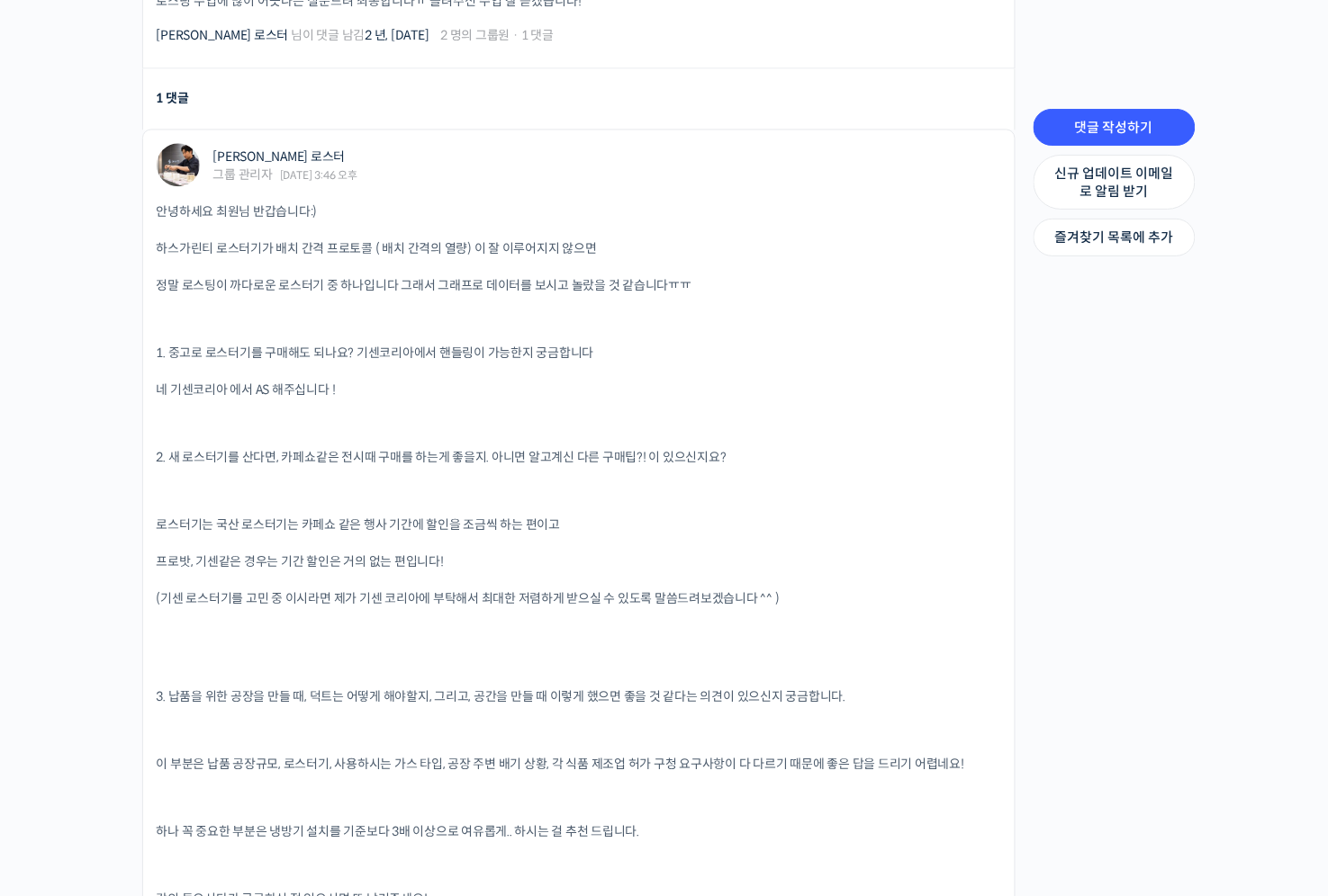
scroll to position [947, 0]
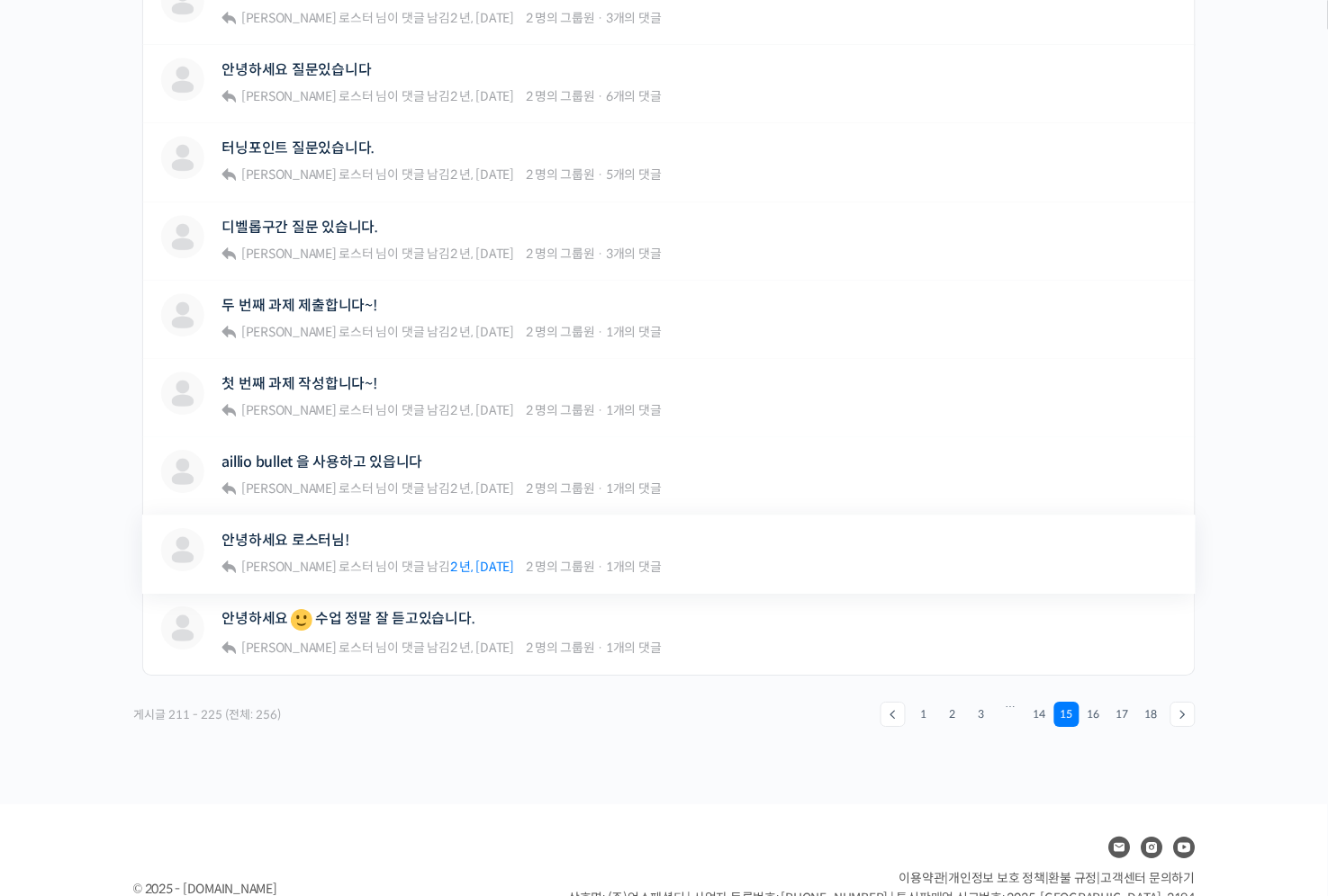
drag, startPoint x: 380, startPoint y: 551, endPoint x: 408, endPoint y: 562, distance: 30.1
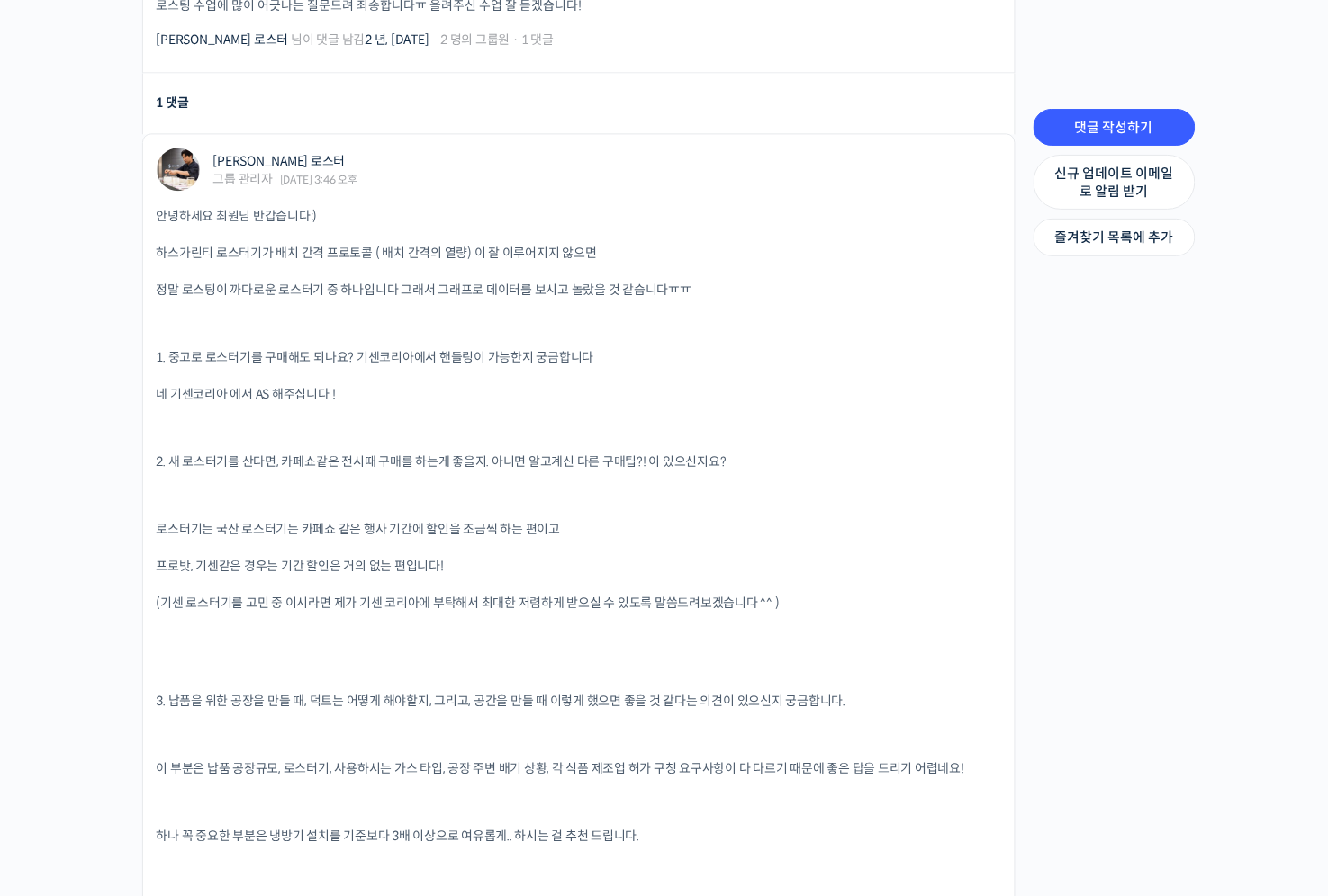
scroll to position [852, 0]
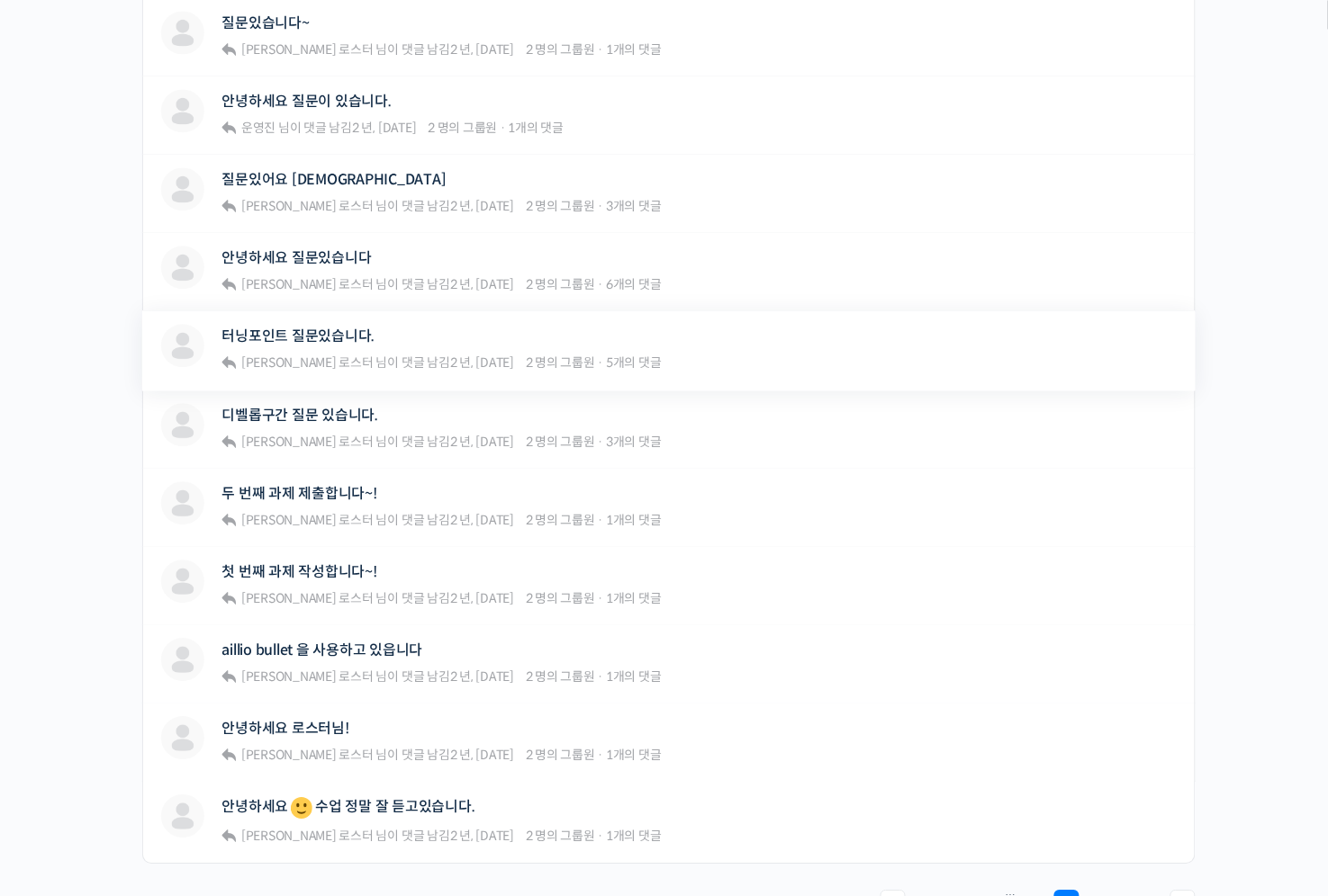
scroll to position [852, 0]
click at [290, 176] on link "질문있어요 [DEMOGRAPHIC_DATA]" at bounding box center [333, 181] width 224 height 17
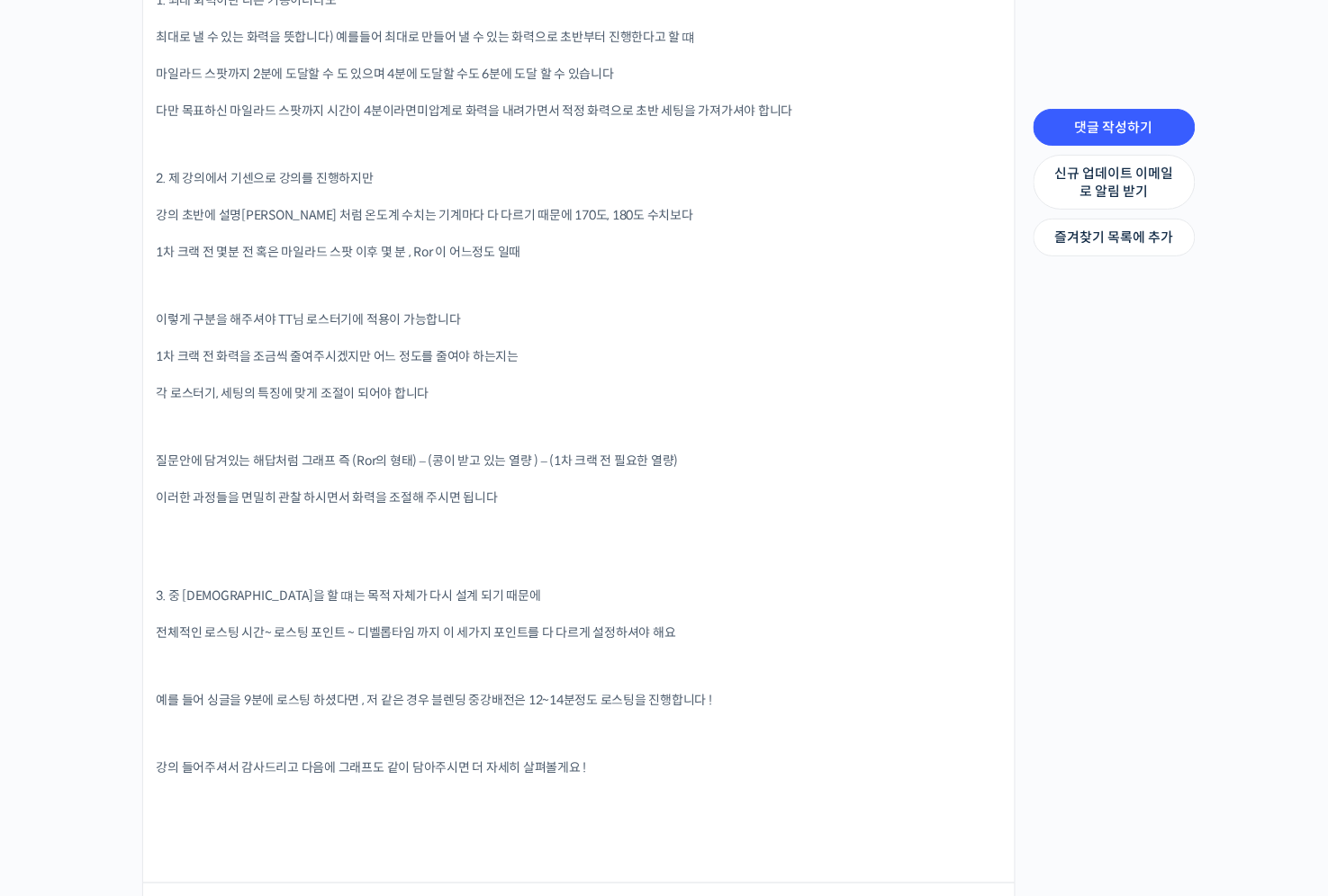
scroll to position [1516, 0]
